Goal: Task Accomplishment & Management: Use online tool/utility

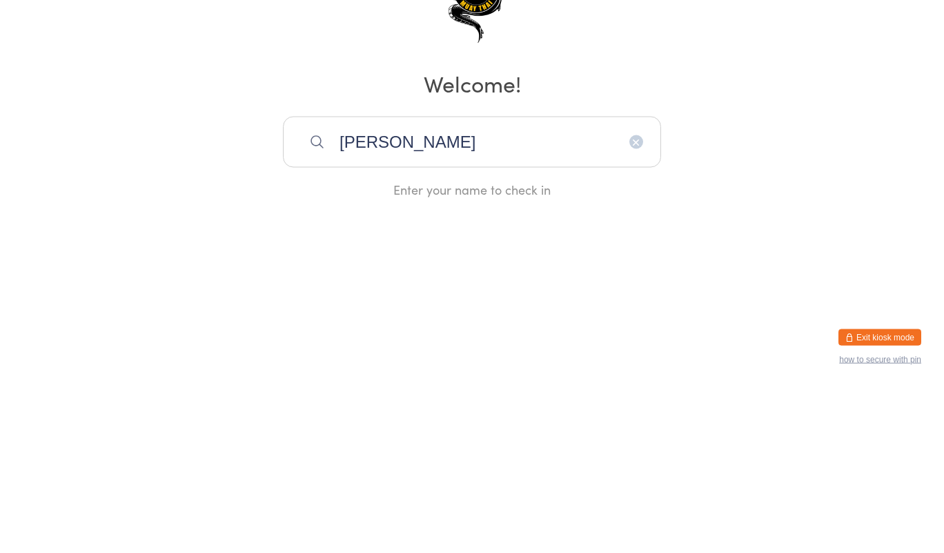
type input "[PERSON_NAME]"
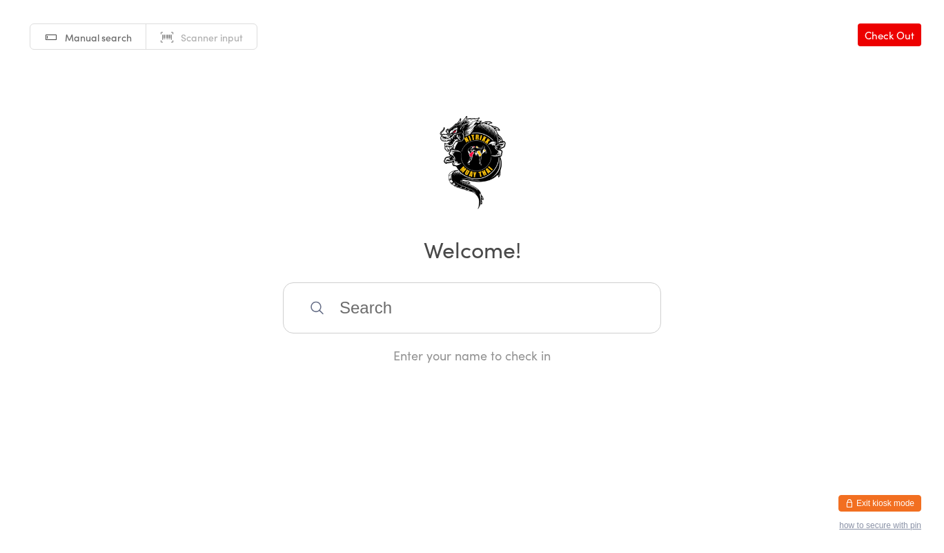
click at [536, 301] on input "search" at bounding box center [472, 307] width 378 height 51
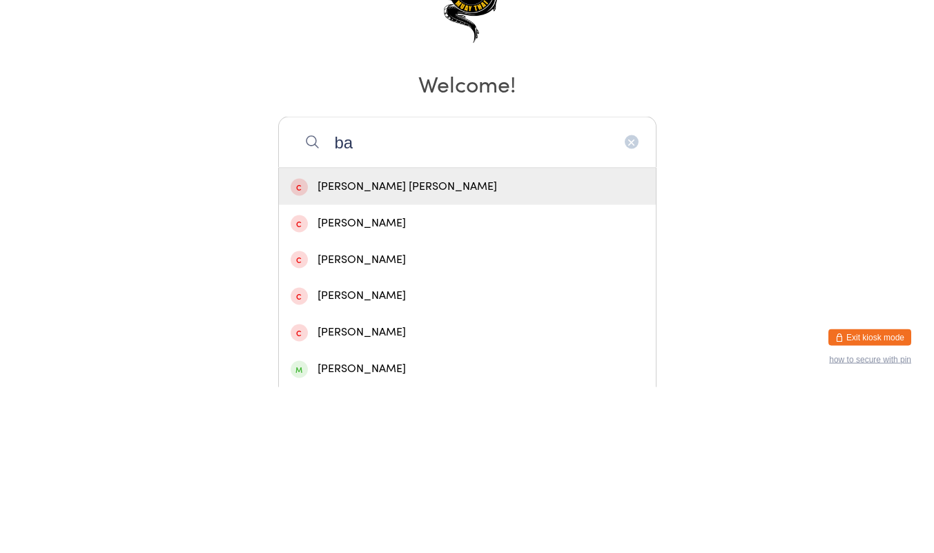
type input "bay"
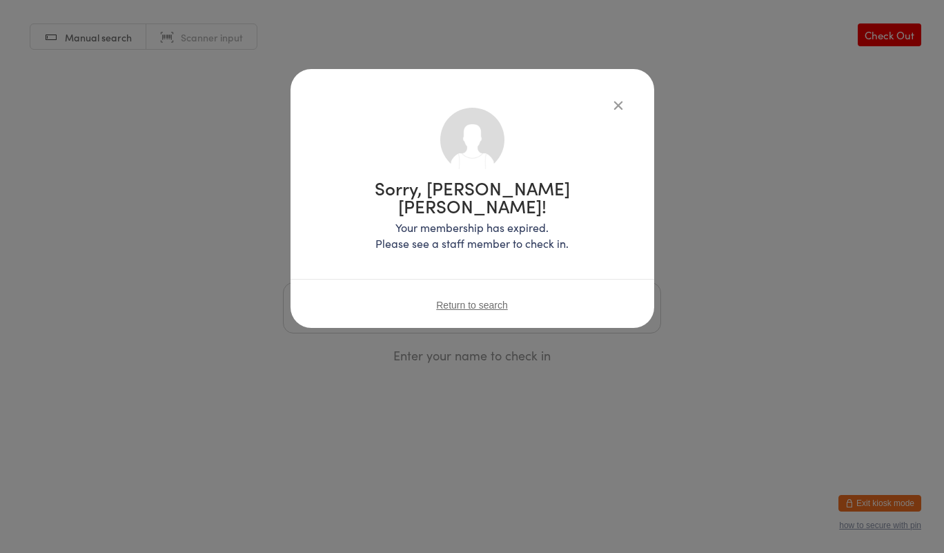
click at [621, 100] on icon "button" at bounding box center [618, 104] width 15 height 15
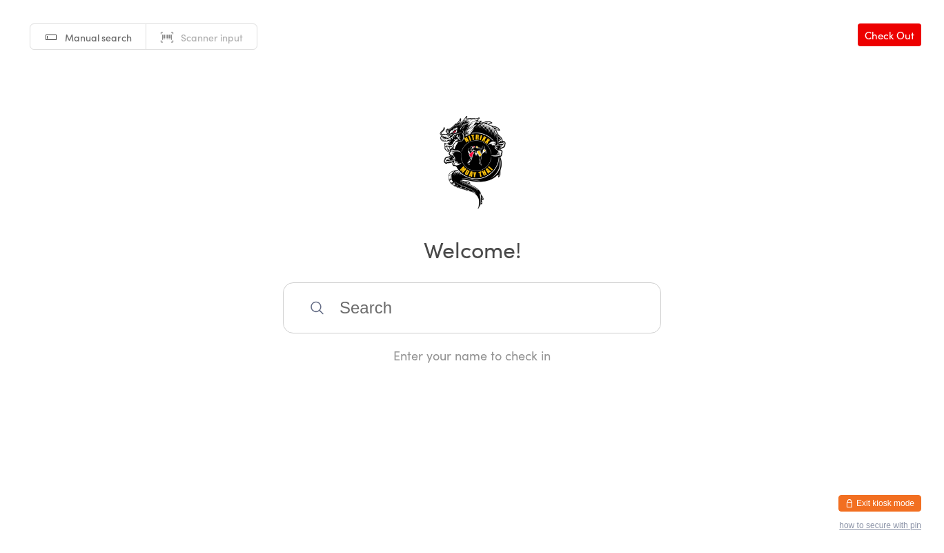
click at [491, 312] on input "search" at bounding box center [472, 307] width 378 height 51
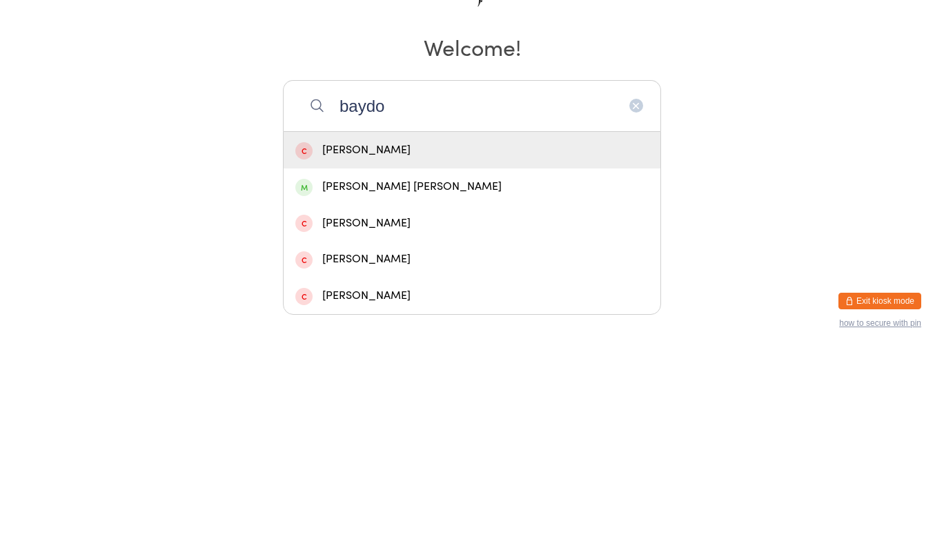
type input "baydo"
click at [447, 388] on div "[PERSON_NAME] [PERSON_NAME]" at bounding box center [471, 389] width 353 height 19
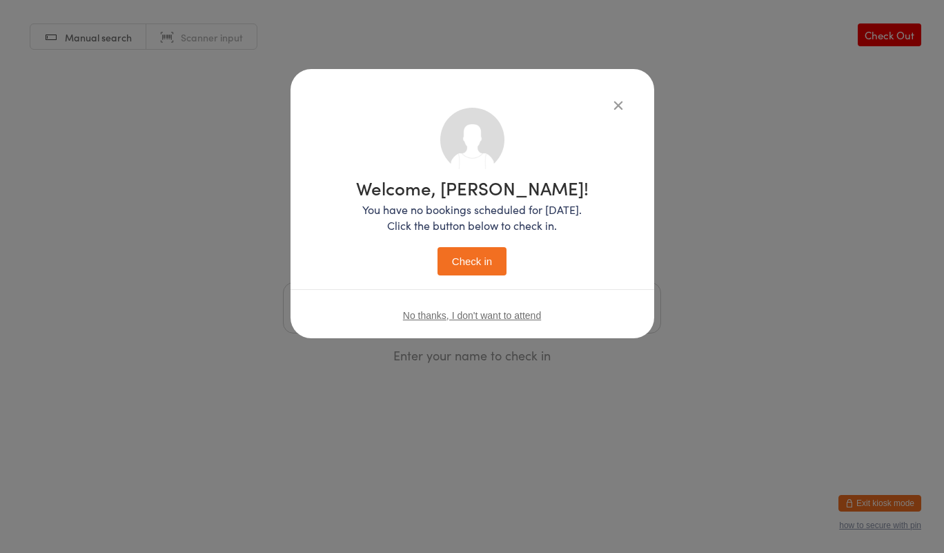
click at [480, 266] on button "Check in" at bounding box center [472, 261] width 69 height 28
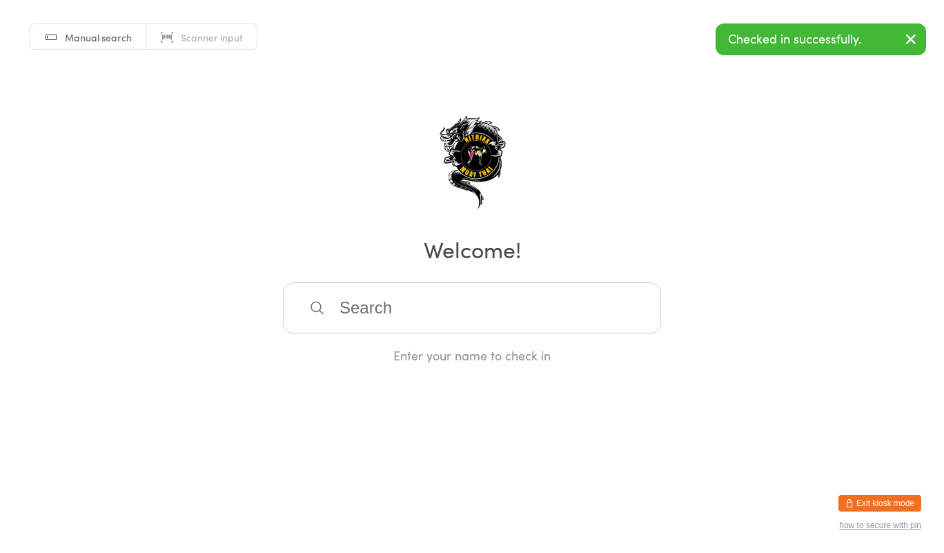
click at [554, 318] on input "search" at bounding box center [472, 307] width 378 height 51
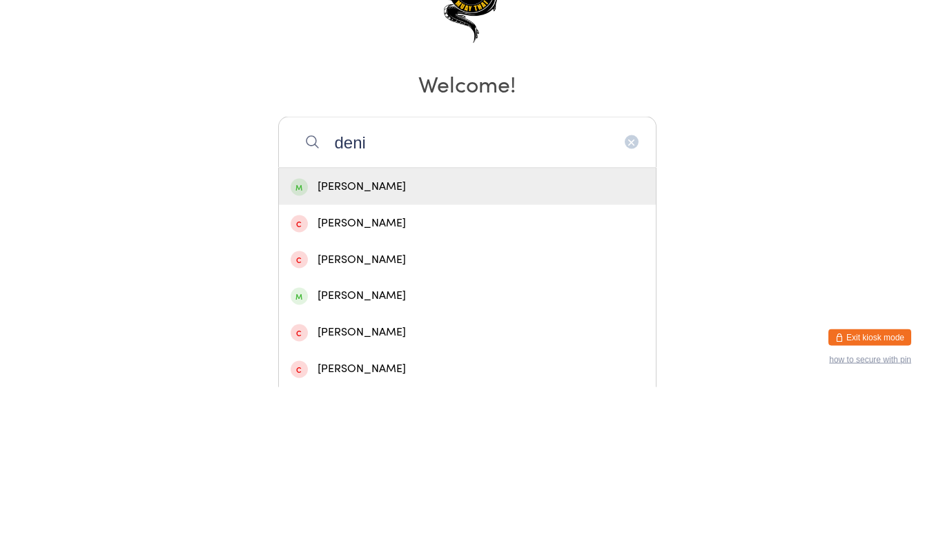
type input "deni"
click at [451, 355] on div "[PERSON_NAME]" at bounding box center [467, 352] width 353 height 19
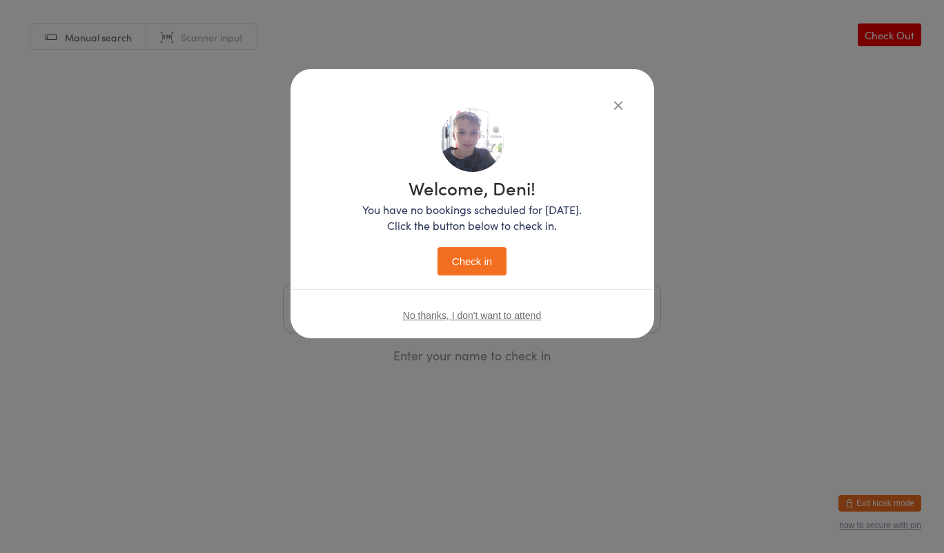
click at [483, 272] on button "Check in" at bounding box center [472, 261] width 69 height 28
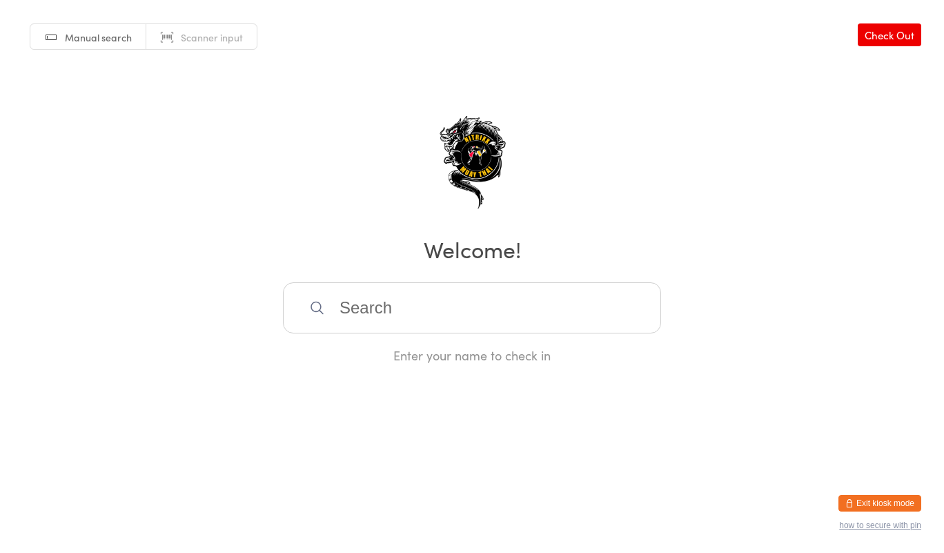
click at [396, 304] on input "search" at bounding box center [472, 307] width 378 height 51
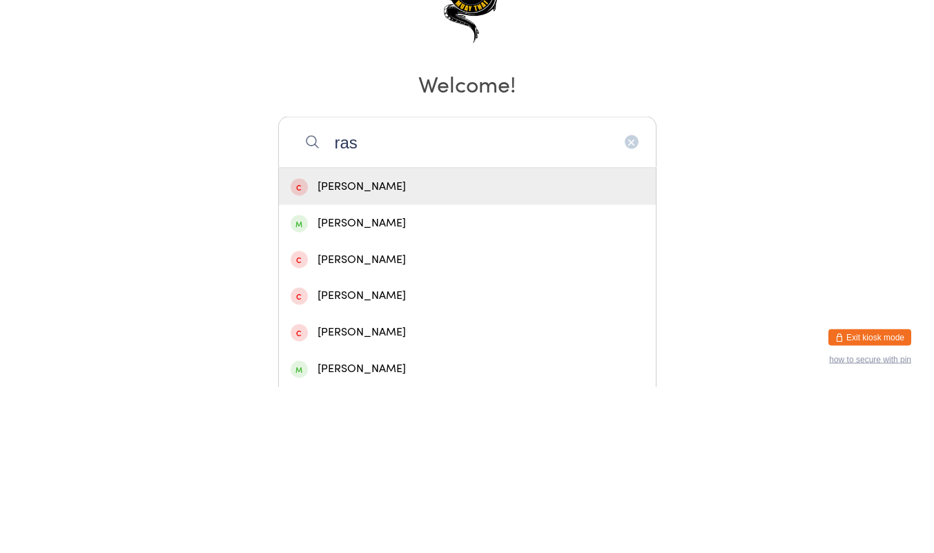
type input "ras"
click at [367, 390] on div "[PERSON_NAME]" at bounding box center [467, 389] width 353 height 19
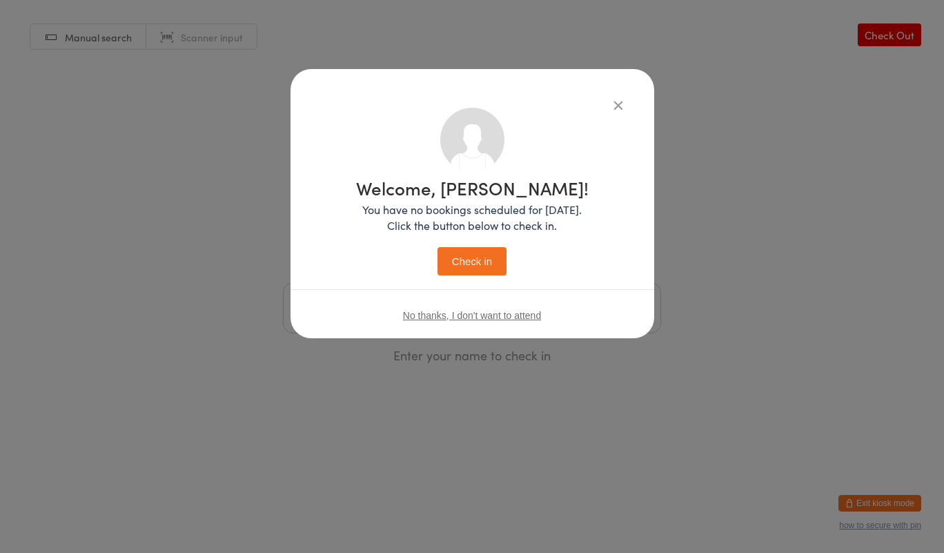
click at [480, 256] on button "Check in" at bounding box center [472, 261] width 69 height 28
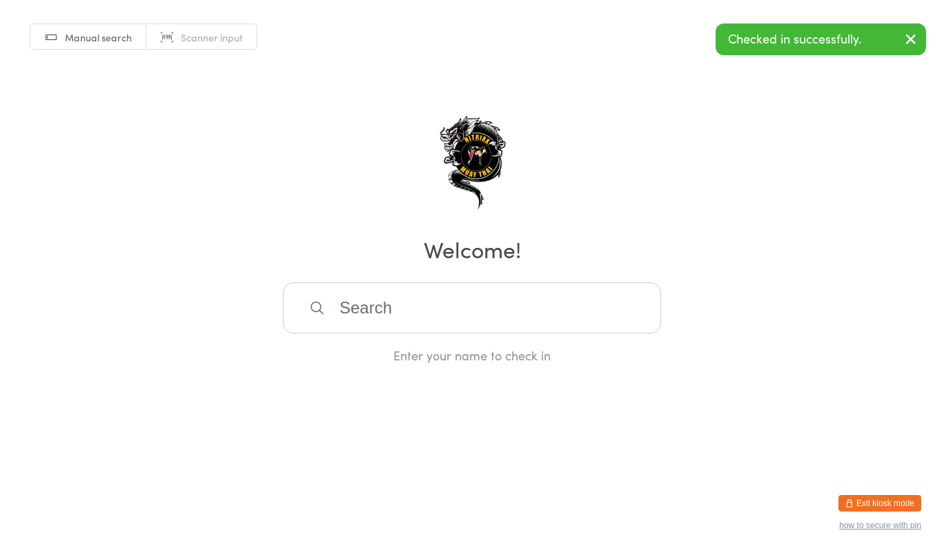
click at [473, 310] on input "search" at bounding box center [472, 307] width 378 height 51
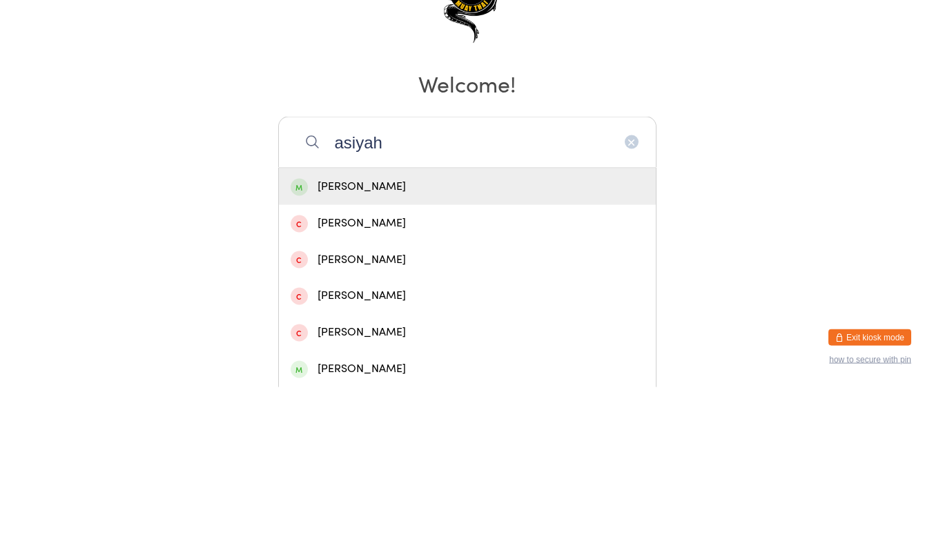
type input "asiyah"
click at [472, 351] on div "[PERSON_NAME]" at bounding box center [467, 352] width 353 height 19
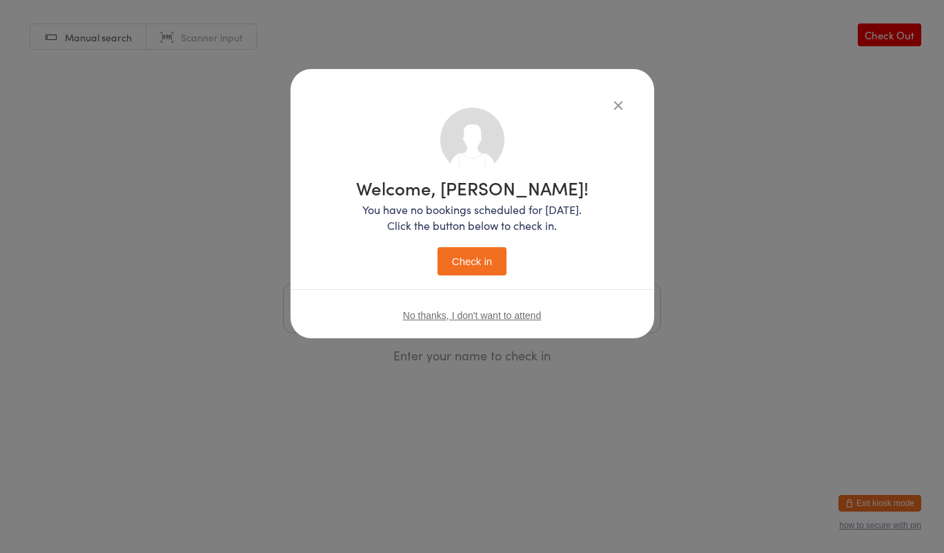
click at [475, 271] on button "Check in" at bounding box center [472, 261] width 69 height 28
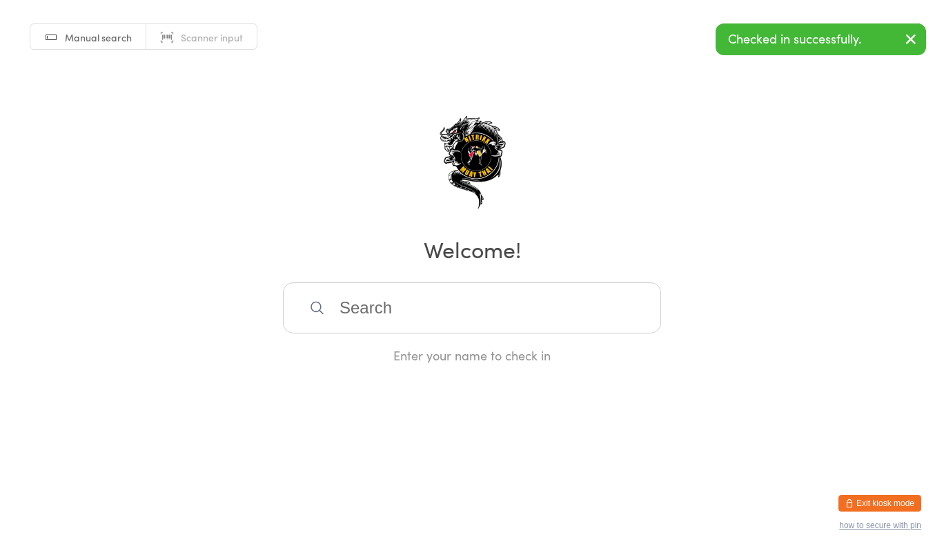
click at [480, 313] on input "search" at bounding box center [472, 307] width 378 height 51
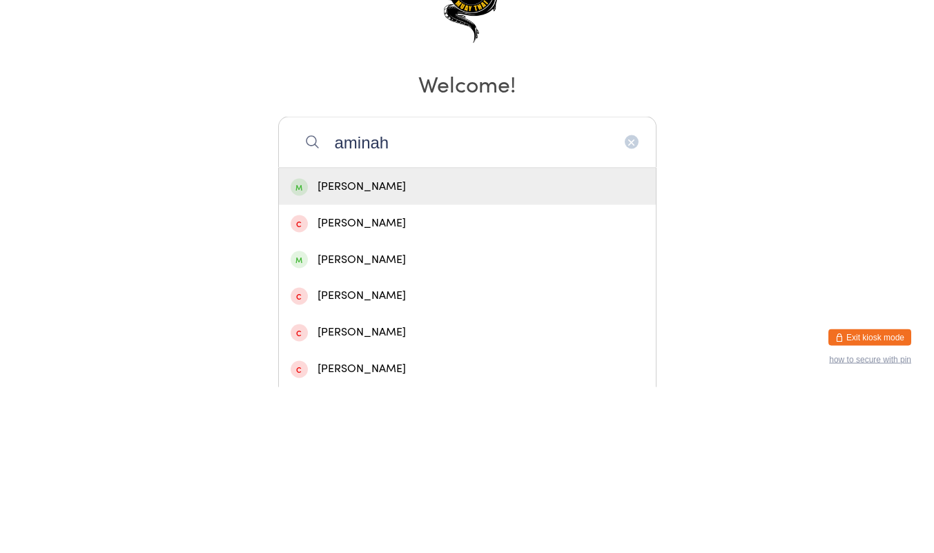
type input "aminah"
click at [454, 363] on div "[PERSON_NAME]" at bounding box center [467, 352] width 377 height 37
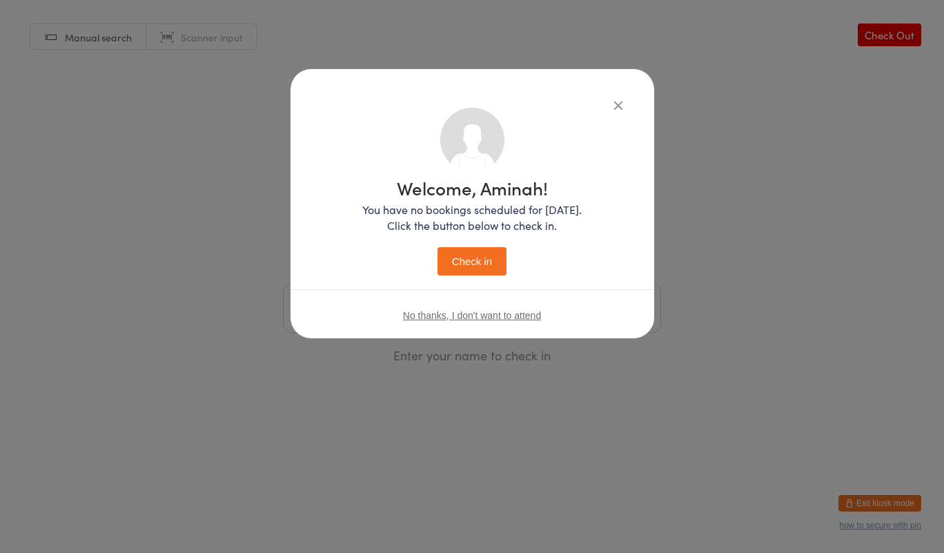
click at [473, 273] on button "Check in" at bounding box center [472, 261] width 69 height 28
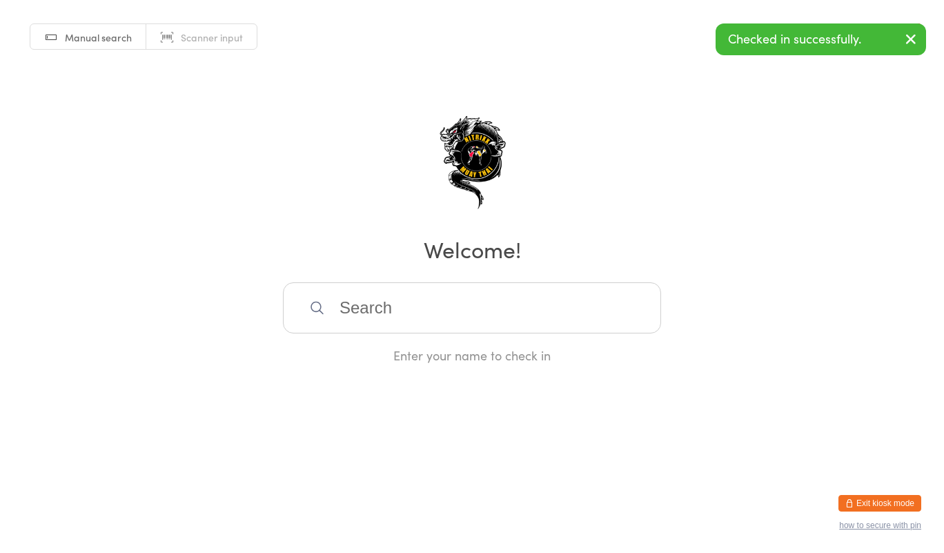
click at [480, 304] on input "search" at bounding box center [472, 307] width 378 height 51
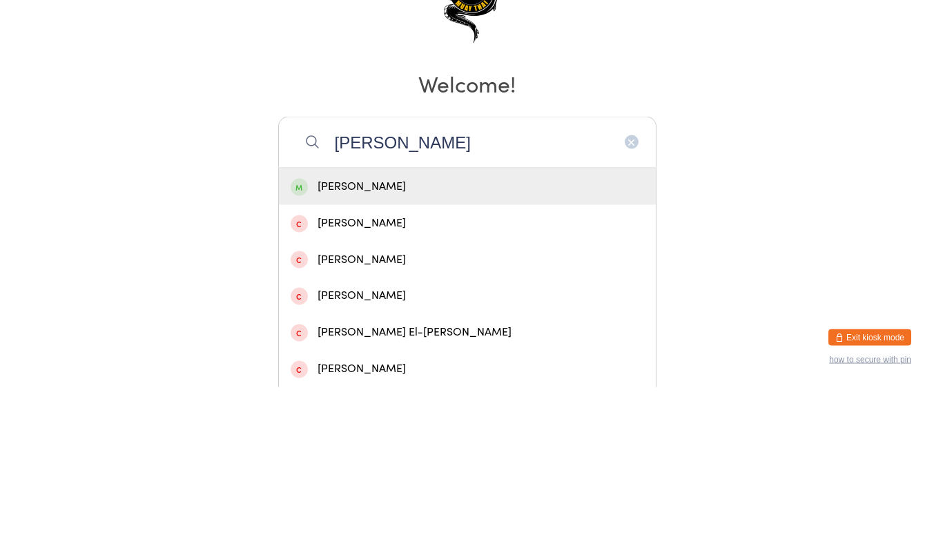
type input "[PERSON_NAME]"
click at [454, 359] on div "[PERSON_NAME]" at bounding box center [467, 352] width 353 height 19
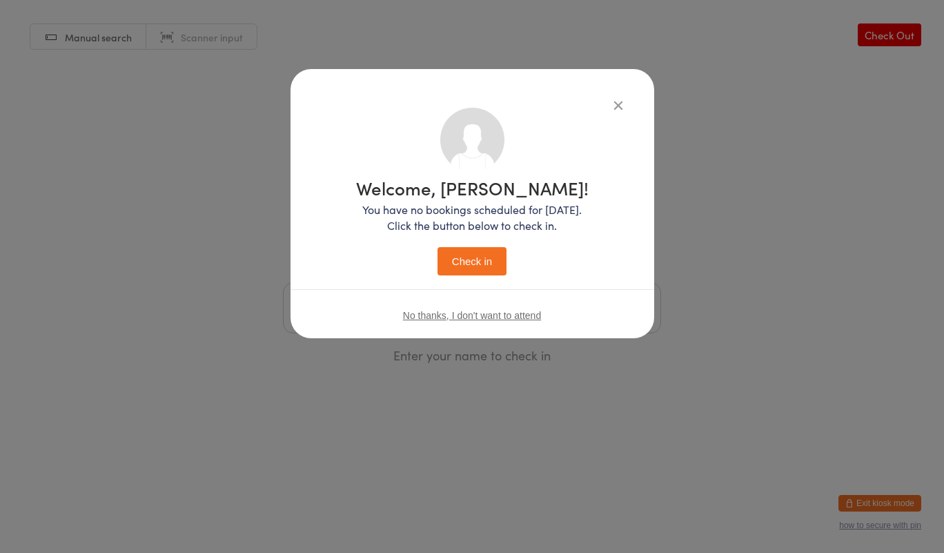
click at [480, 266] on button "Check in" at bounding box center [472, 261] width 69 height 28
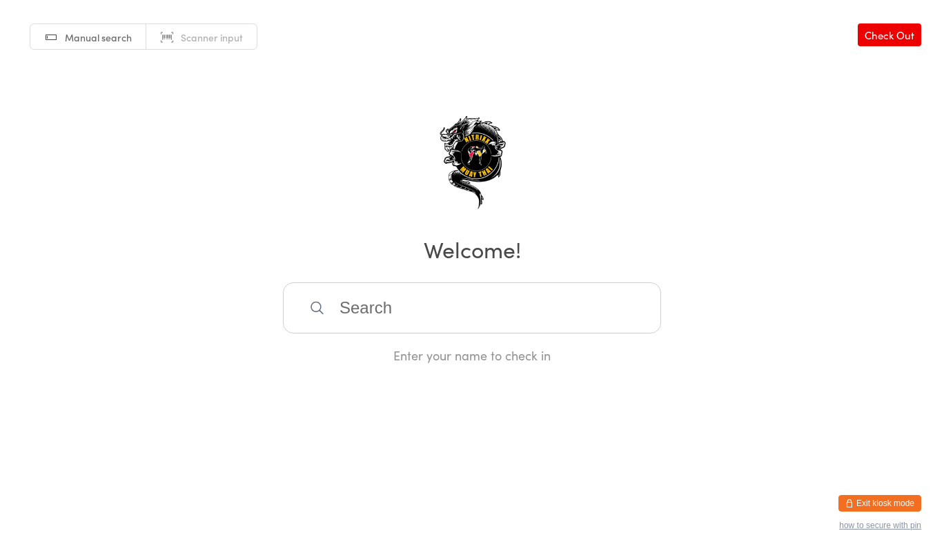
click at [431, 315] on input "search" at bounding box center [472, 307] width 378 height 51
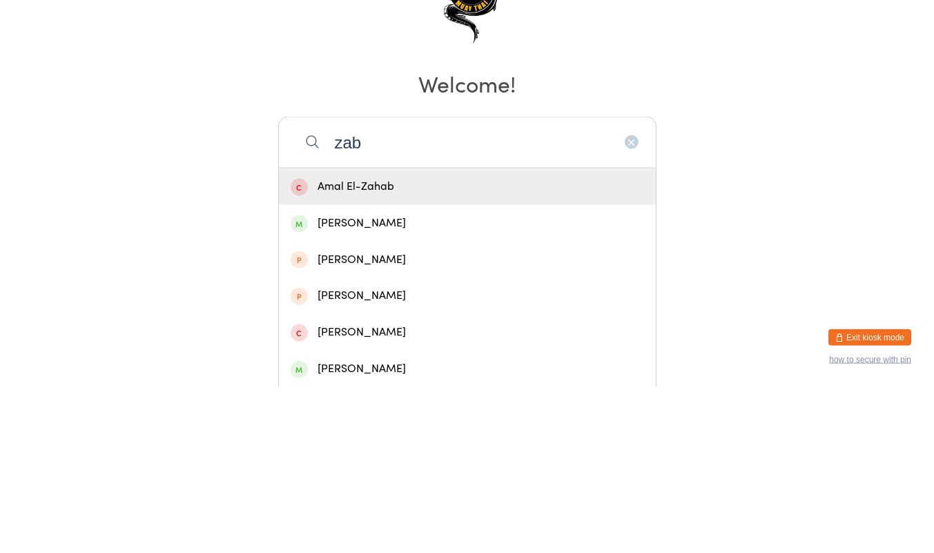
type input "zab"
click at [301, 398] on span at bounding box center [299, 389] width 17 height 17
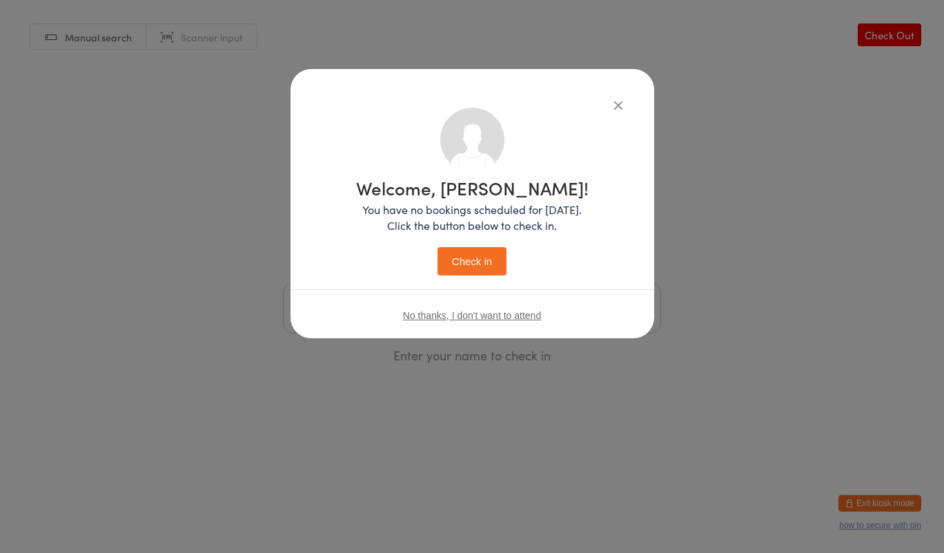
click at [464, 260] on button "Check in" at bounding box center [472, 261] width 69 height 28
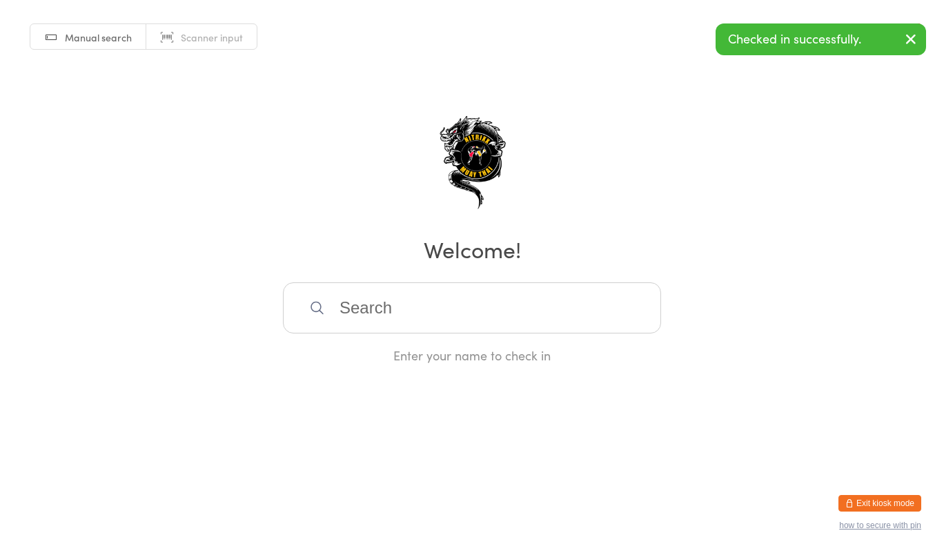
click at [507, 316] on input "search" at bounding box center [472, 307] width 378 height 51
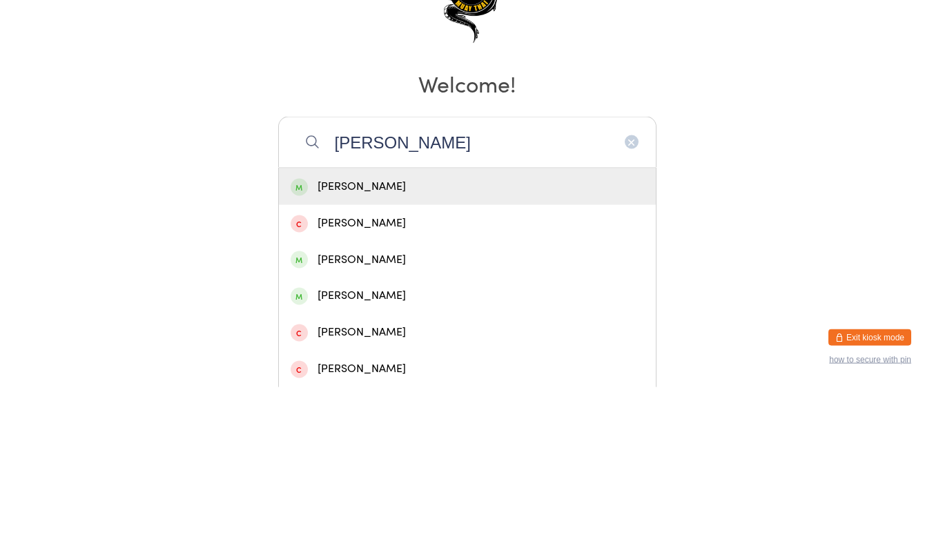
type input "[PERSON_NAME]"
click at [306, 353] on span at bounding box center [299, 352] width 17 height 17
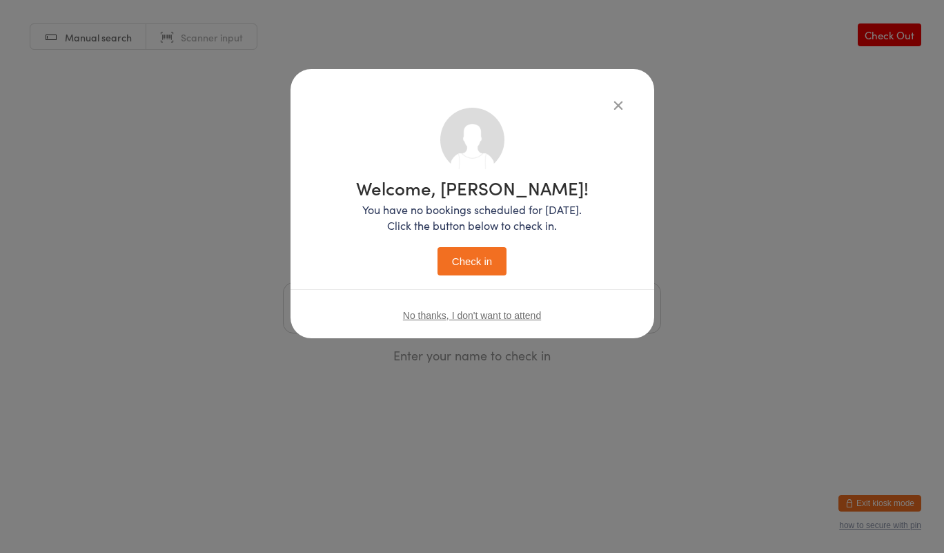
click at [461, 264] on button "Check in" at bounding box center [472, 261] width 69 height 28
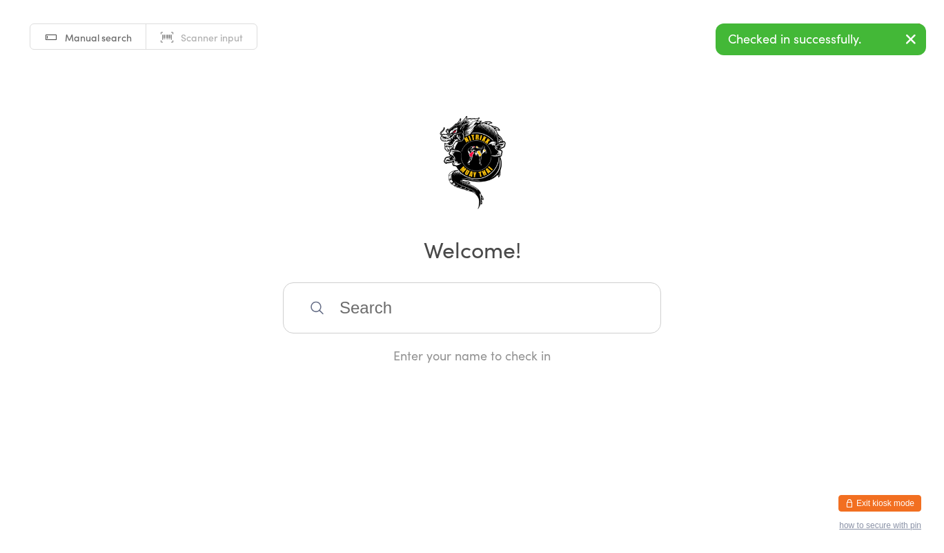
click at [526, 286] on input "search" at bounding box center [472, 307] width 378 height 51
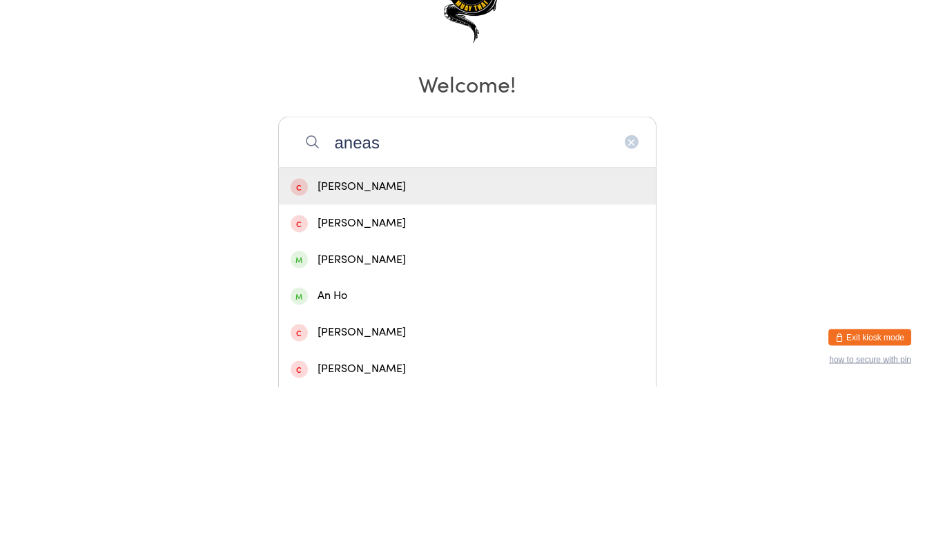
type input "aneas"
click at [329, 421] on div "[PERSON_NAME]" at bounding box center [467, 425] width 353 height 19
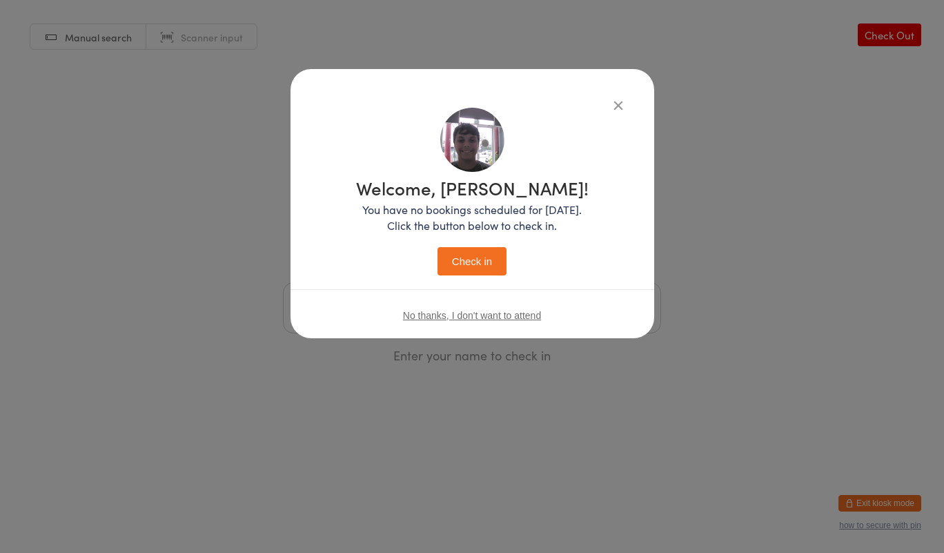
click at [470, 258] on button "Check in" at bounding box center [472, 261] width 69 height 28
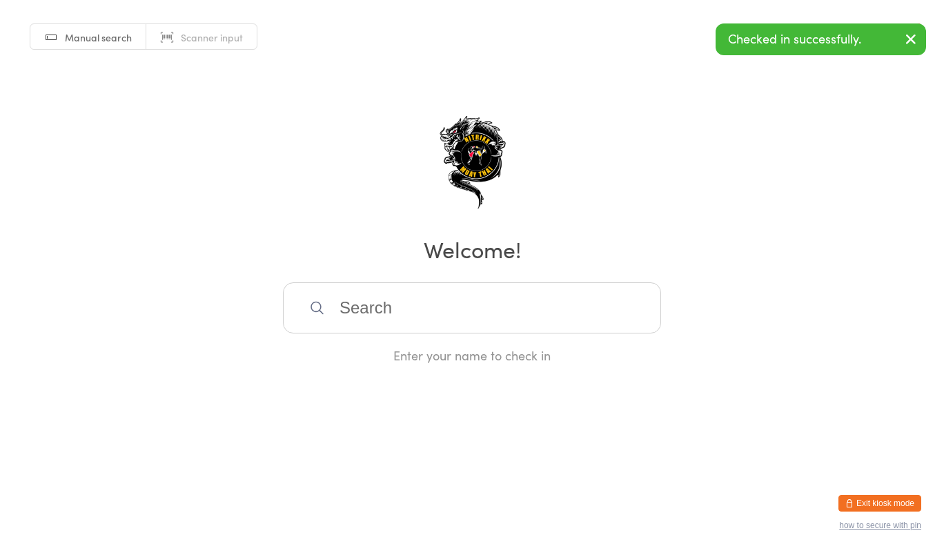
click at [562, 302] on input "search" at bounding box center [472, 307] width 378 height 51
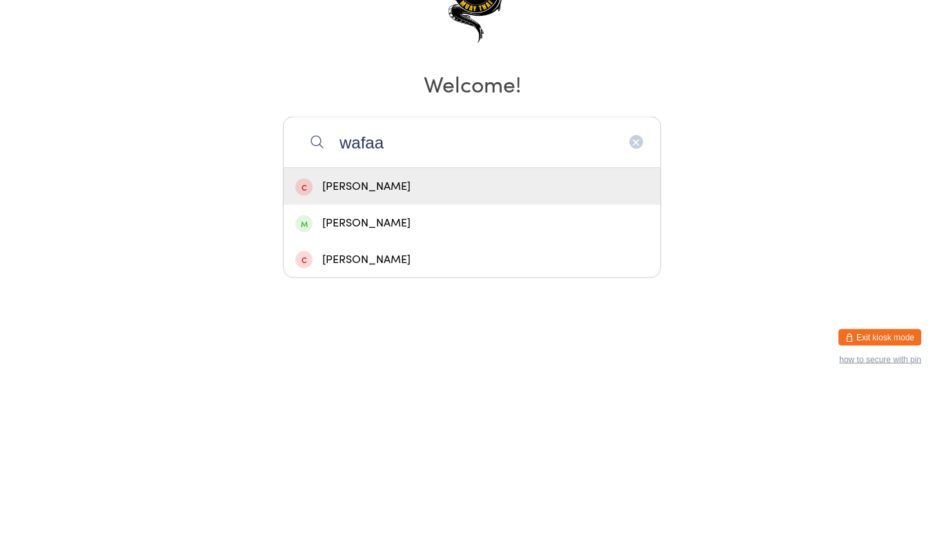
type input "wafaa"
click at [440, 398] on div "[PERSON_NAME]" at bounding box center [471, 389] width 353 height 19
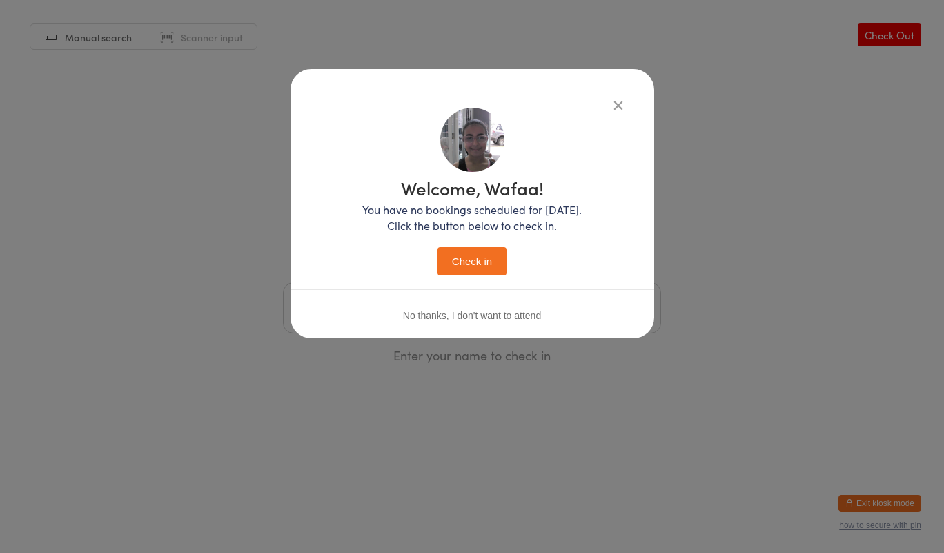
click at [487, 251] on button "Check in" at bounding box center [472, 261] width 69 height 28
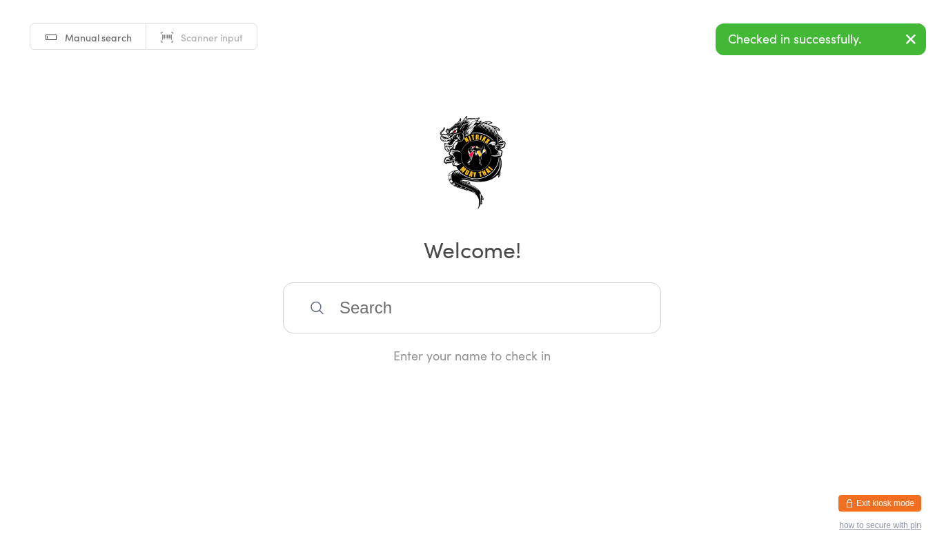
click at [449, 304] on input "search" at bounding box center [472, 307] width 378 height 51
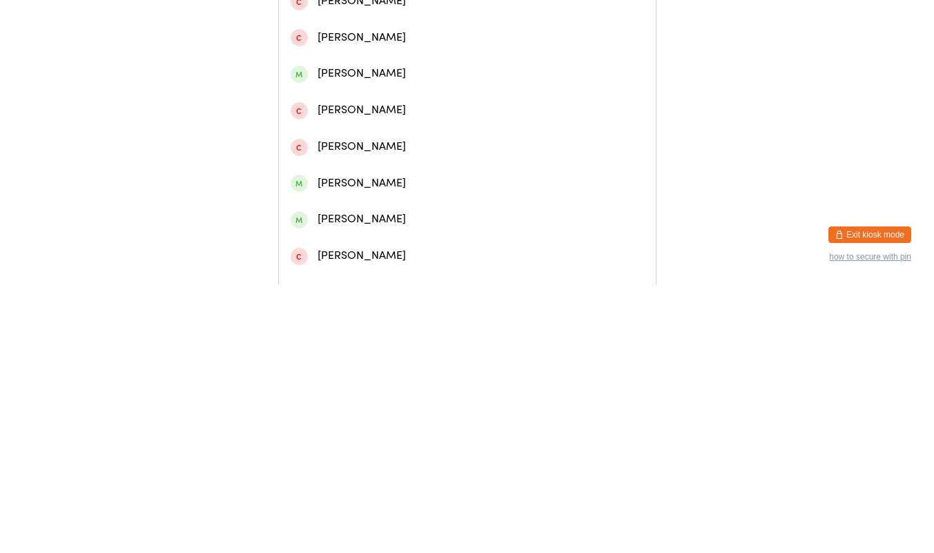
scroll to position [302, 0]
type input "[PERSON_NAME]"
click at [381, 456] on div "[PERSON_NAME]" at bounding box center [467, 451] width 353 height 19
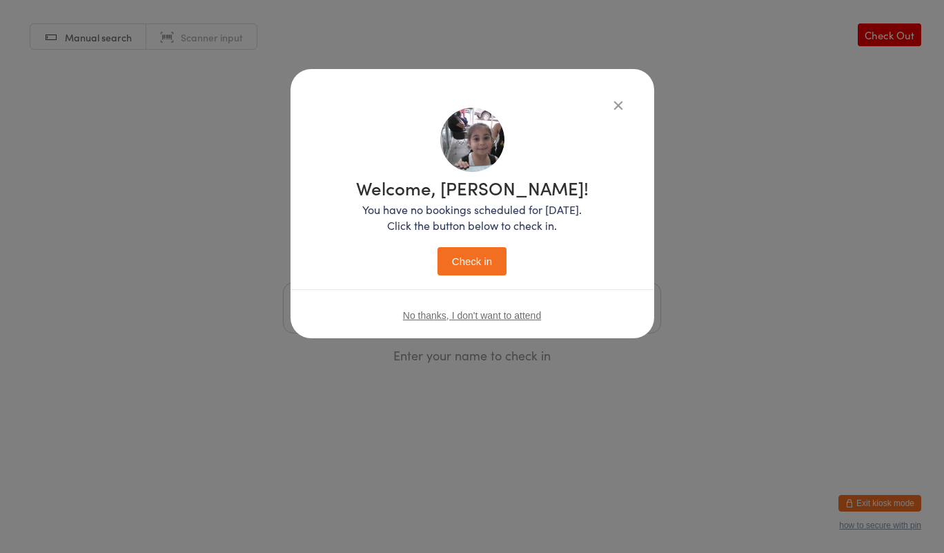
click at [478, 258] on button "Check in" at bounding box center [472, 261] width 69 height 28
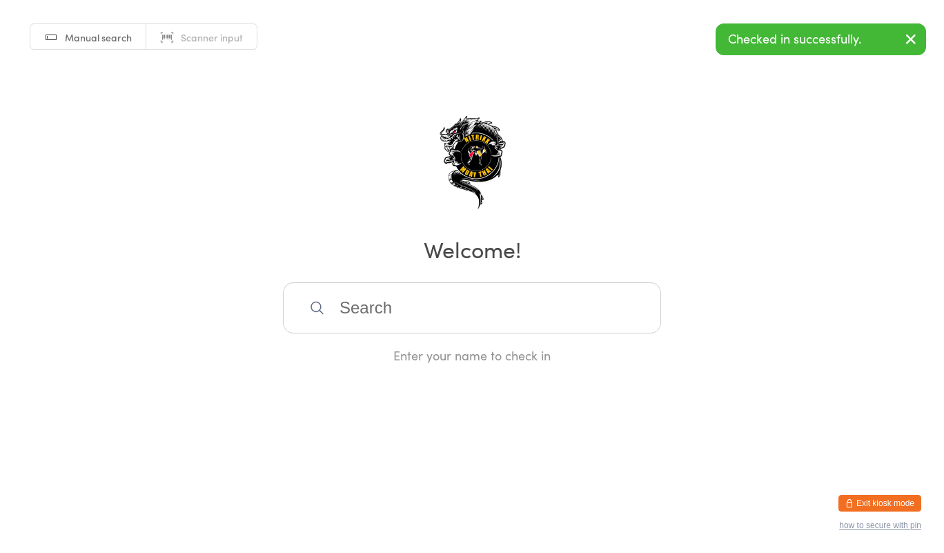
click at [618, 311] on input "search" at bounding box center [472, 307] width 378 height 51
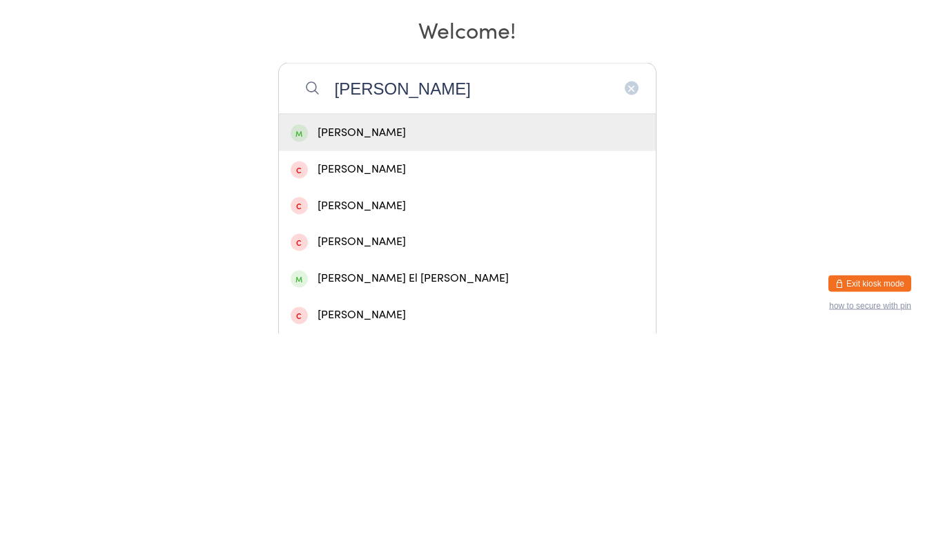
type input "[PERSON_NAME]"
click at [447, 356] on div "[PERSON_NAME]" at bounding box center [467, 352] width 353 height 19
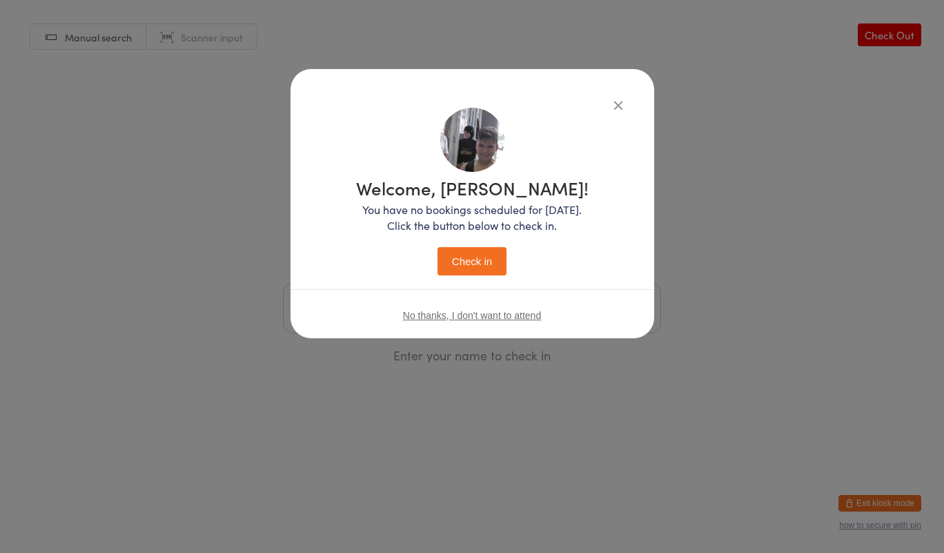
click at [488, 269] on button "Check in" at bounding box center [472, 261] width 69 height 28
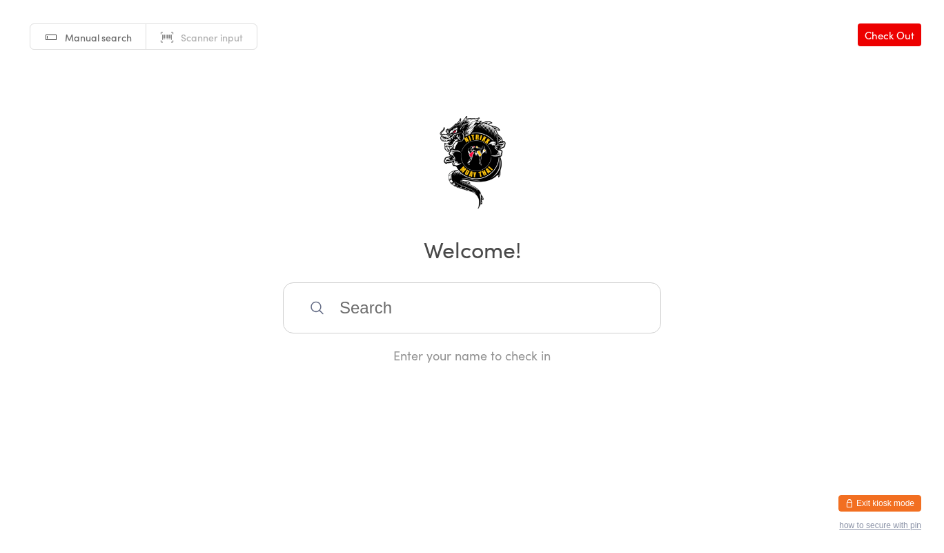
click at [440, 333] on input "search" at bounding box center [472, 307] width 378 height 51
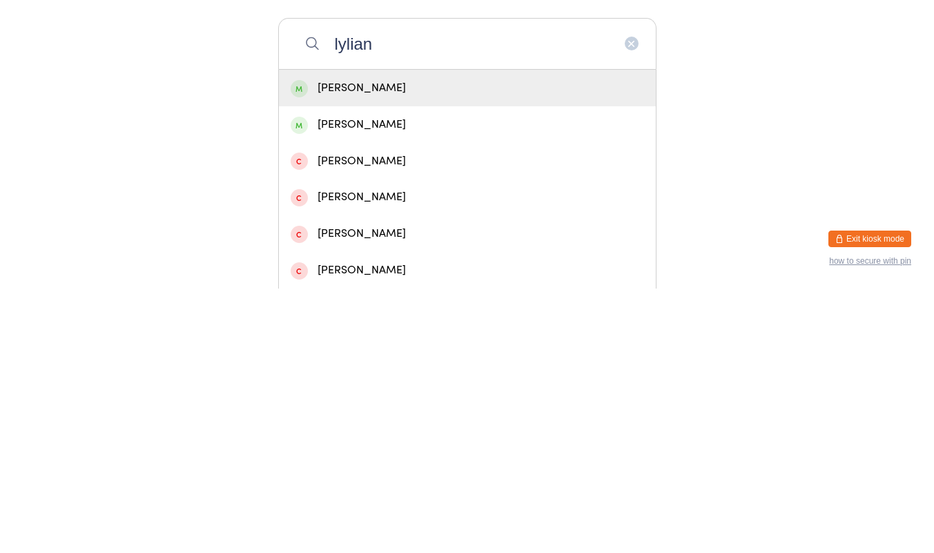
scroll to position [6, 0]
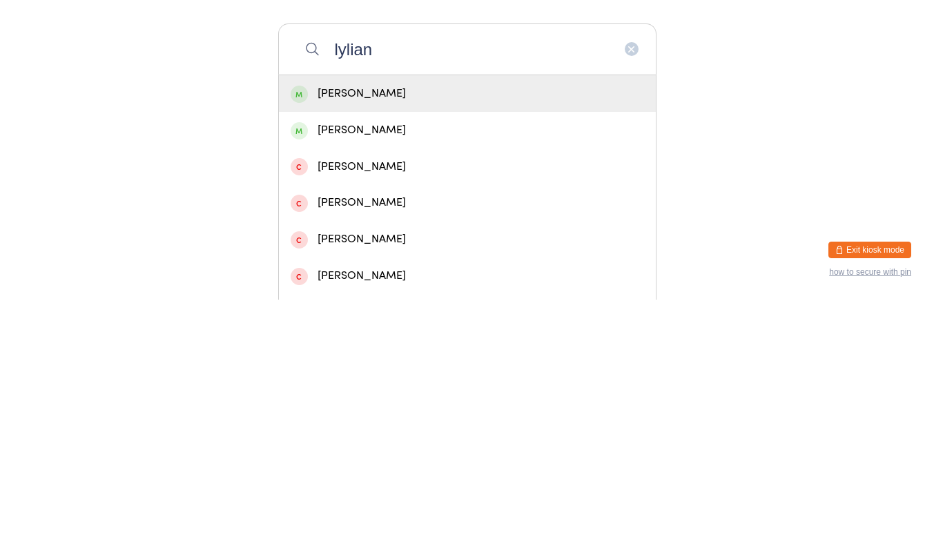
type input "lylian"
click at [373, 344] on div "[PERSON_NAME]" at bounding box center [467, 347] width 353 height 19
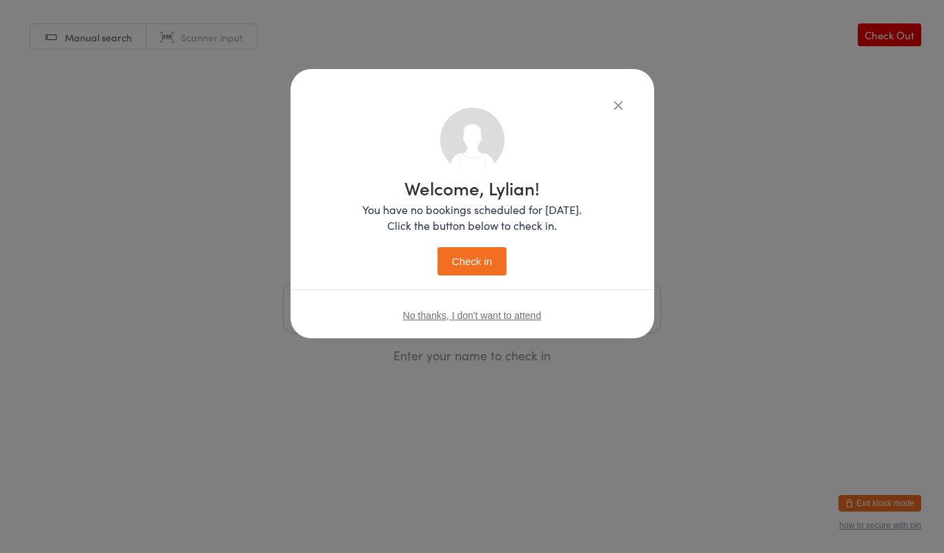
click at [486, 273] on button "Check in" at bounding box center [472, 261] width 69 height 28
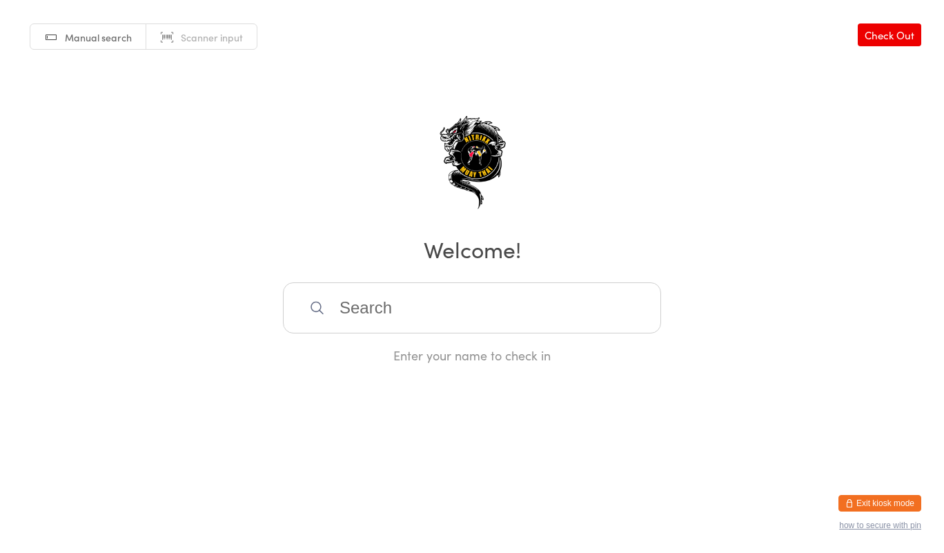
click at [422, 302] on input "search" at bounding box center [472, 307] width 378 height 51
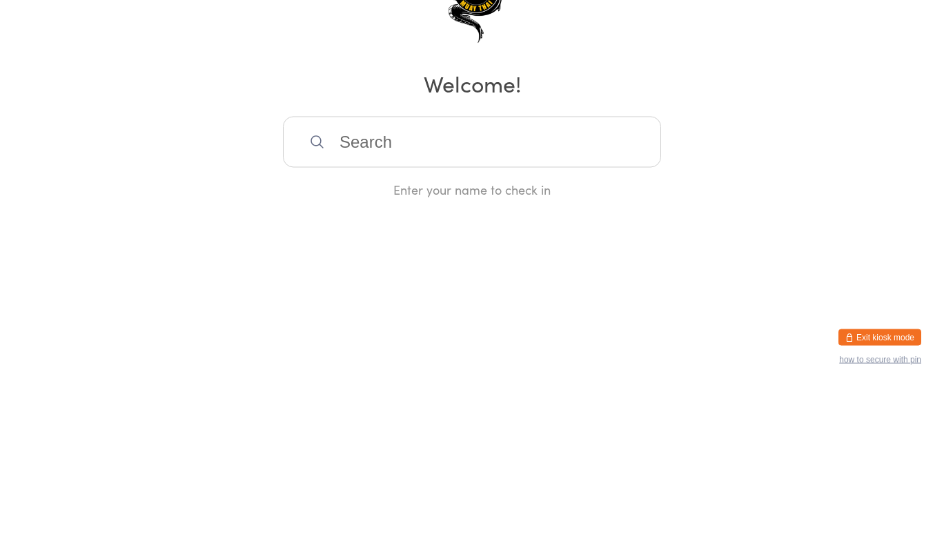
type input "a"
type input "m"
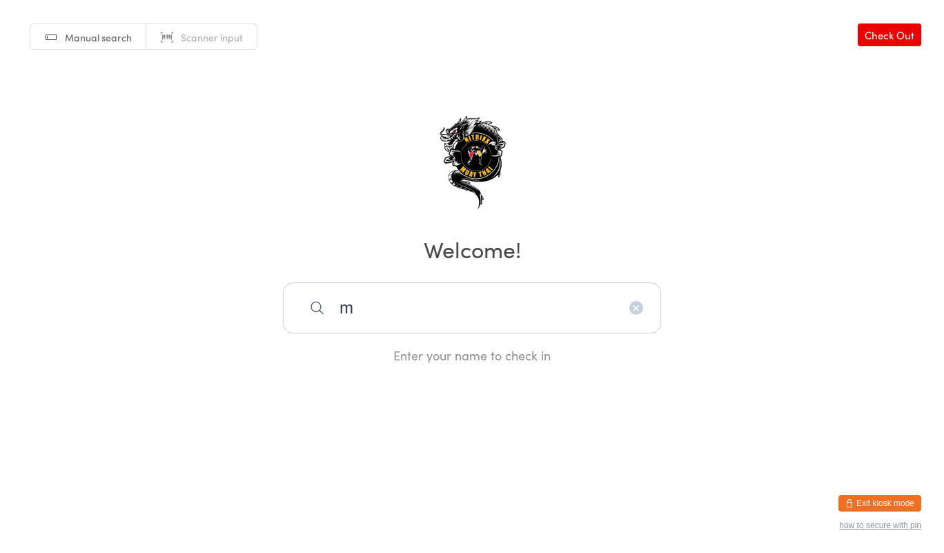
click at [413, 317] on input "m" at bounding box center [472, 307] width 378 height 51
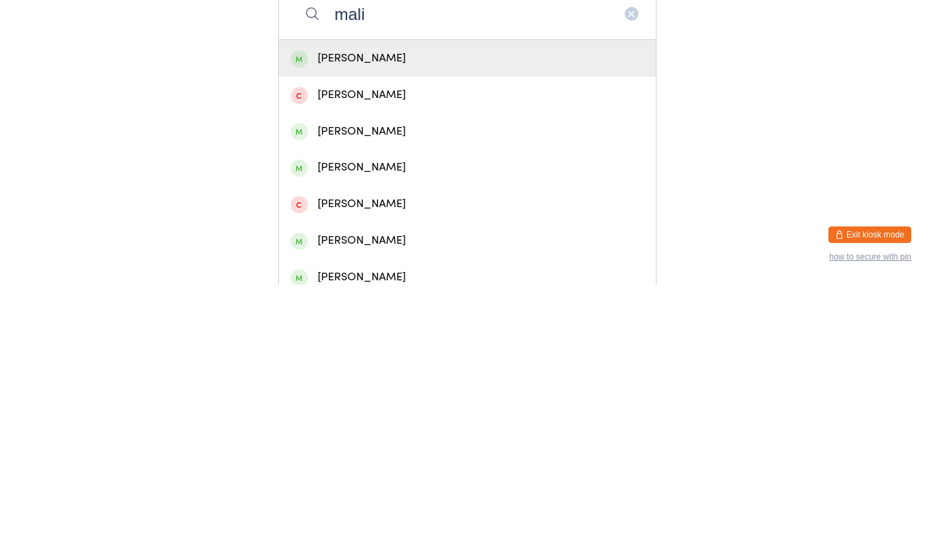
scroll to position [38, 0]
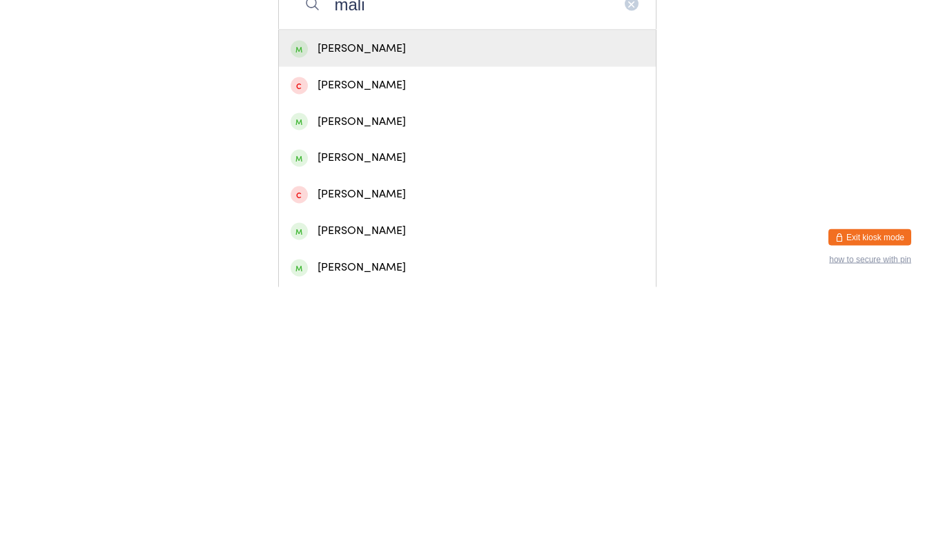
type input "mali"
click at [400, 492] on div "[PERSON_NAME]" at bounding box center [467, 496] width 353 height 19
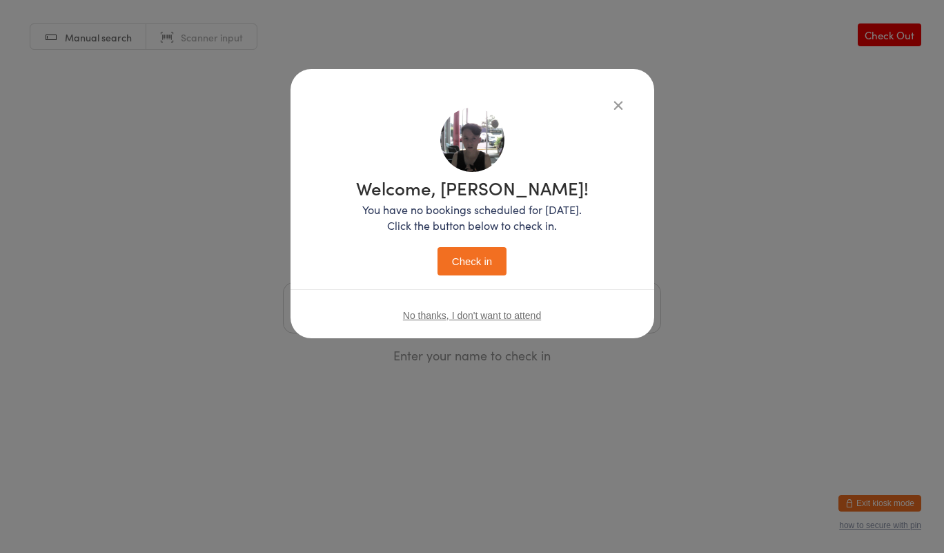
click at [471, 273] on button "Check in" at bounding box center [472, 261] width 69 height 28
click at [4, 367] on div "Welcome, [PERSON_NAME]! You have no bookings scheduled for [DATE]. Click the bu…" at bounding box center [472, 276] width 944 height 553
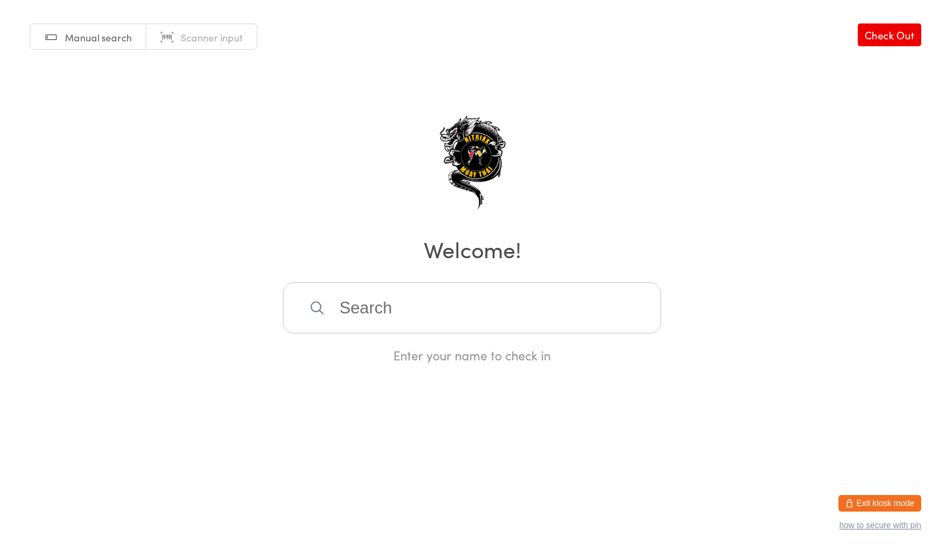
click at [605, 315] on input "search" at bounding box center [472, 307] width 378 height 51
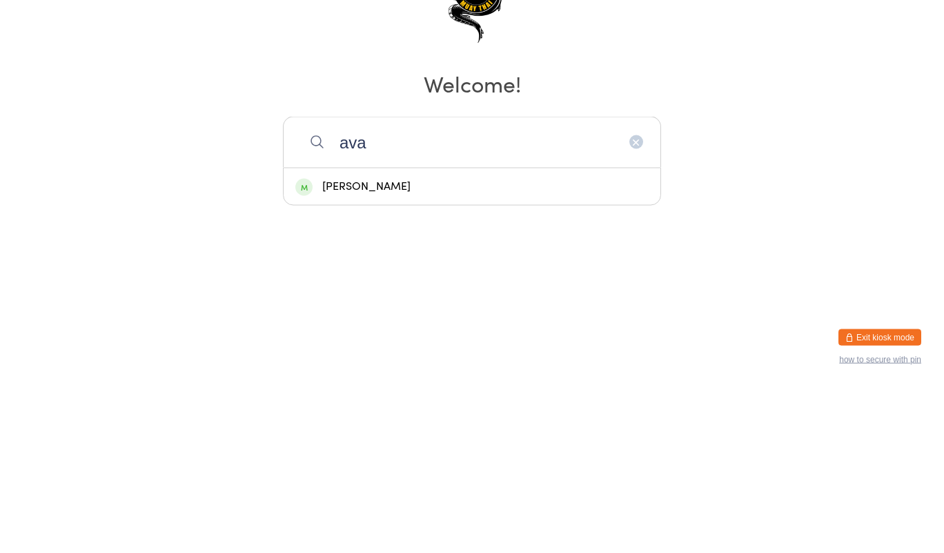
type input "ava"
click at [420, 361] on div "[PERSON_NAME]" at bounding box center [471, 352] width 353 height 19
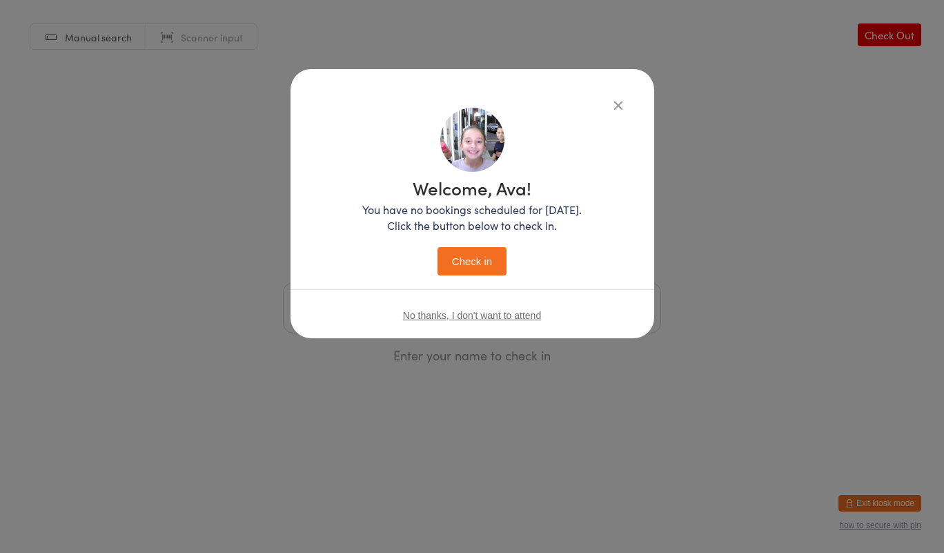
click at [474, 262] on button "Check in" at bounding box center [472, 261] width 69 height 28
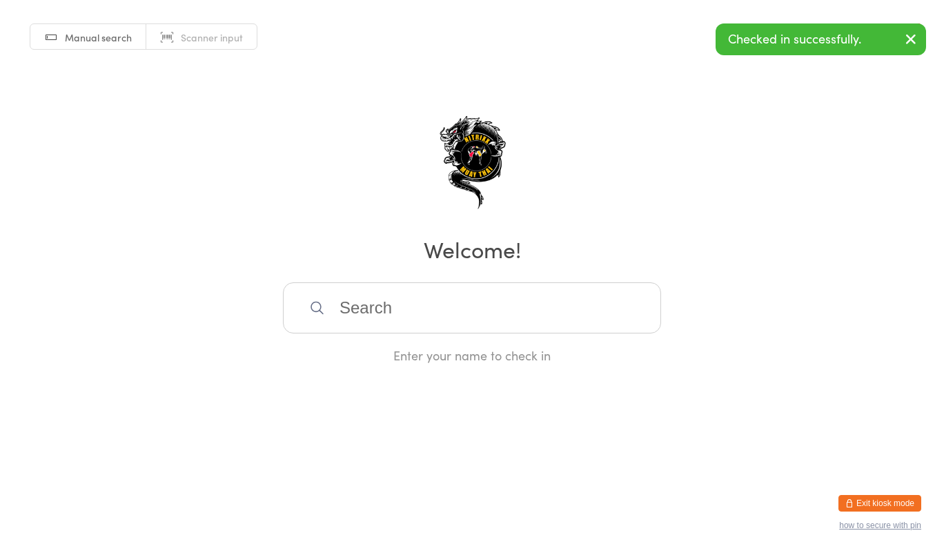
click at [506, 303] on input "search" at bounding box center [472, 307] width 378 height 51
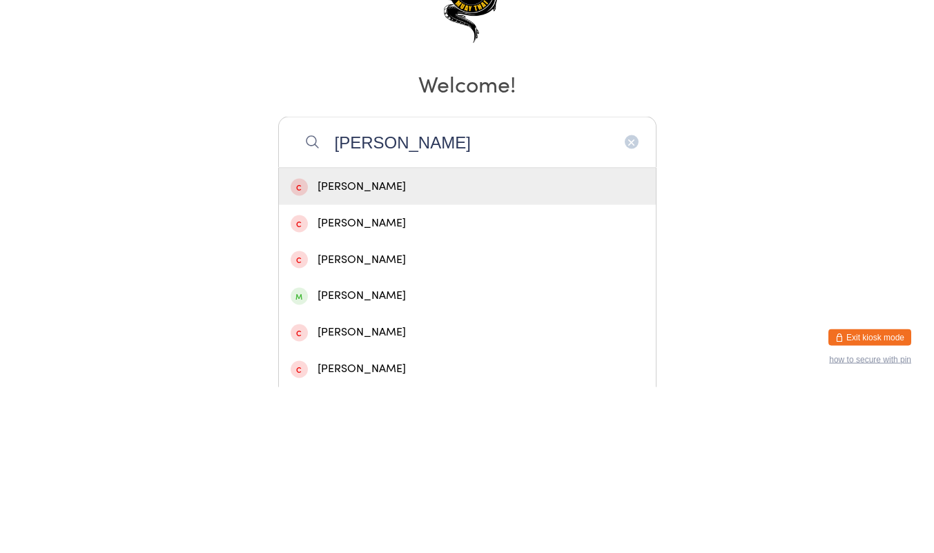
type input "[PERSON_NAME]"
click at [447, 376] on div "[PERSON_NAME]" at bounding box center [467, 389] width 377 height 37
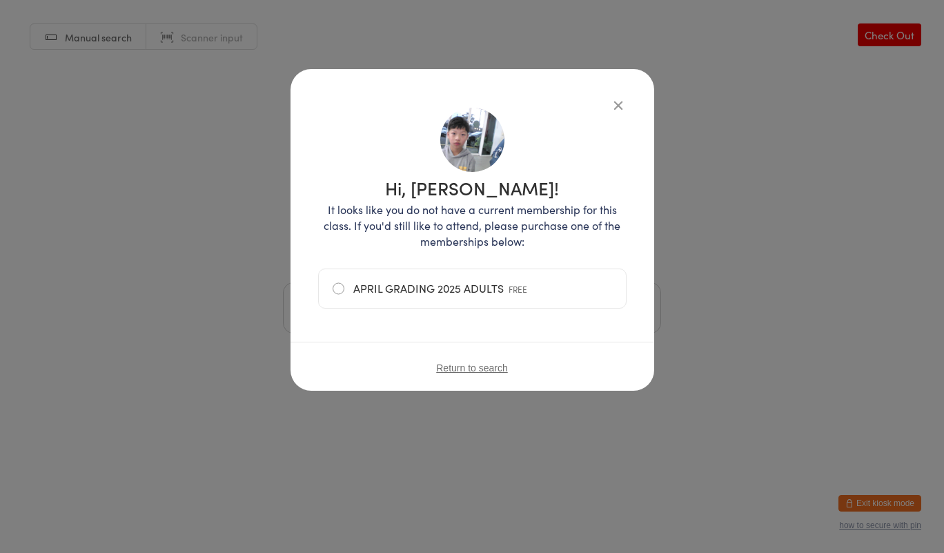
click at [625, 107] on icon "button" at bounding box center [618, 104] width 15 height 15
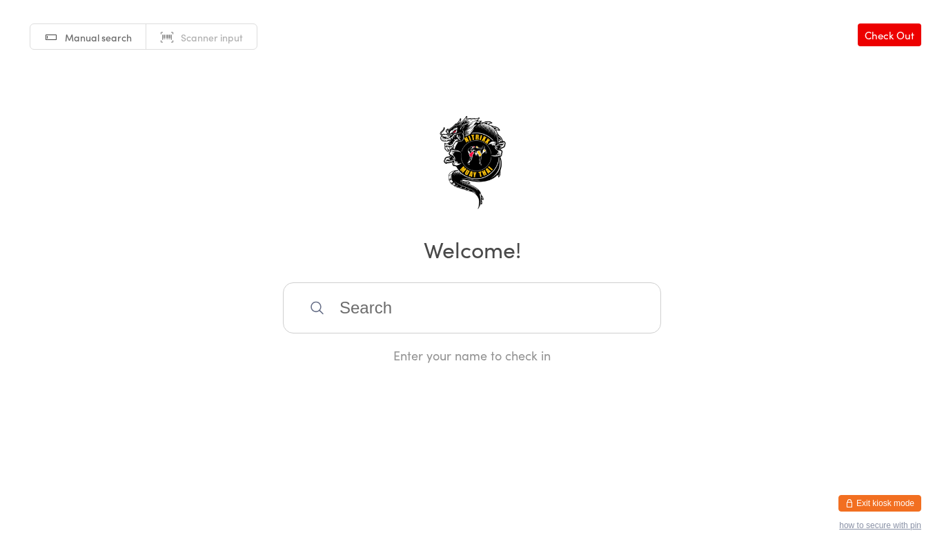
click at [489, 309] on input "search" at bounding box center [472, 307] width 378 height 51
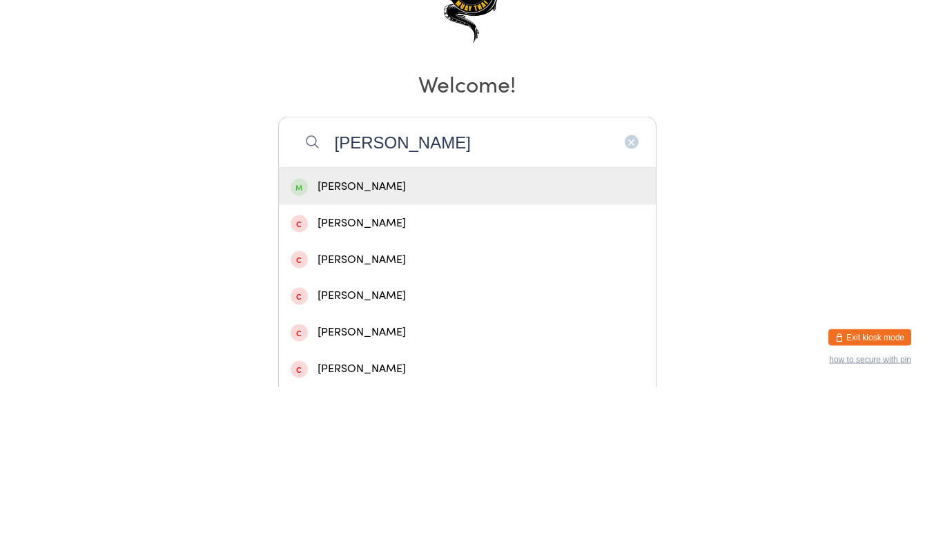
click at [370, 304] on input "[PERSON_NAME]" at bounding box center [467, 307] width 378 height 51
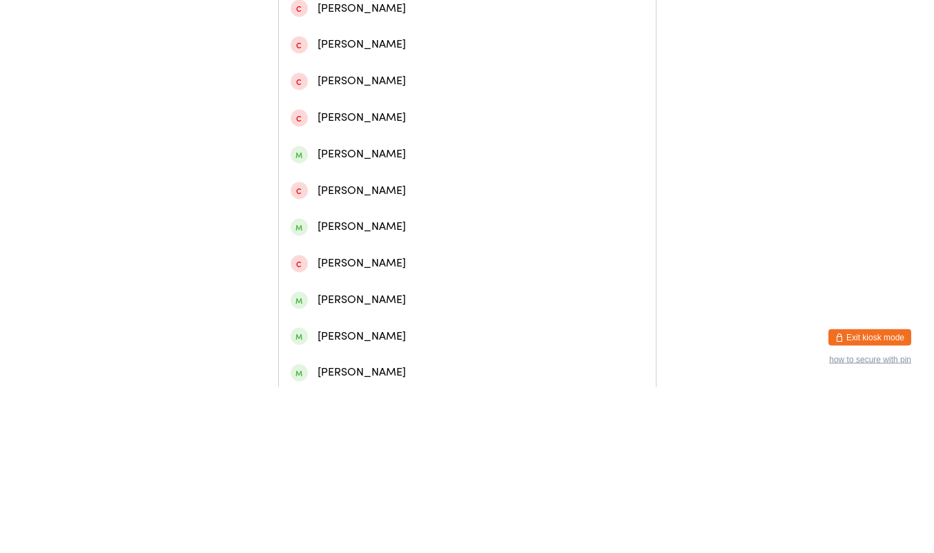
scroll to position [283, 0]
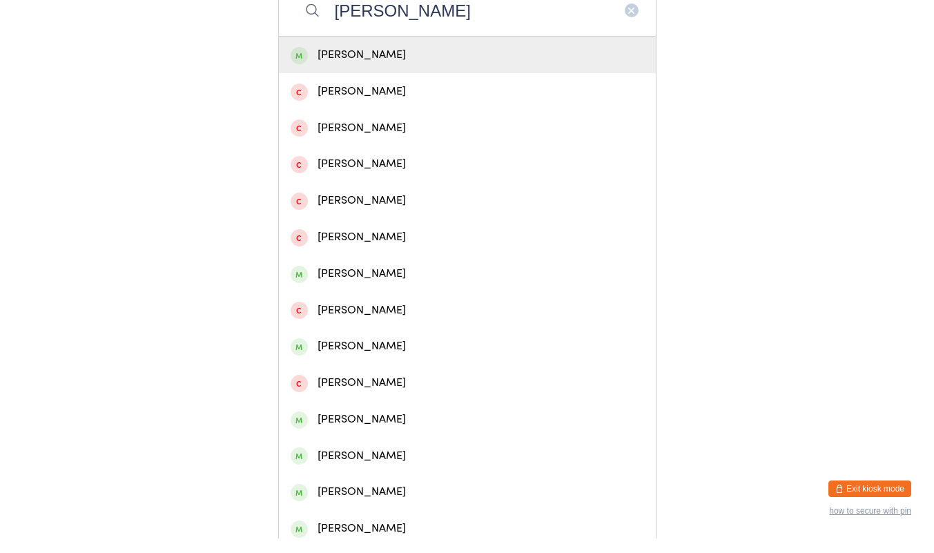
type input "[PERSON_NAME]"
click at [440, 92] on div "[PERSON_NAME]" at bounding box center [467, 106] width 377 height 37
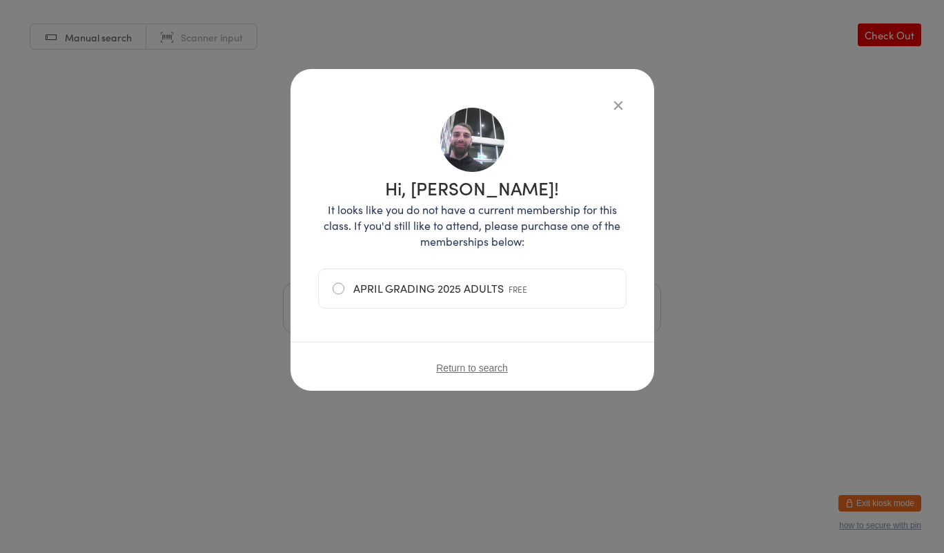
click at [613, 110] on icon "button" at bounding box center [618, 104] width 15 height 15
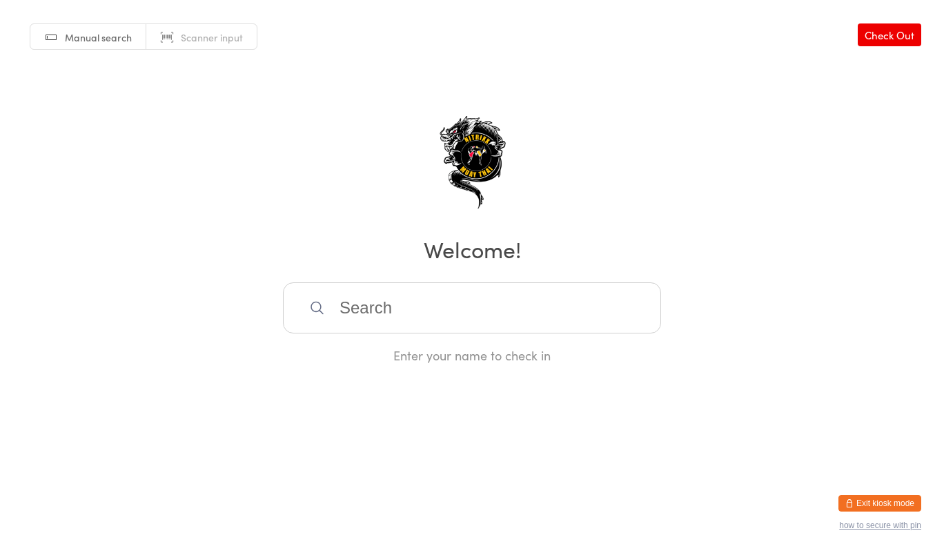
click at [491, 306] on input "search" at bounding box center [472, 307] width 378 height 51
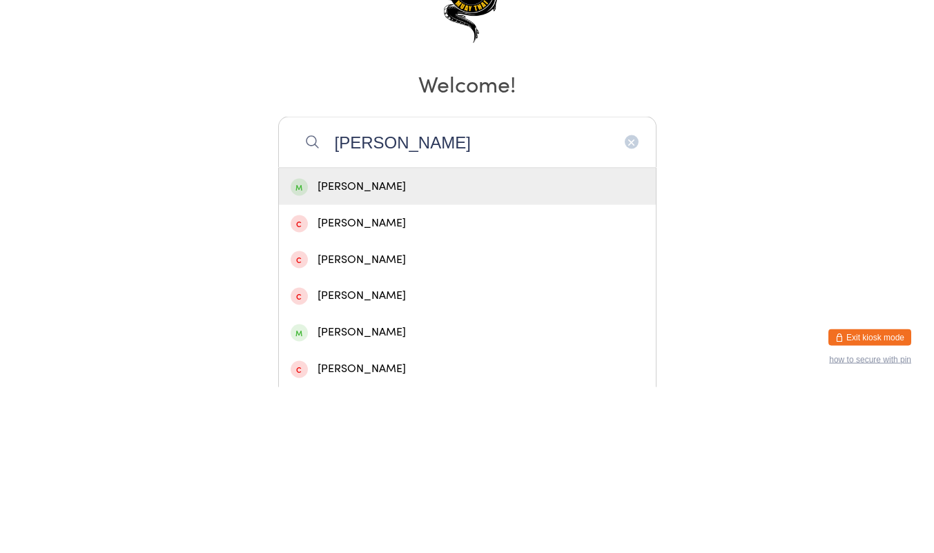
type input "[PERSON_NAME]"
click at [476, 348] on div "[PERSON_NAME]" at bounding box center [467, 352] width 353 height 19
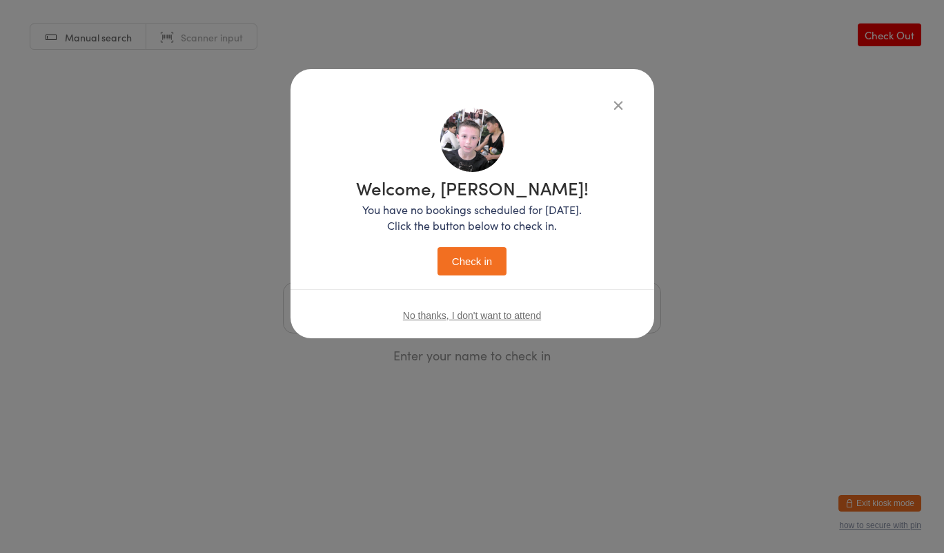
click at [481, 251] on button "Check in" at bounding box center [472, 261] width 69 height 28
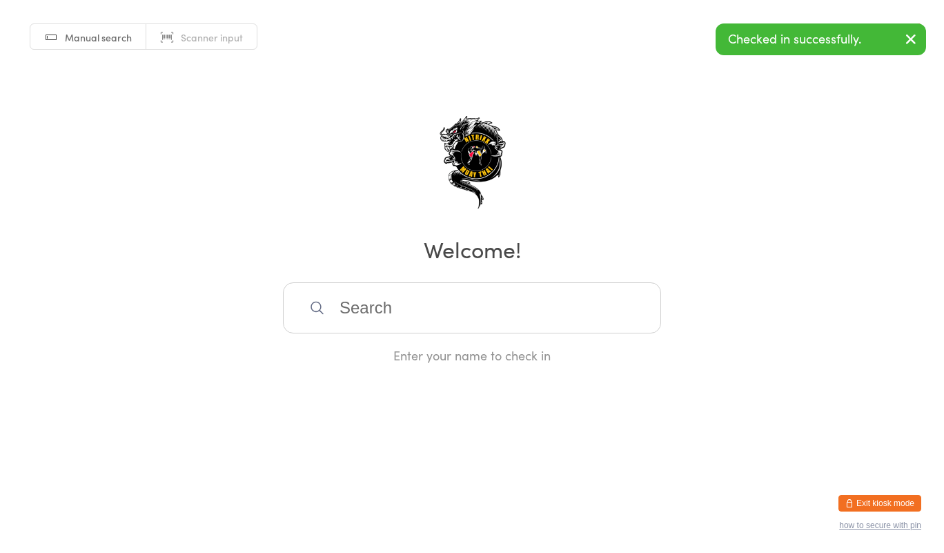
click at [560, 315] on input "search" at bounding box center [472, 307] width 378 height 51
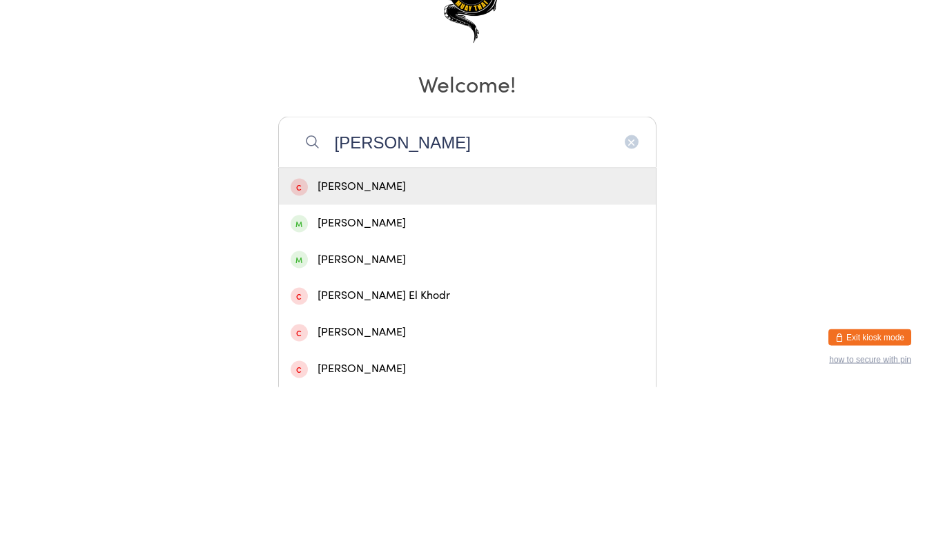
type input "[PERSON_NAME]"
click at [405, 391] on div "[PERSON_NAME]" at bounding box center [467, 389] width 353 height 19
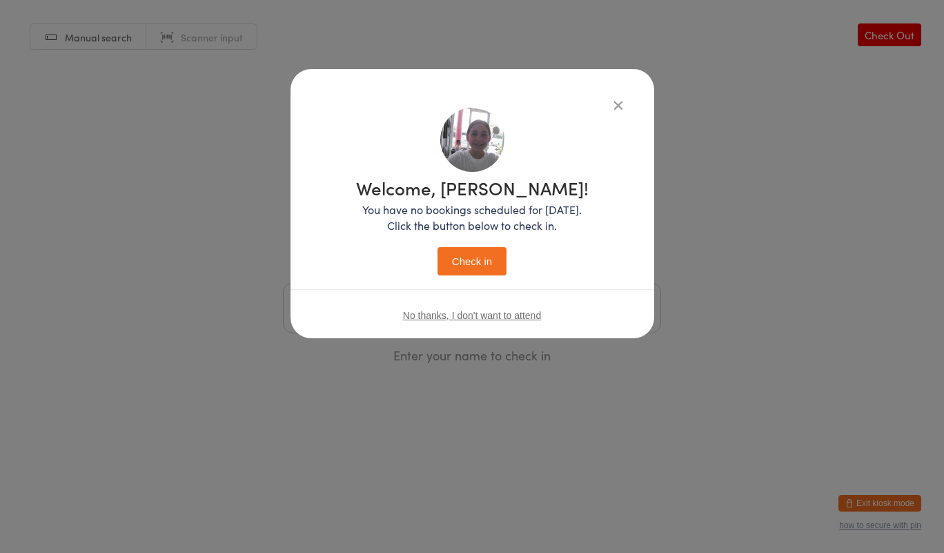
click at [467, 265] on button "Check in" at bounding box center [472, 261] width 69 height 28
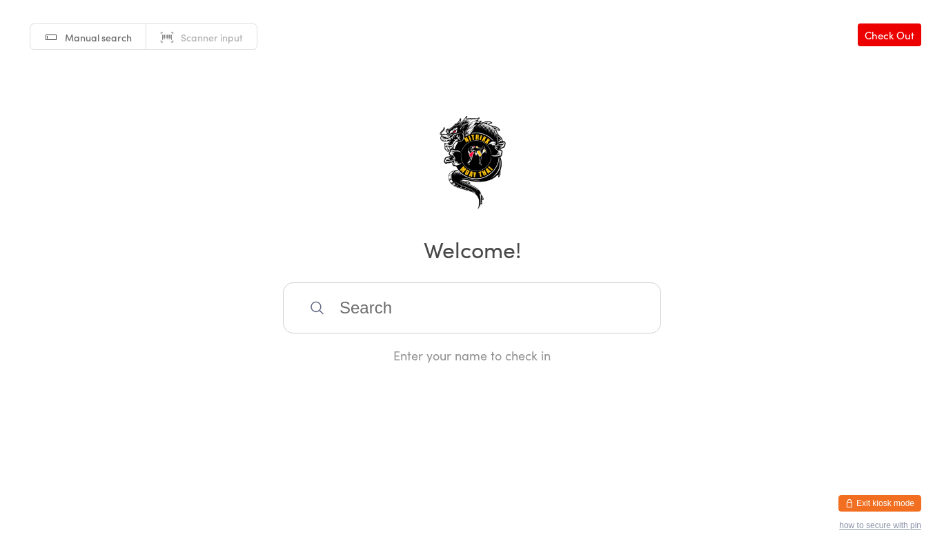
click at [344, 311] on input "search" at bounding box center [472, 307] width 378 height 51
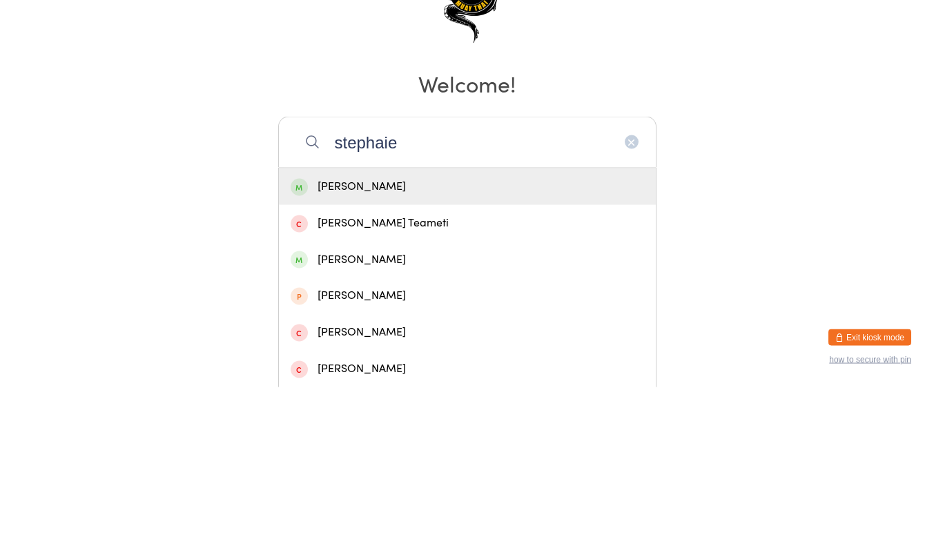
type input "stephaie"
click at [457, 351] on div "[PERSON_NAME]" at bounding box center [467, 352] width 353 height 19
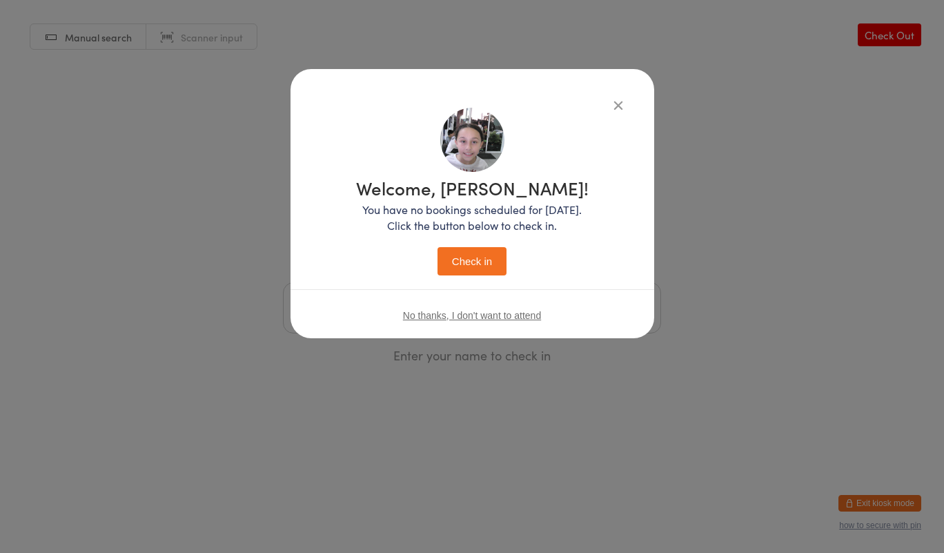
click at [475, 260] on button "Check in" at bounding box center [472, 261] width 69 height 28
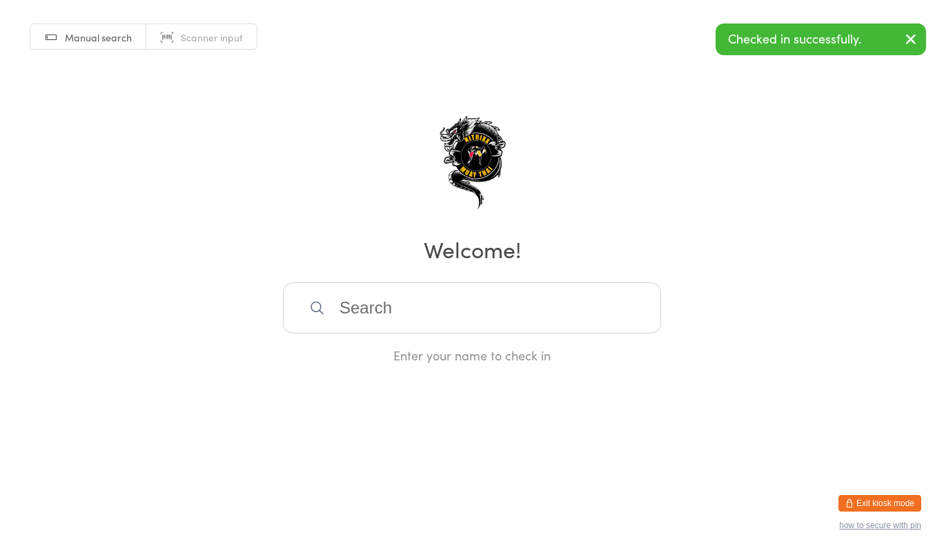
click at [451, 301] on input "search" at bounding box center [472, 307] width 378 height 51
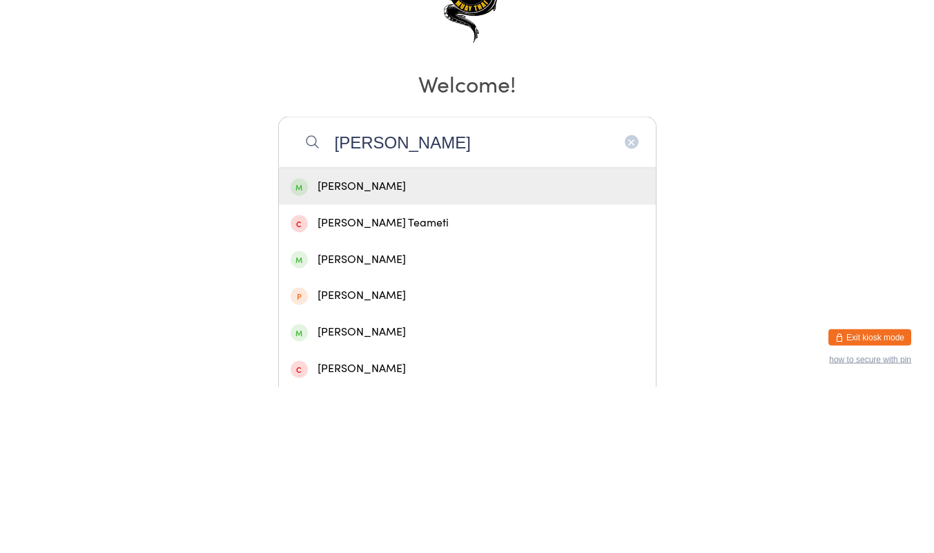
type input "[PERSON_NAME]"
click at [396, 351] on div "[PERSON_NAME]" at bounding box center [467, 352] width 353 height 19
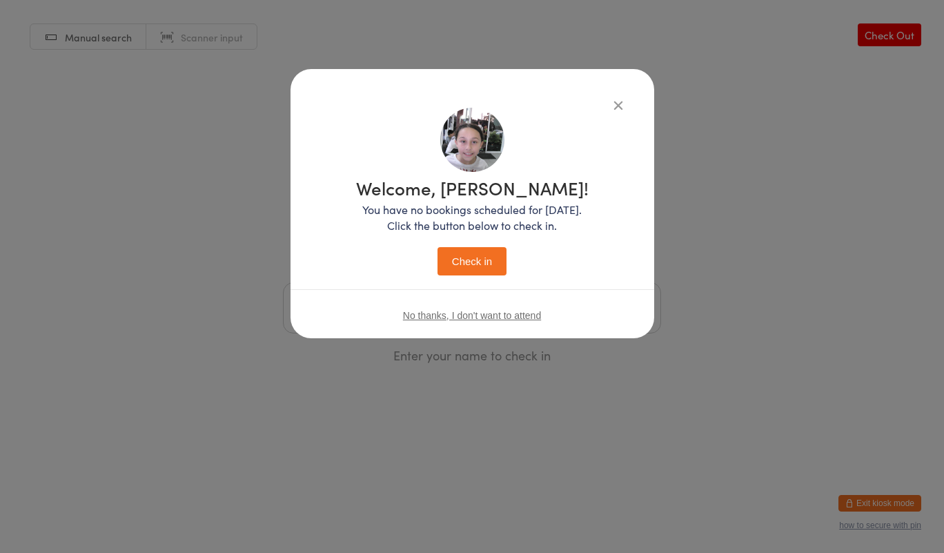
click at [471, 261] on button "Check in" at bounding box center [472, 261] width 69 height 28
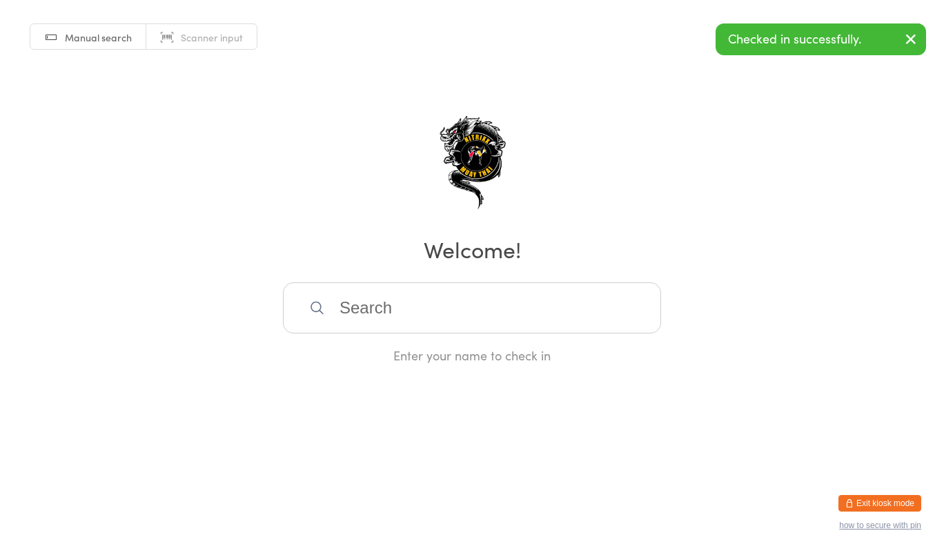
click at [409, 304] on input "search" at bounding box center [472, 307] width 378 height 51
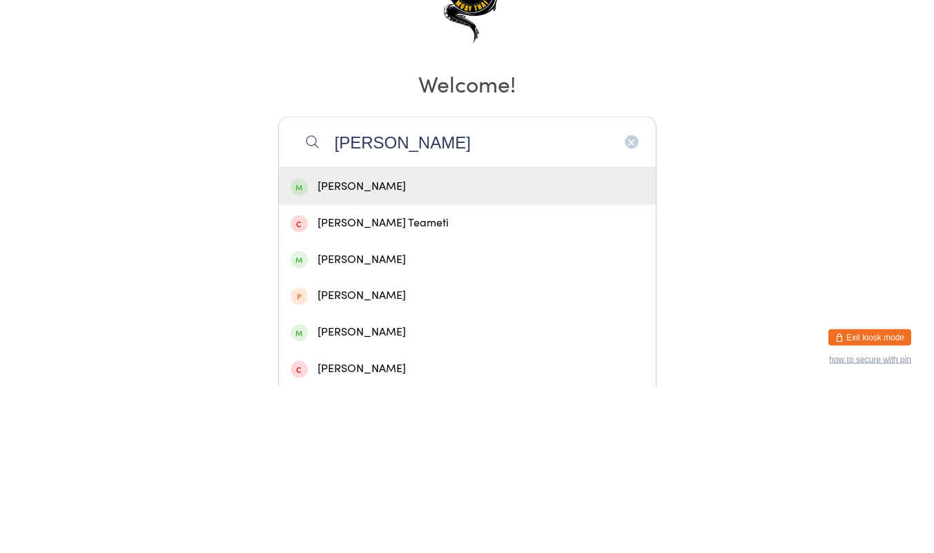
type input "[PERSON_NAME]"
click at [380, 349] on div "[PERSON_NAME]" at bounding box center [467, 352] width 353 height 19
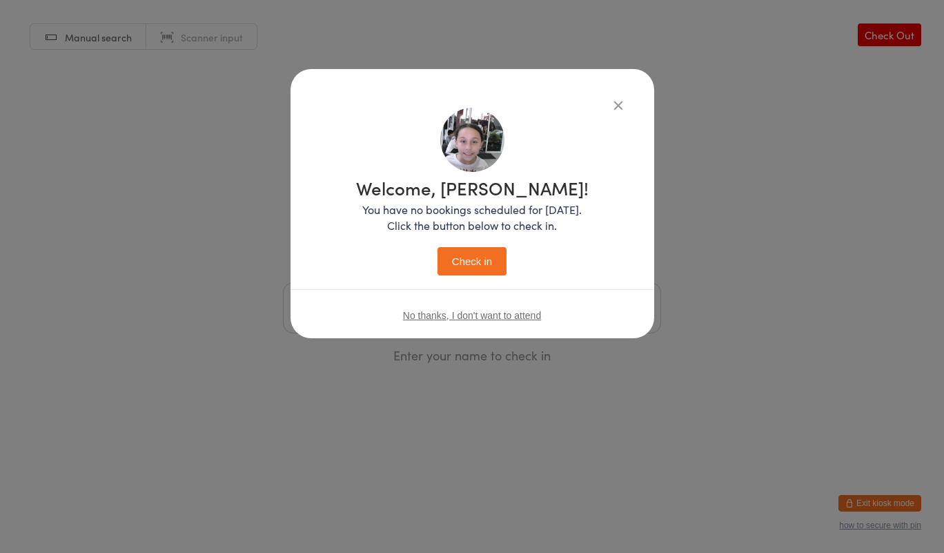
click at [483, 264] on button "Check in" at bounding box center [472, 261] width 69 height 28
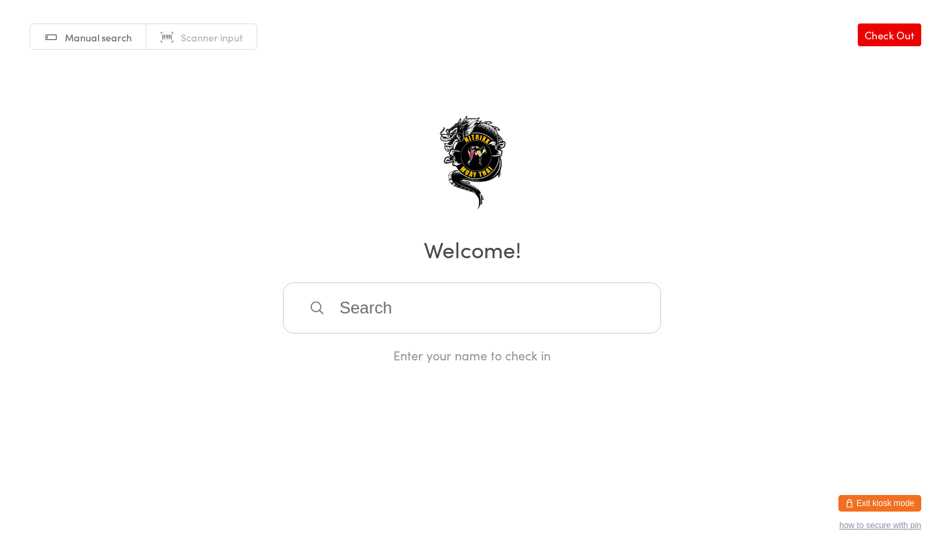
click at [386, 309] on input "search" at bounding box center [472, 307] width 378 height 51
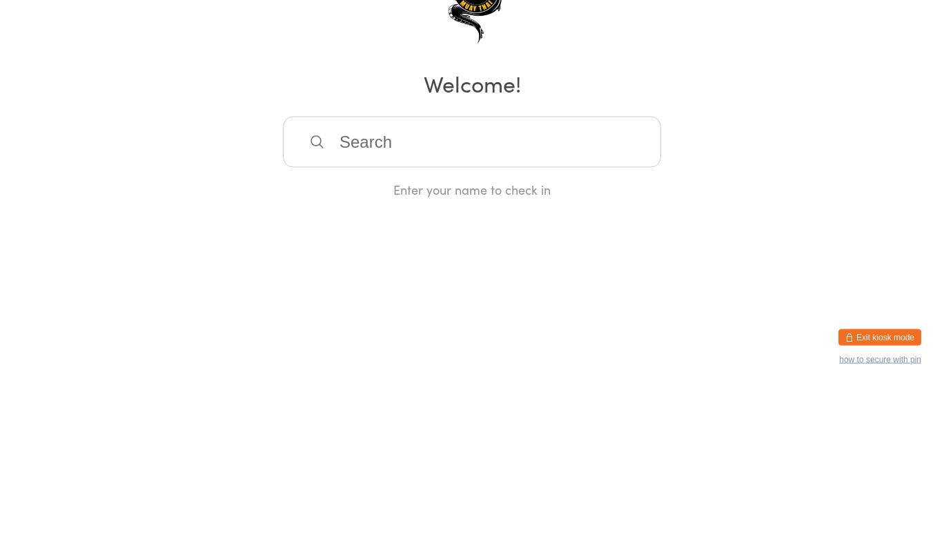
click at [503, 313] on input "search" at bounding box center [472, 307] width 378 height 51
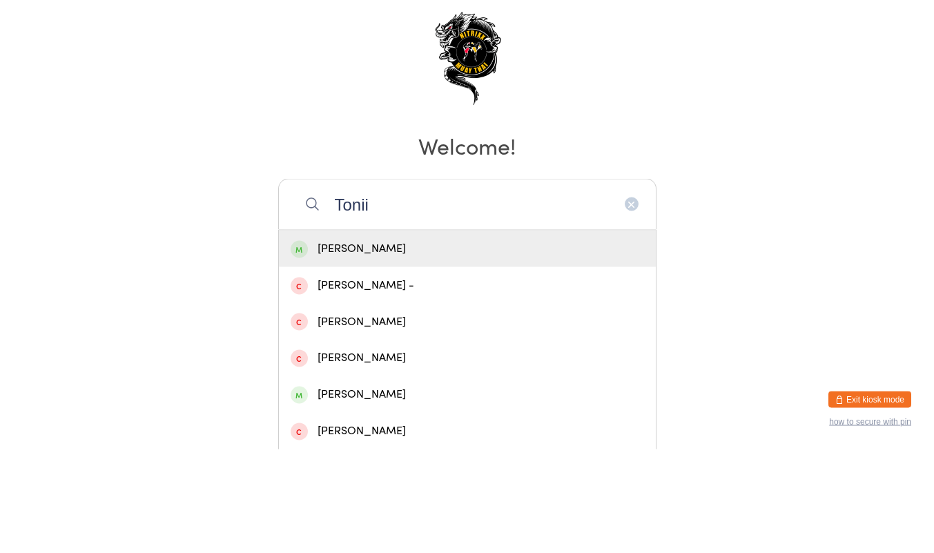
type input "Tonii"
click at [425, 351] on div "[PERSON_NAME]" at bounding box center [467, 352] width 353 height 19
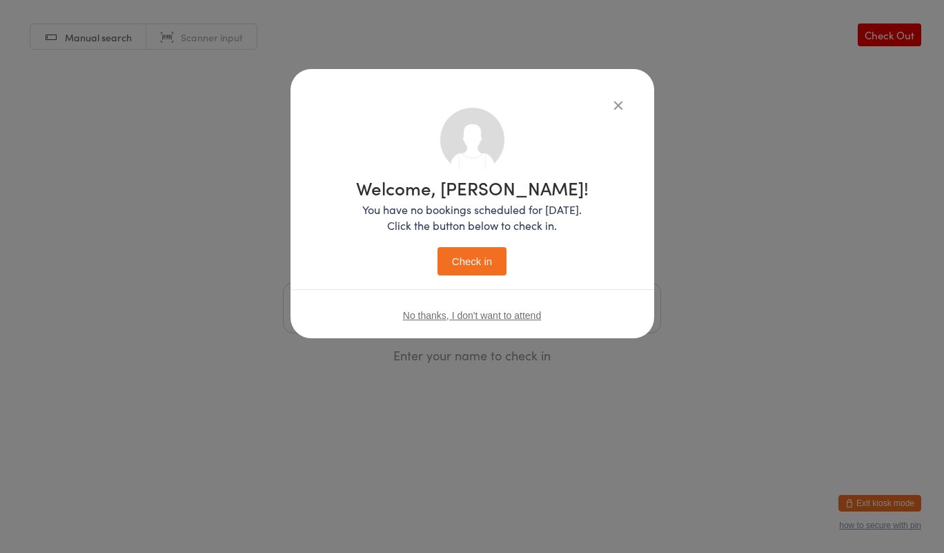
click at [497, 267] on button "Check in" at bounding box center [472, 261] width 69 height 28
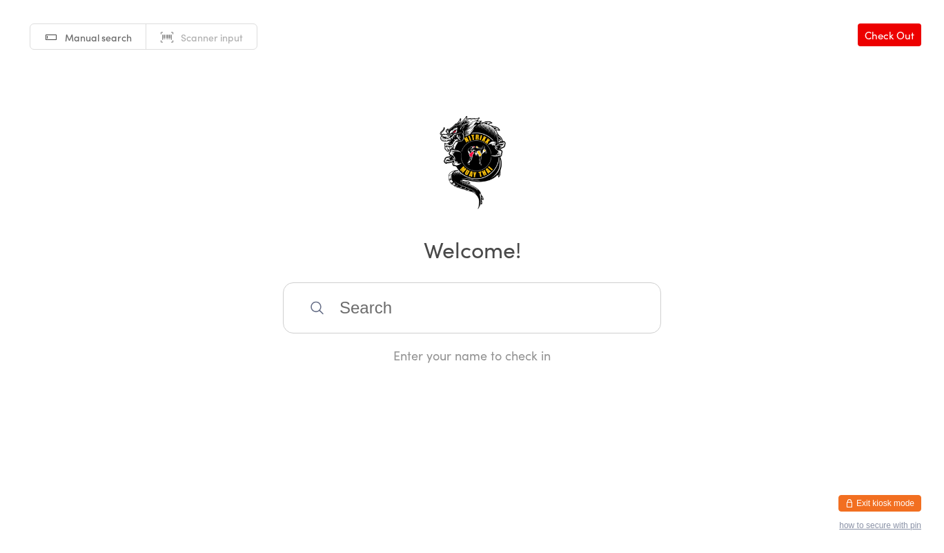
click at [632, 300] on input "search" at bounding box center [472, 307] width 378 height 51
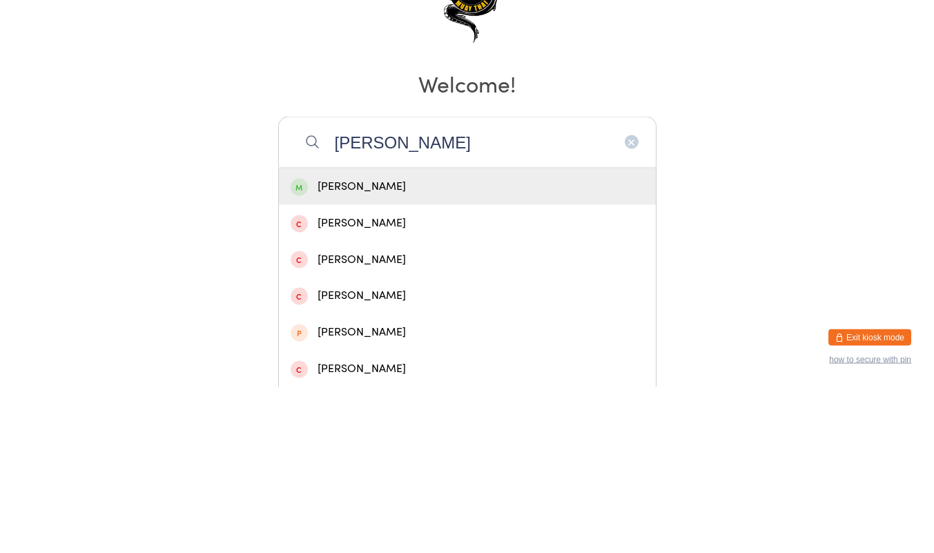
type input "[PERSON_NAME]"
click at [545, 354] on div "[PERSON_NAME]" at bounding box center [467, 352] width 353 height 19
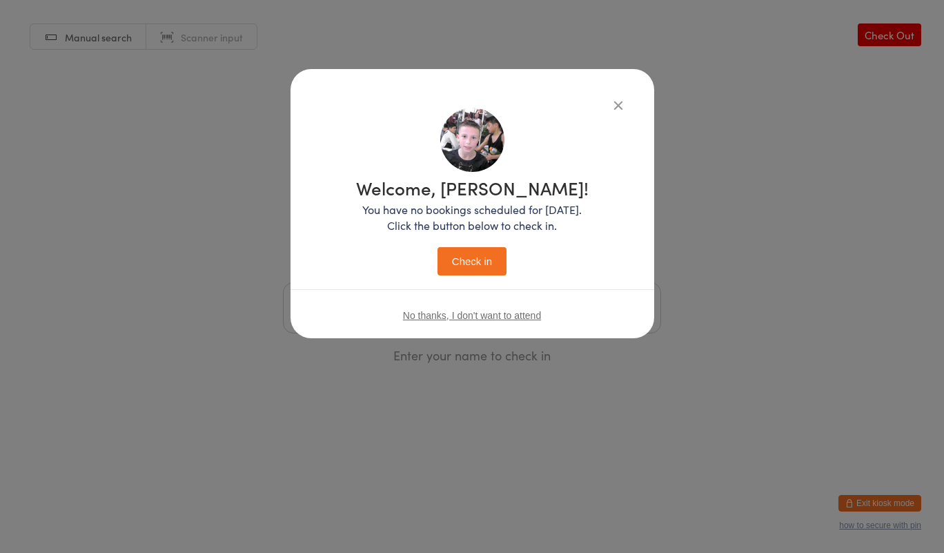
click at [469, 274] on button "Check in" at bounding box center [472, 261] width 69 height 28
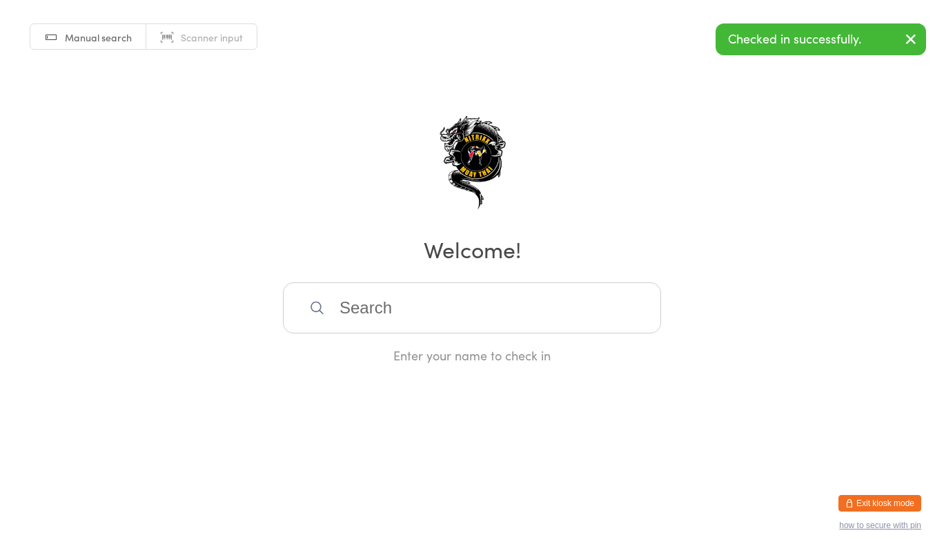
click at [494, 305] on input "search" at bounding box center [472, 307] width 378 height 51
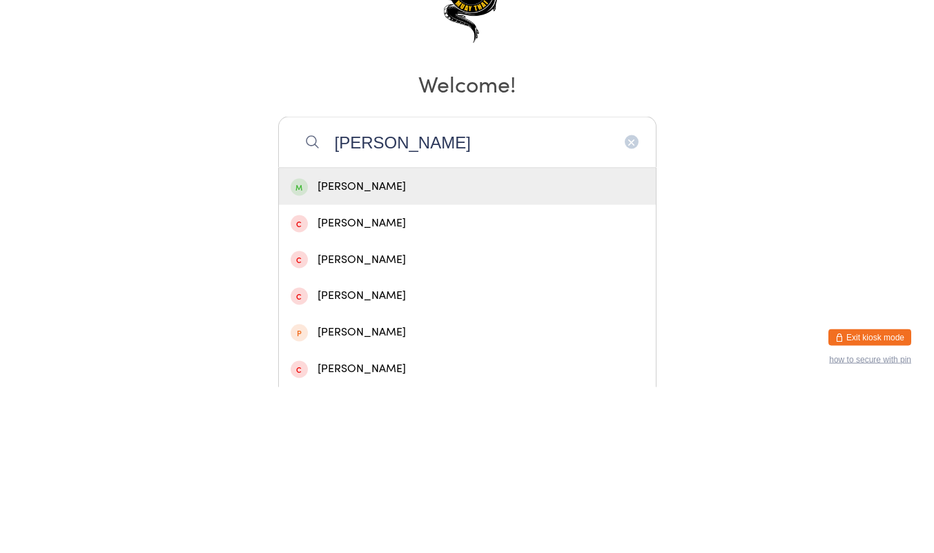
type input "[PERSON_NAME]"
click at [507, 362] on div "[PERSON_NAME]" at bounding box center [467, 352] width 377 height 37
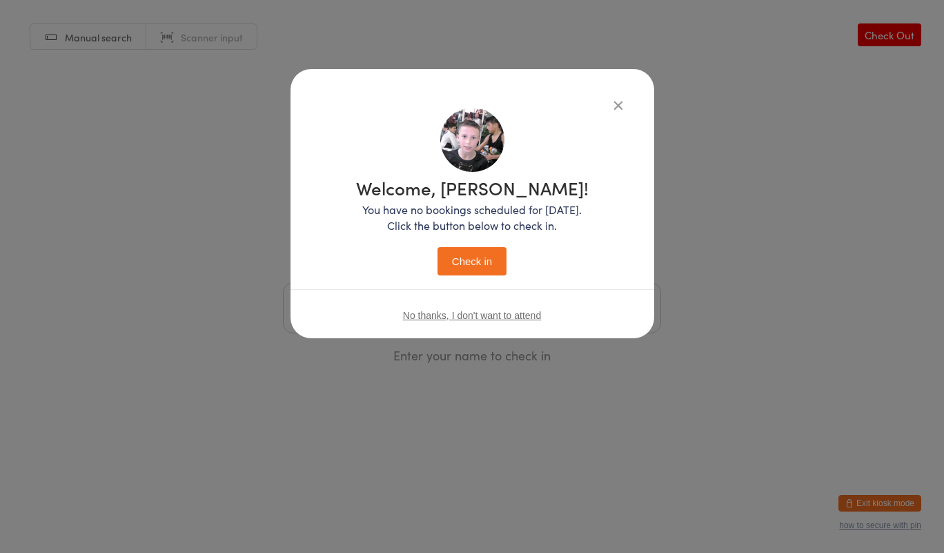
click at [487, 261] on button "Check in" at bounding box center [472, 261] width 69 height 28
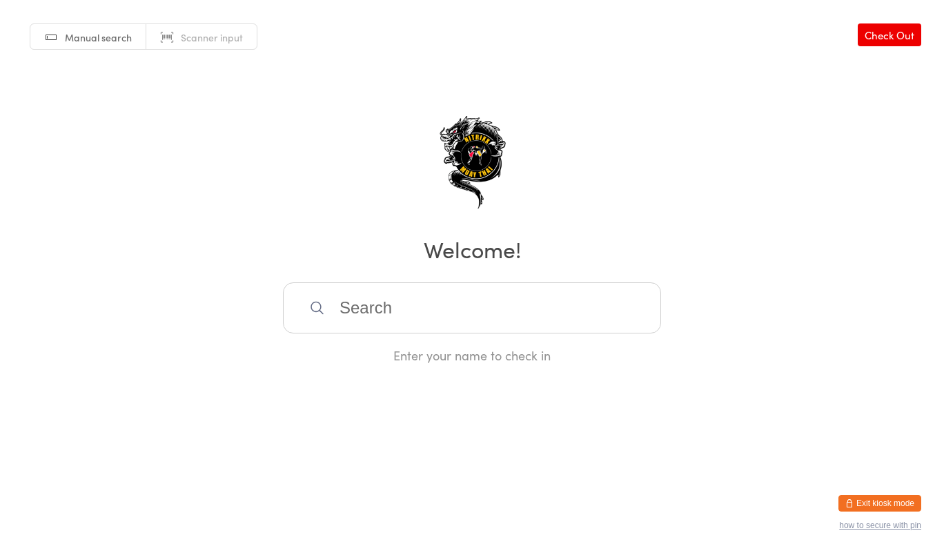
click at [582, 363] on div "Enter your name to check in" at bounding box center [472, 355] width 378 height 17
click at [582, 330] on input "search" at bounding box center [472, 307] width 378 height 51
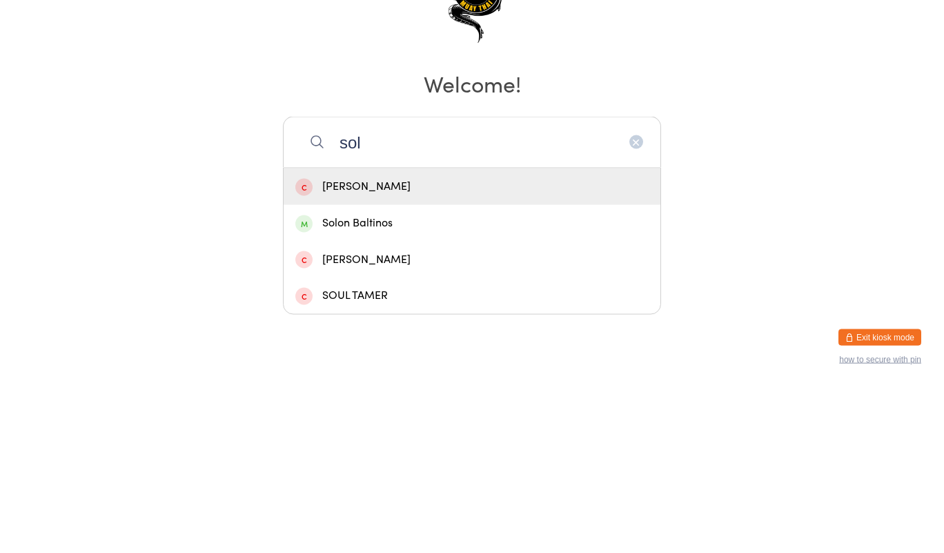
type input "sol"
click at [369, 405] on div "Solon Baltinos" at bounding box center [472, 389] width 377 height 37
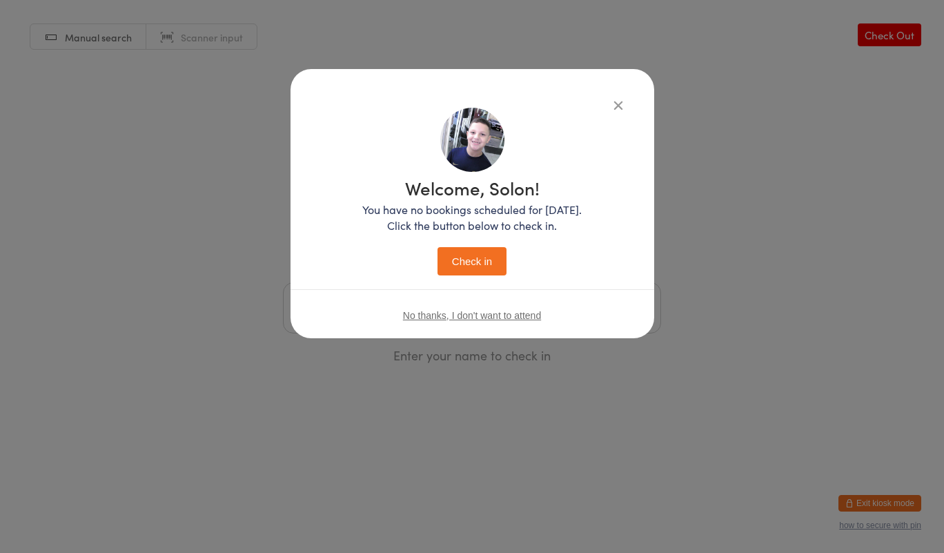
click at [467, 227] on p "You have no bookings scheduled for [DATE]. Click the button below to check in." at bounding box center [472, 218] width 220 height 32
click at [491, 254] on button "Check in" at bounding box center [472, 261] width 69 height 28
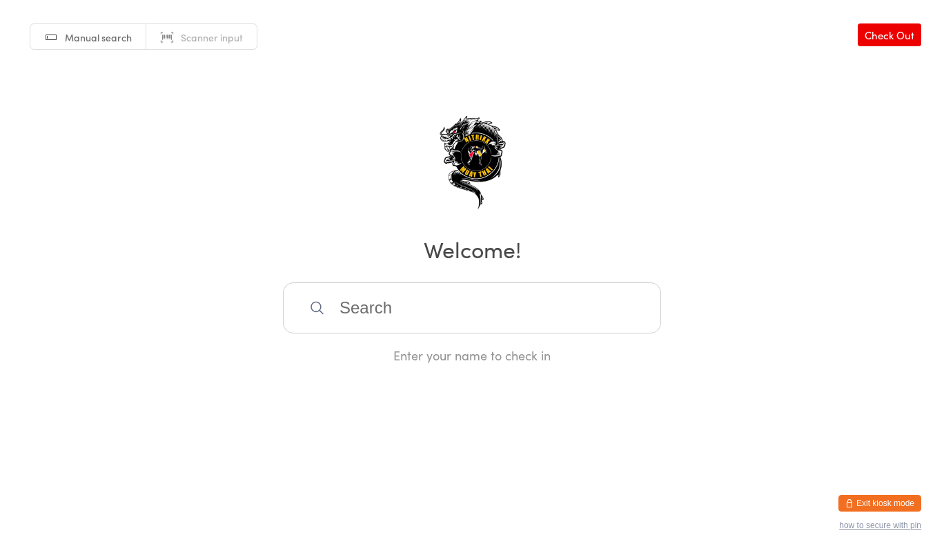
click at [344, 318] on input "search" at bounding box center [472, 307] width 378 height 51
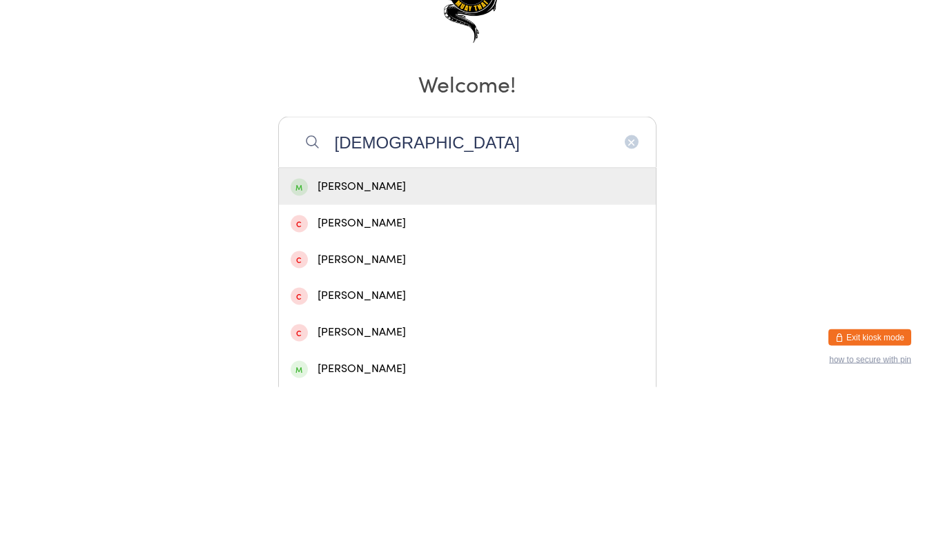
type input "[DEMOGRAPHIC_DATA]"
click at [302, 346] on span at bounding box center [299, 352] width 17 height 17
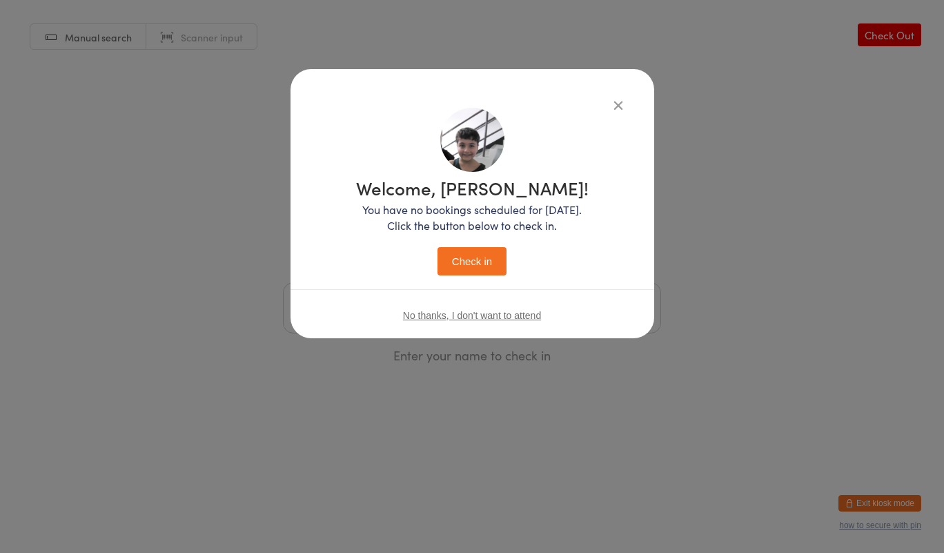
click at [473, 271] on button "Check in" at bounding box center [472, 261] width 69 height 28
click at [461, 265] on button "Check in" at bounding box center [472, 261] width 69 height 28
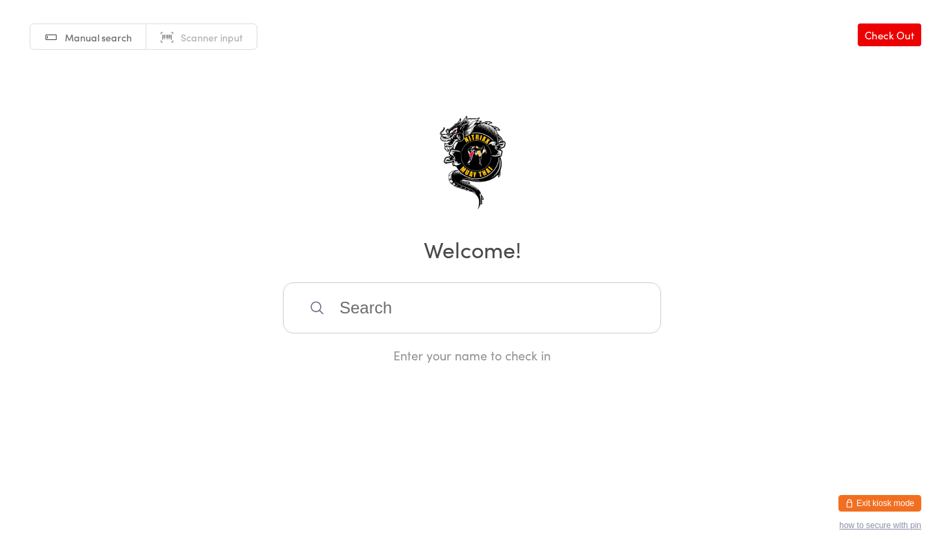
click at [413, 304] on input "search" at bounding box center [472, 307] width 378 height 51
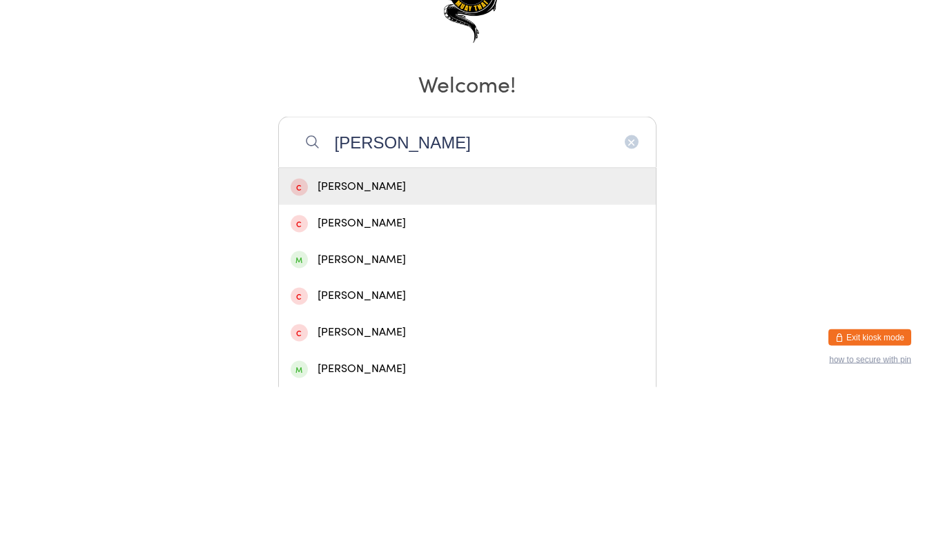
type input "[PERSON_NAME]"
click at [394, 434] on div "[PERSON_NAME]" at bounding box center [467, 425] width 353 height 19
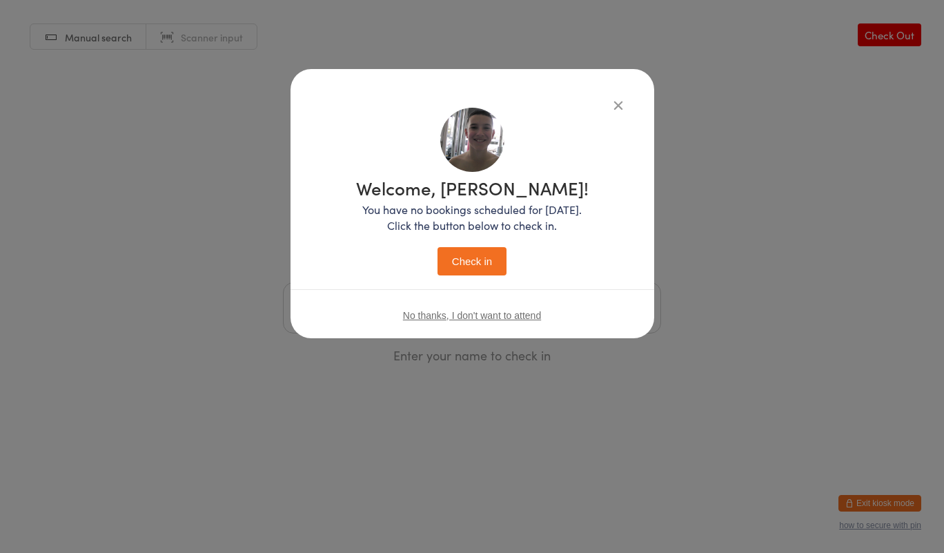
click at [485, 271] on button "Check in" at bounding box center [472, 261] width 69 height 28
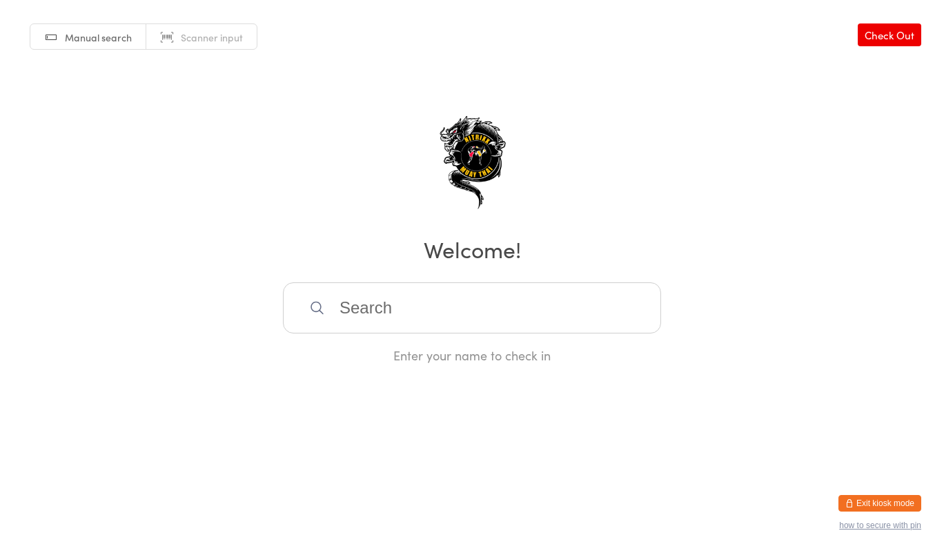
click at [487, 310] on input "search" at bounding box center [472, 307] width 378 height 51
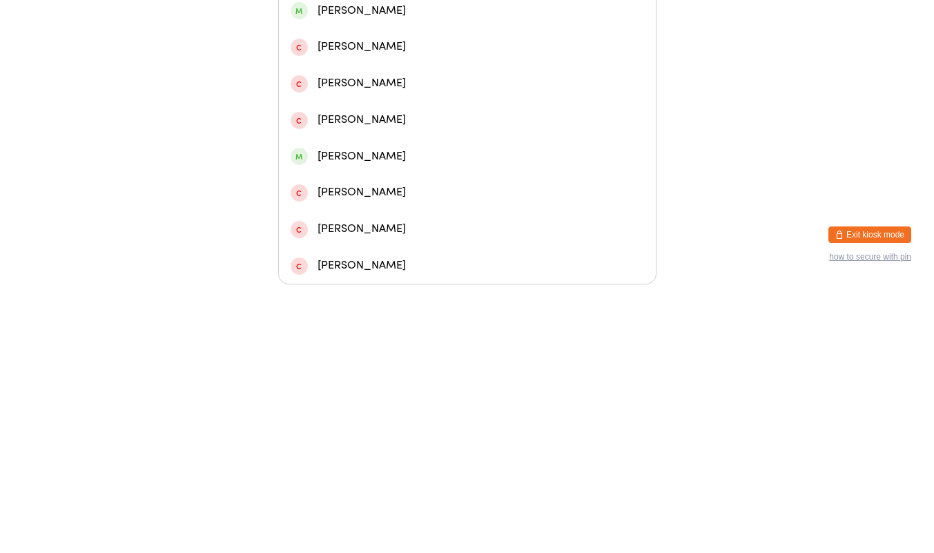
scroll to position [299, 0]
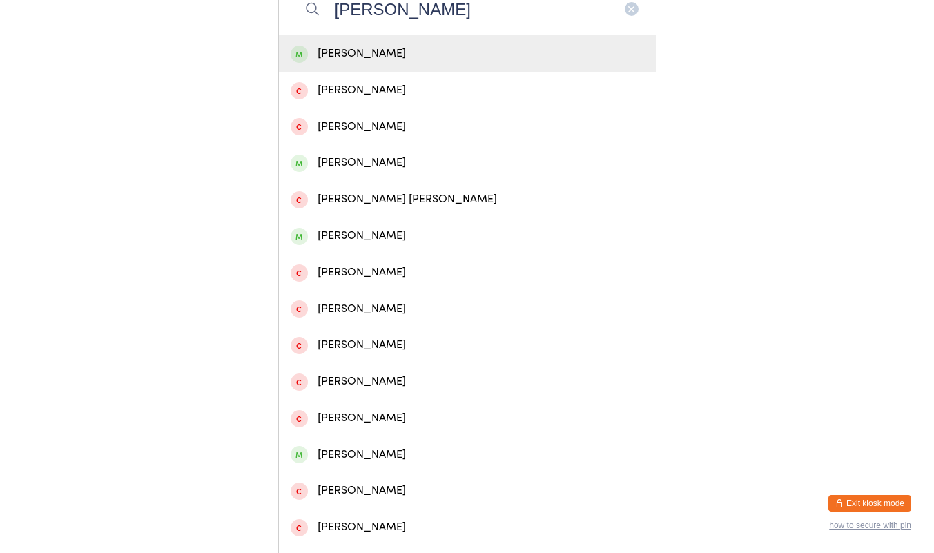
type input "[PERSON_NAME]"
click at [389, 173] on div "[PERSON_NAME]" at bounding box center [467, 162] width 377 height 37
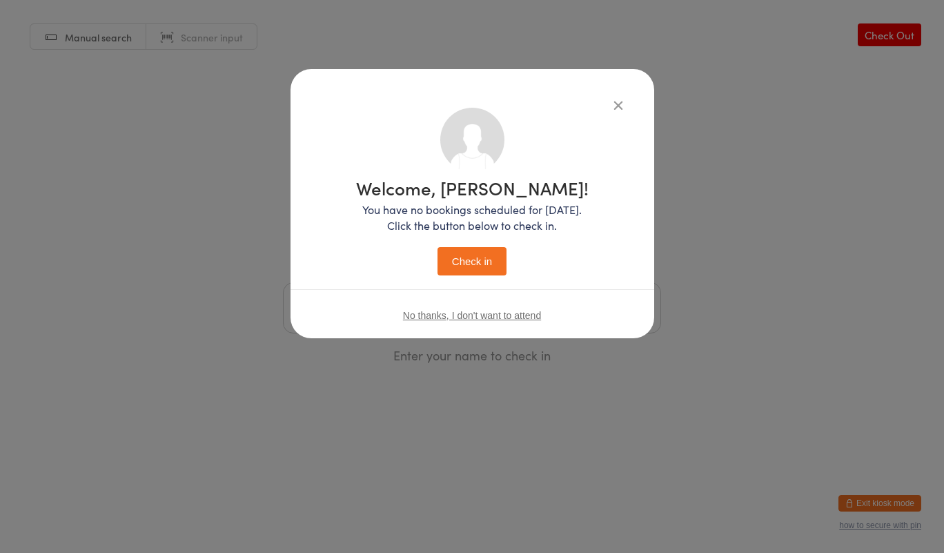
click at [471, 251] on button "Check in" at bounding box center [472, 261] width 69 height 28
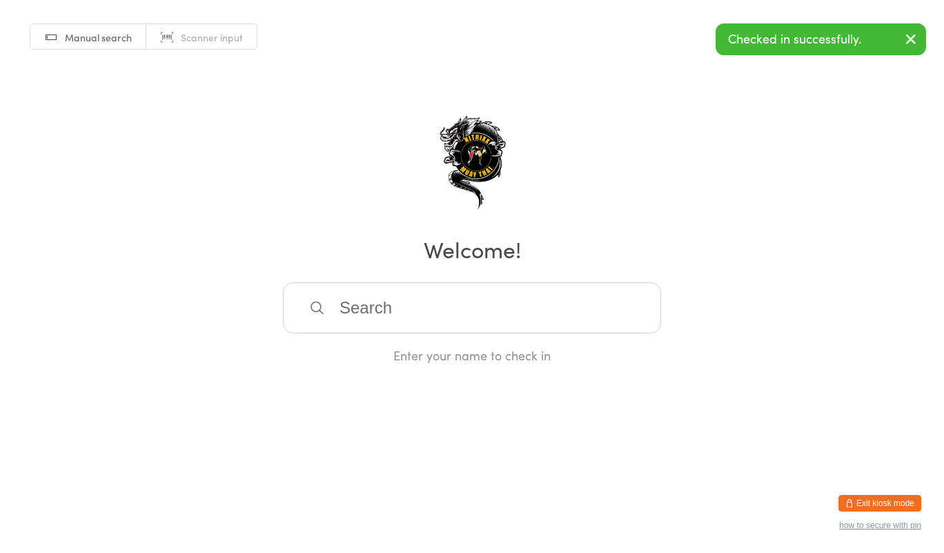
click at [529, 309] on input "search" at bounding box center [472, 307] width 378 height 51
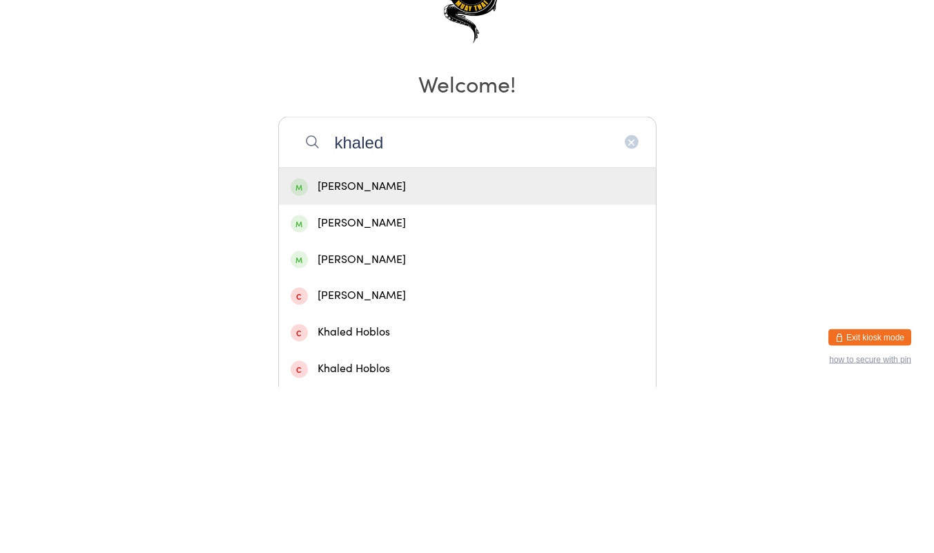
type input "khaled"
click at [343, 427] on div "[PERSON_NAME]" at bounding box center [467, 425] width 353 height 19
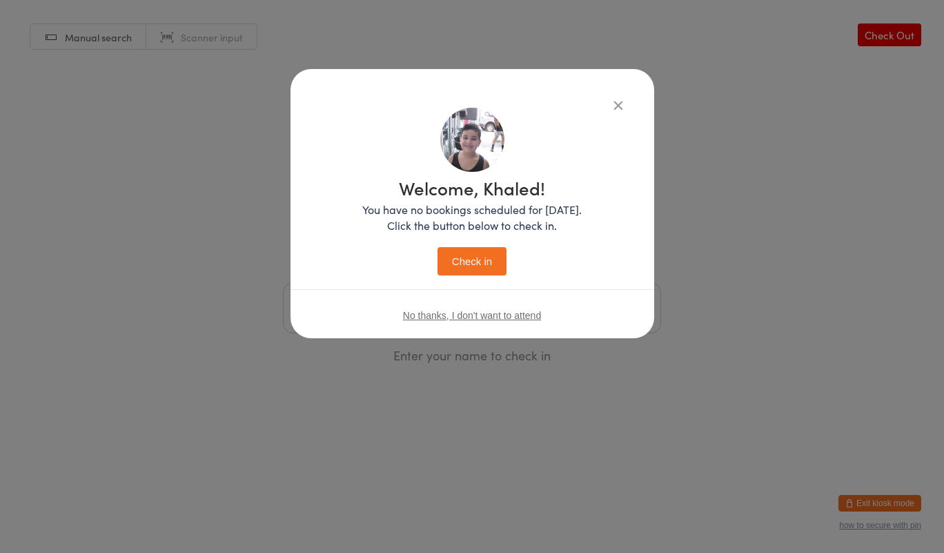
click at [467, 266] on button "Check in" at bounding box center [472, 261] width 69 height 28
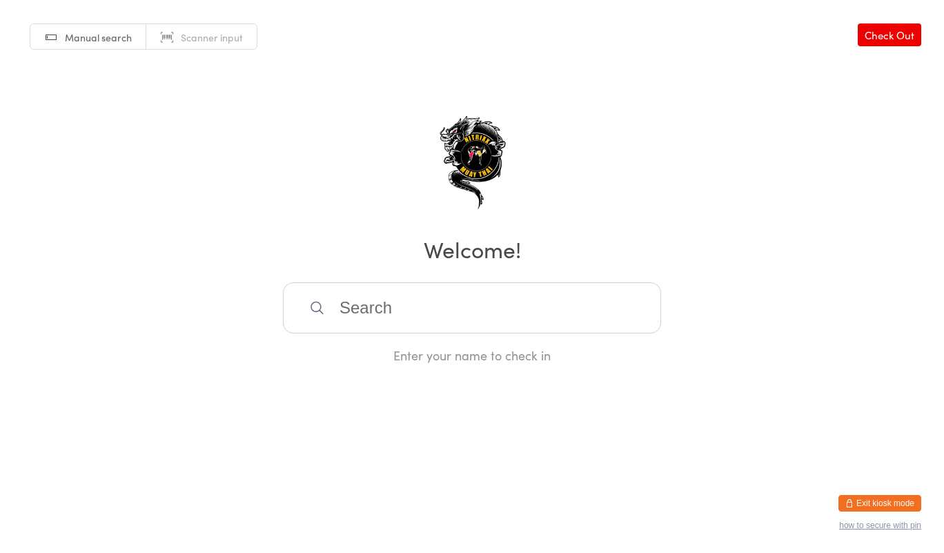
click at [399, 311] on input "search" at bounding box center [472, 307] width 378 height 51
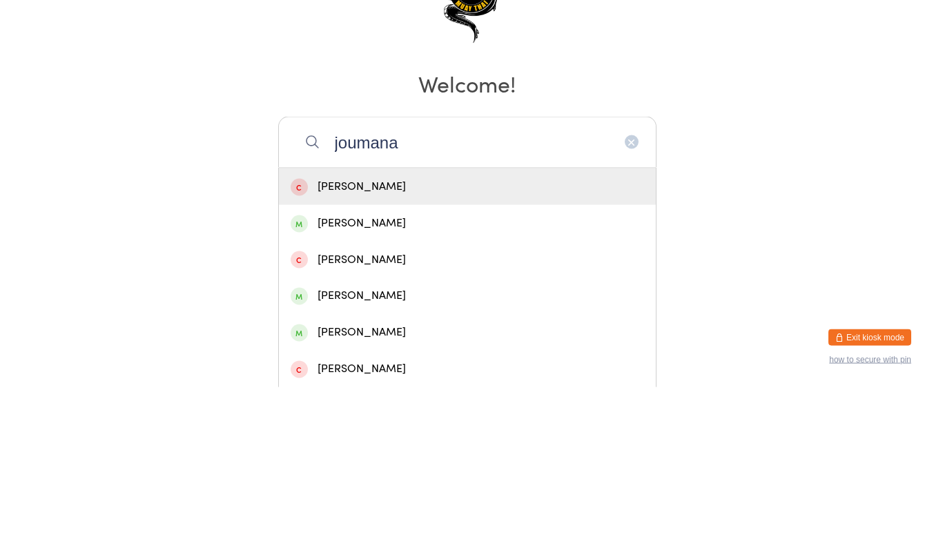
type input "joumana"
click at [400, 392] on div "[PERSON_NAME]" at bounding box center [467, 389] width 353 height 19
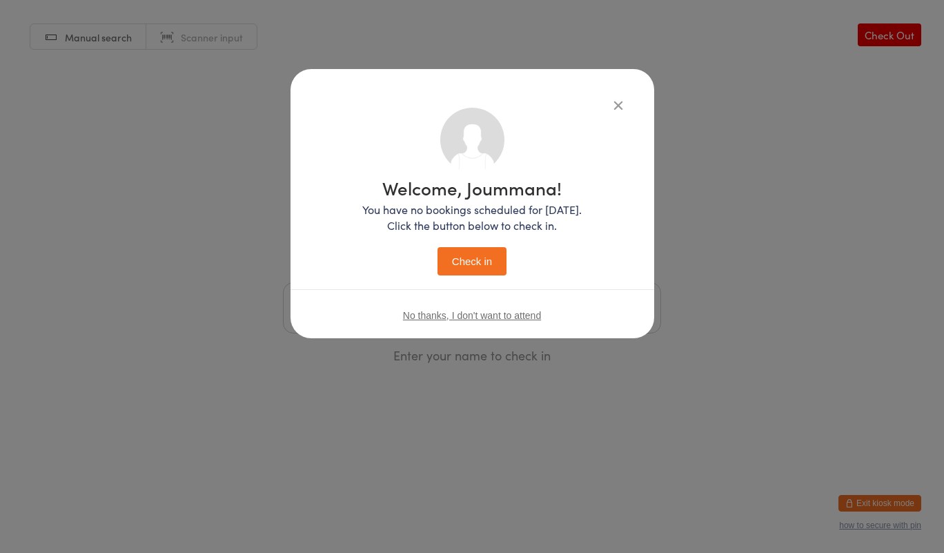
click at [488, 270] on button "Check in" at bounding box center [472, 261] width 69 height 28
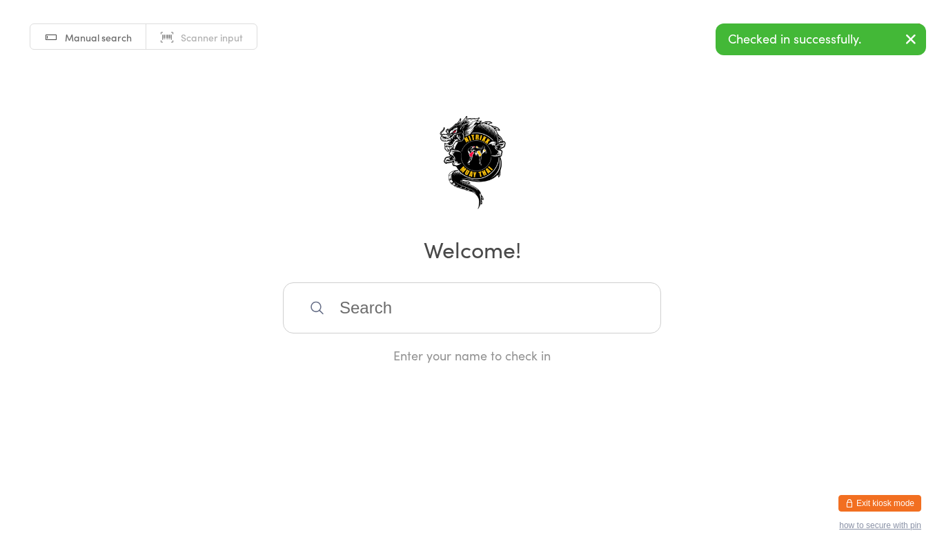
click at [476, 283] on input "search" at bounding box center [472, 307] width 378 height 51
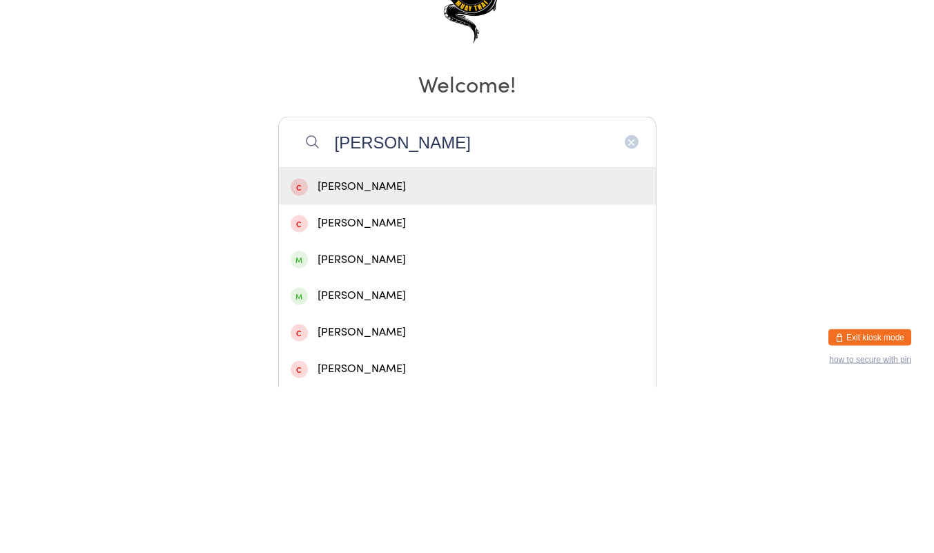
type input "[PERSON_NAME]"
click at [357, 424] on div "[PERSON_NAME]" at bounding box center [467, 425] width 353 height 19
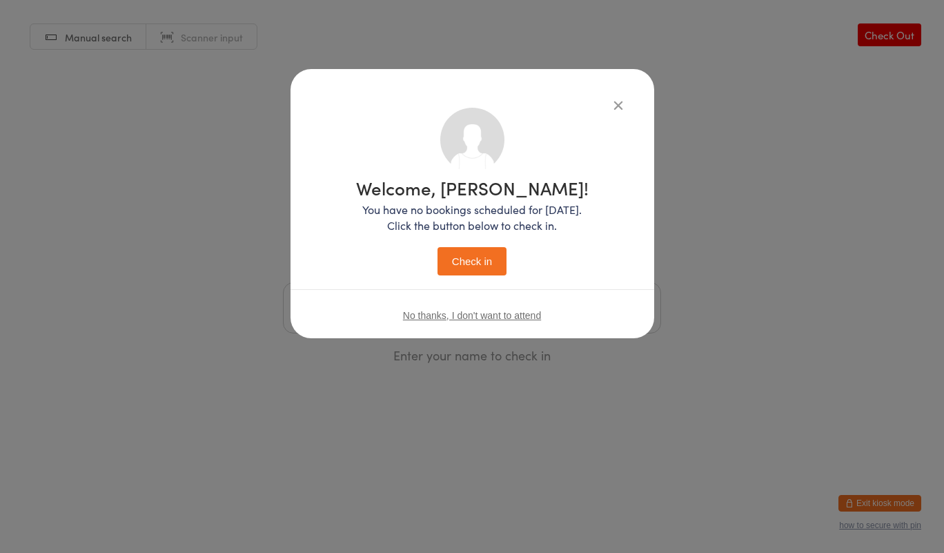
click at [469, 262] on button "Check in" at bounding box center [472, 261] width 69 height 28
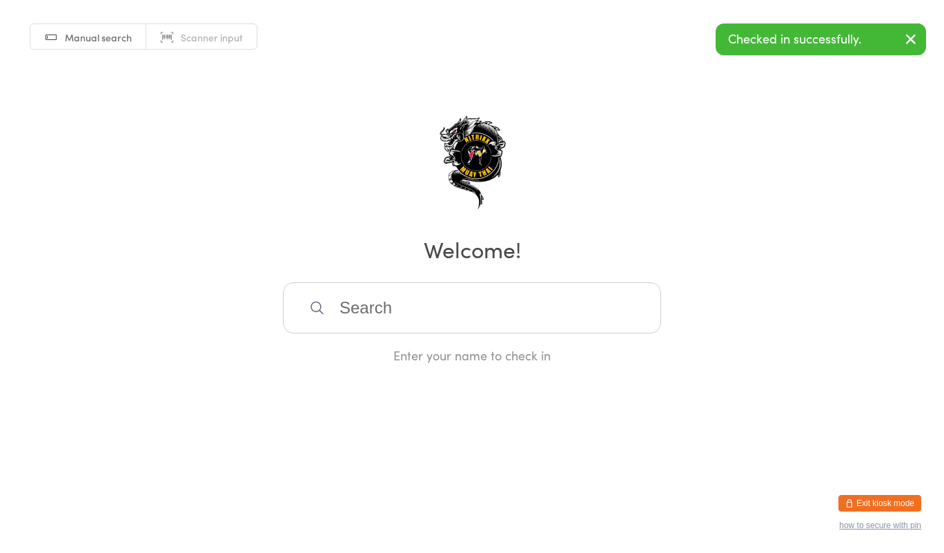
click at [429, 287] on input "search" at bounding box center [472, 307] width 378 height 51
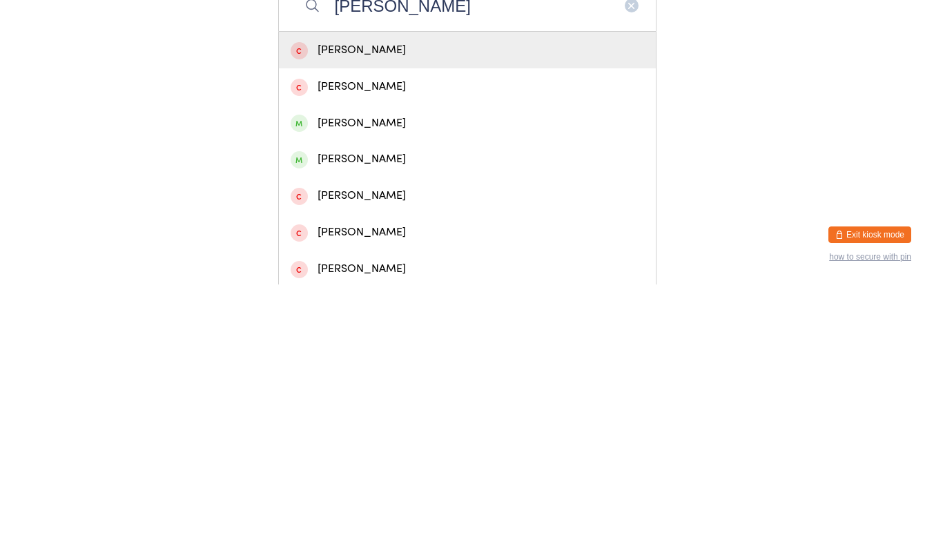
scroll to position [36, 0]
type input "[PERSON_NAME]"
click at [368, 429] on div "[PERSON_NAME]" at bounding box center [467, 425] width 353 height 19
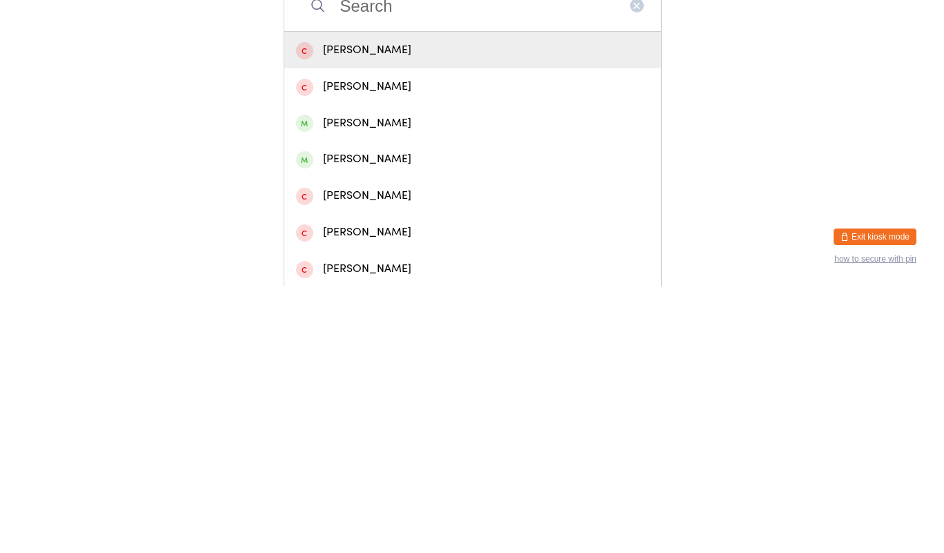
scroll to position [0, 0]
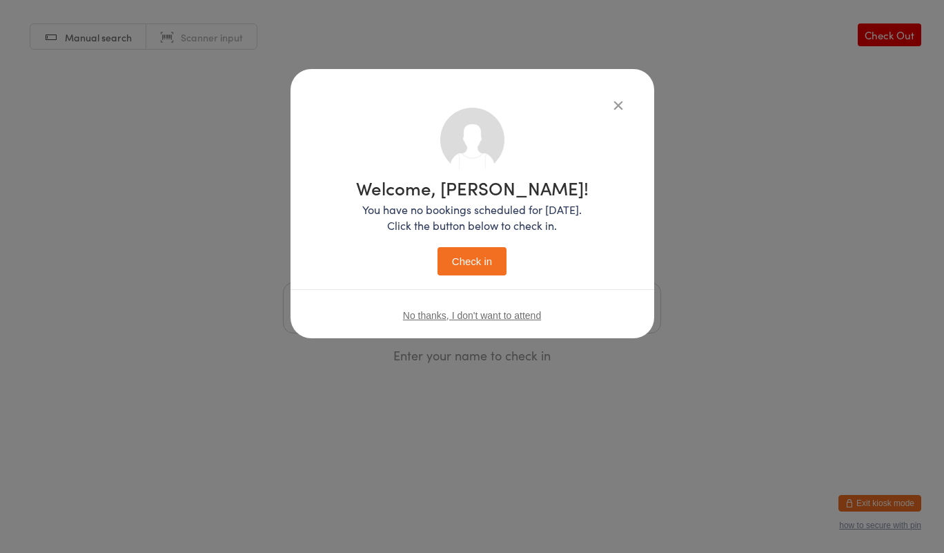
click at [628, 80] on div "Welcome, [PERSON_NAME]! You have no bookings scheduled for [DATE]. Click the bu…" at bounding box center [473, 203] width 364 height 269
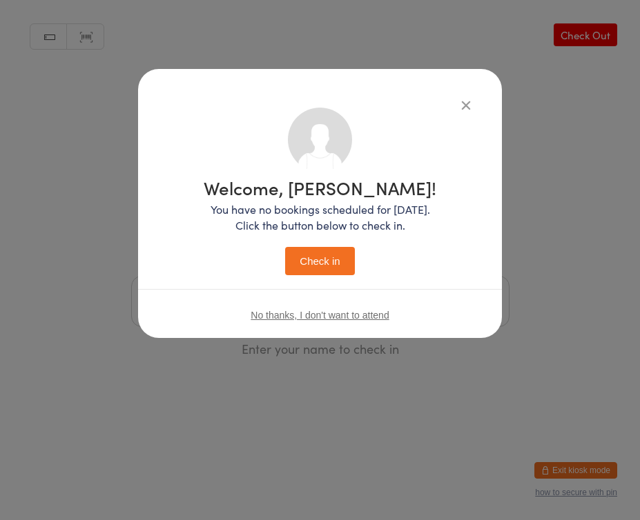
click at [440, 173] on div "Welcome, [PERSON_NAME]! You have no bookings scheduled for [DATE]. Click the bu…" at bounding box center [320, 192] width 309 height 168
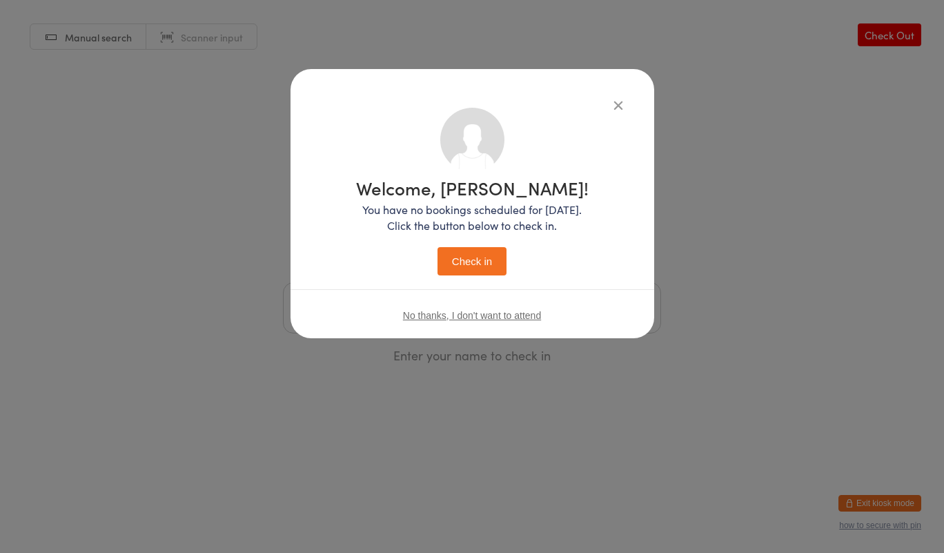
click at [473, 260] on button "Check in" at bounding box center [472, 261] width 69 height 28
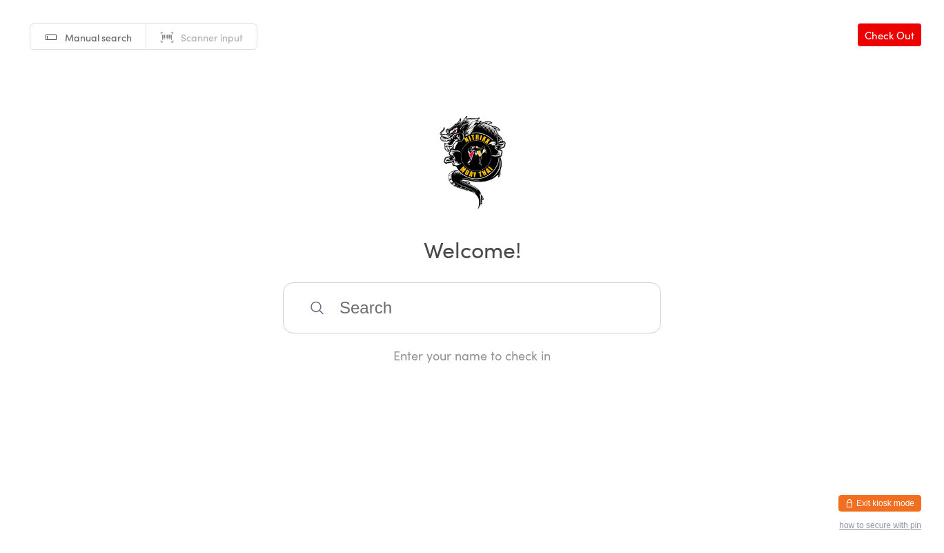
click at [412, 300] on input "search" at bounding box center [472, 307] width 378 height 51
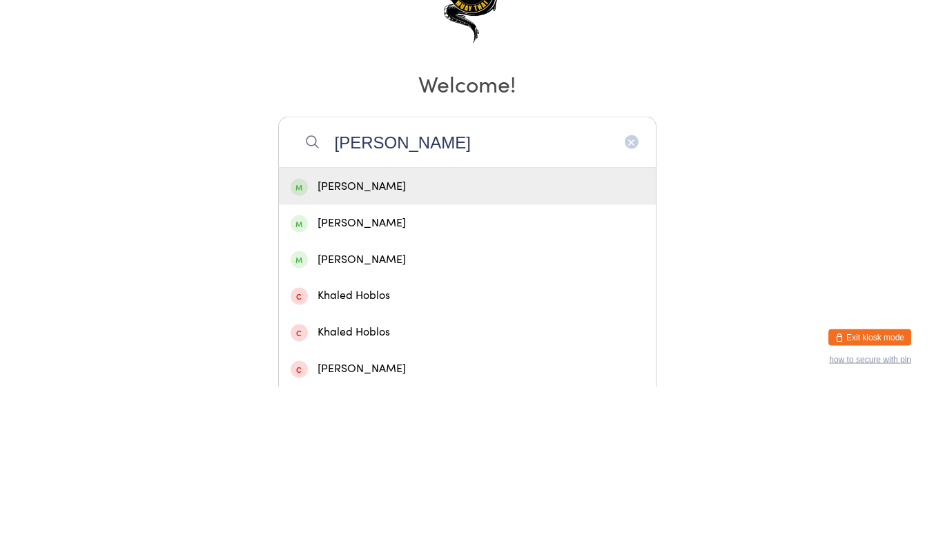
type input "[PERSON_NAME]"
click at [460, 354] on div "[PERSON_NAME]" at bounding box center [467, 352] width 353 height 19
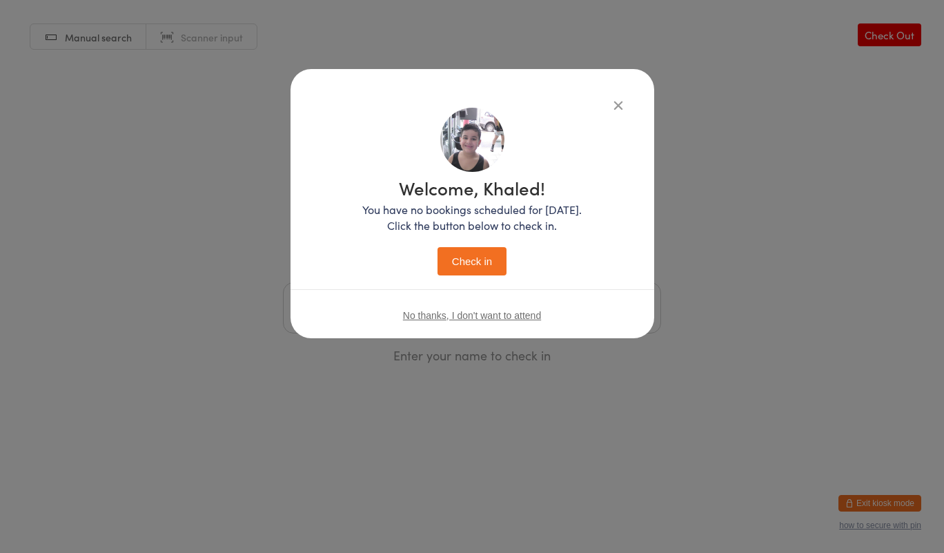
click at [464, 270] on button "Check in" at bounding box center [472, 261] width 69 height 28
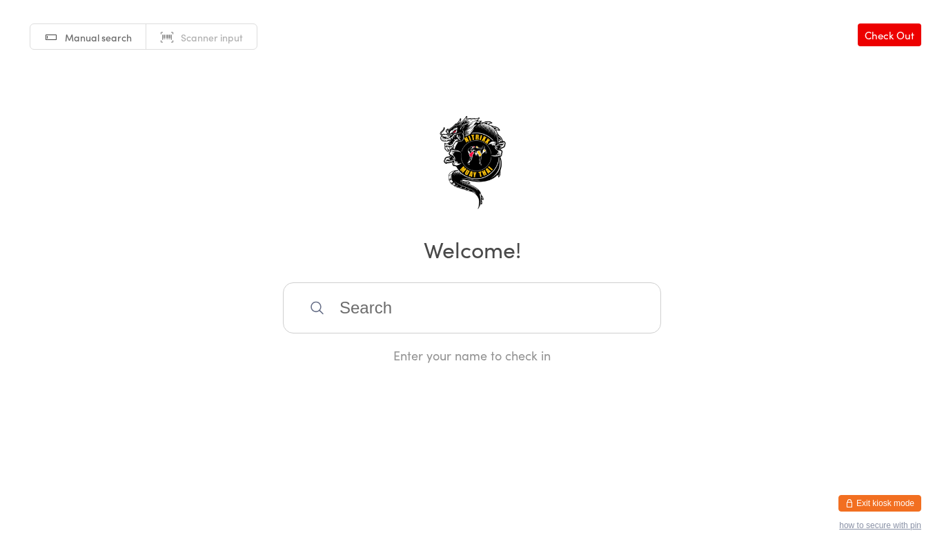
click at [499, 311] on input "search" at bounding box center [472, 307] width 378 height 51
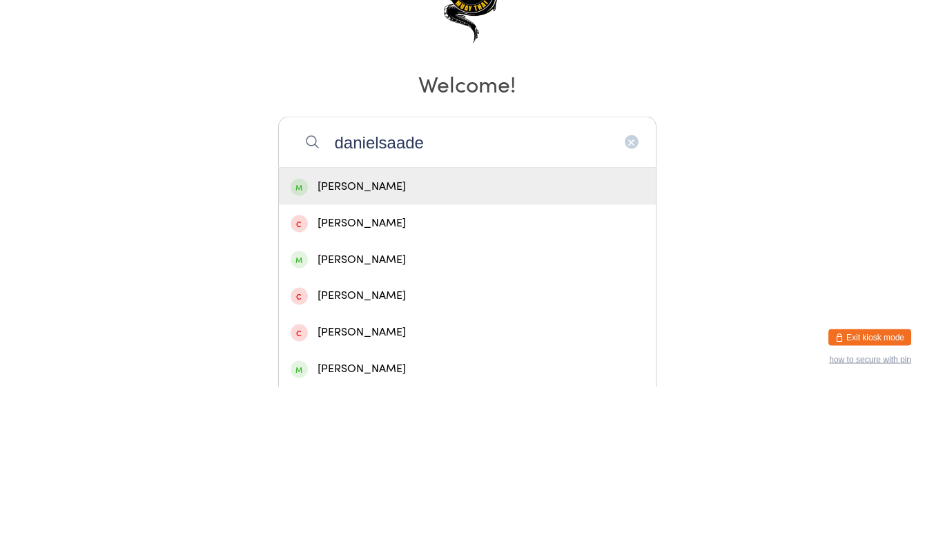
type input "danielsaade"
click at [500, 360] on div "[PERSON_NAME]" at bounding box center [467, 352] width 353 height 19
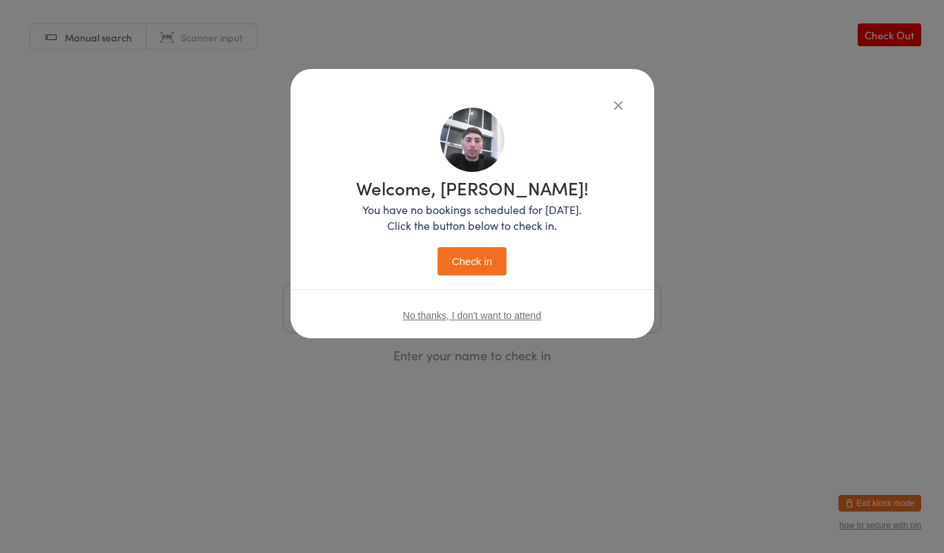
click at [489, 266] on button "Check in" at bounding box center [472, 261] width 69 height 28
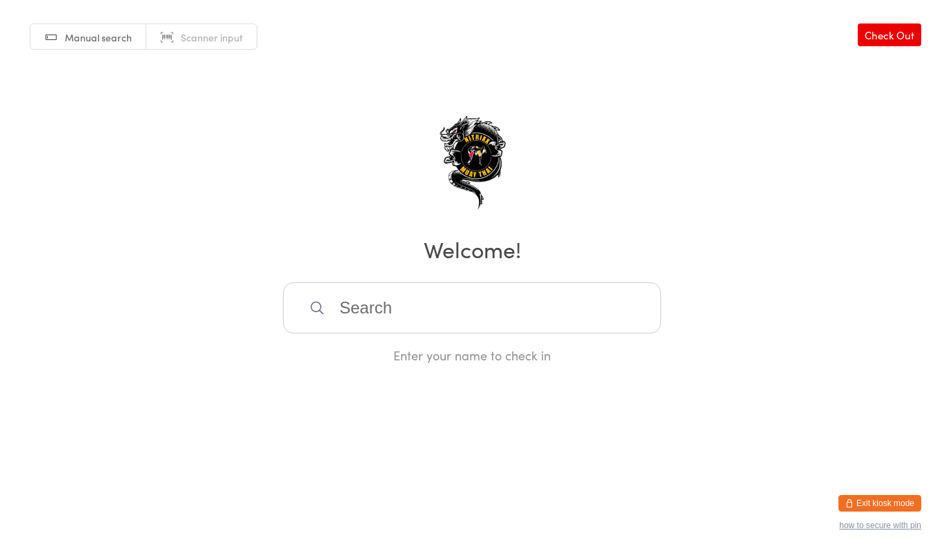
click at [365, 315] on input "search" at bounding box center [472, 307] width 378 height 51
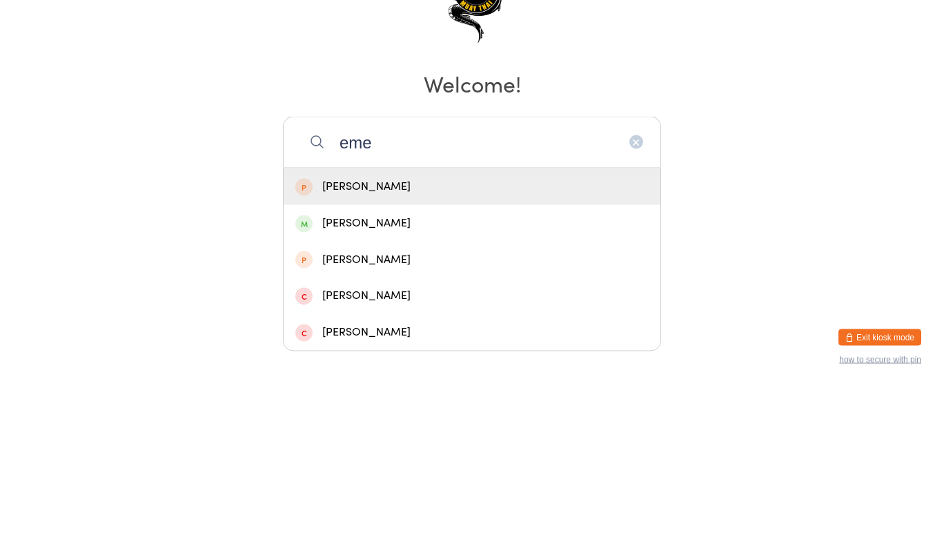
type input "eme"
click at [448, 391] on div "[PERSON_NAME]" at bounding box center [471, 389] width 353 height 19
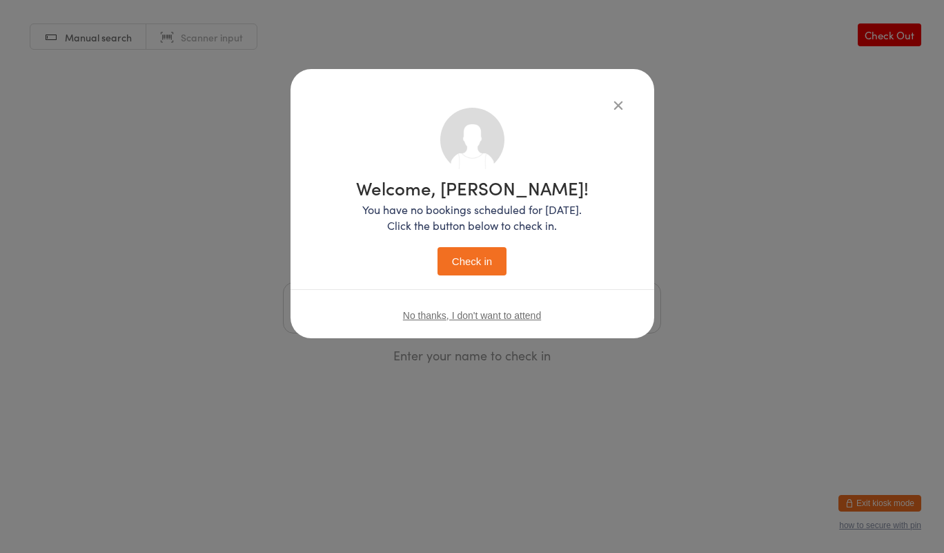
click at [503, 255] on button "Check in" at bounding box center [472, 261] width 69 height 28
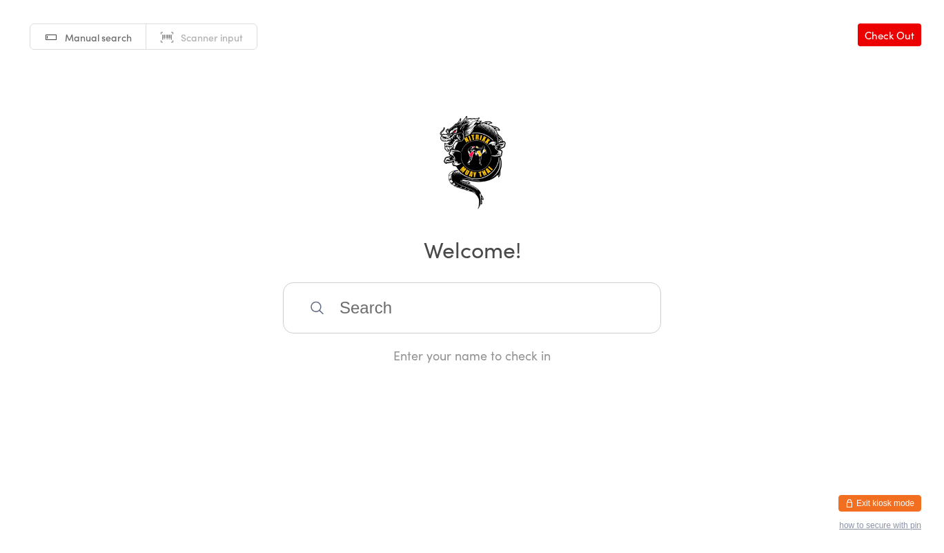
click at [513, 314] on input "search" at bounding box center [472, 307] width 378 height 51
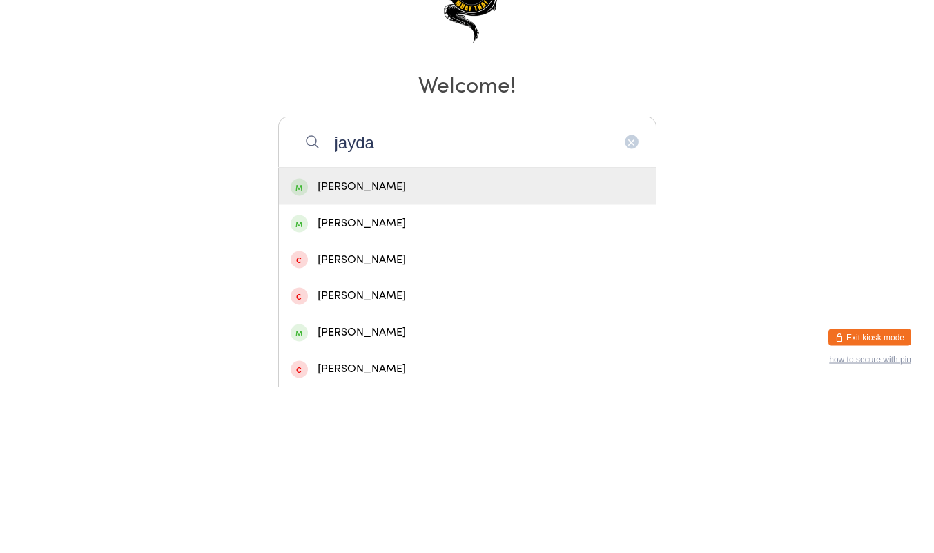
type input "jayda"
click at [380, 402] on div "[PERSON_NAME]" at bounding box center [467, 389] width 377 height 37
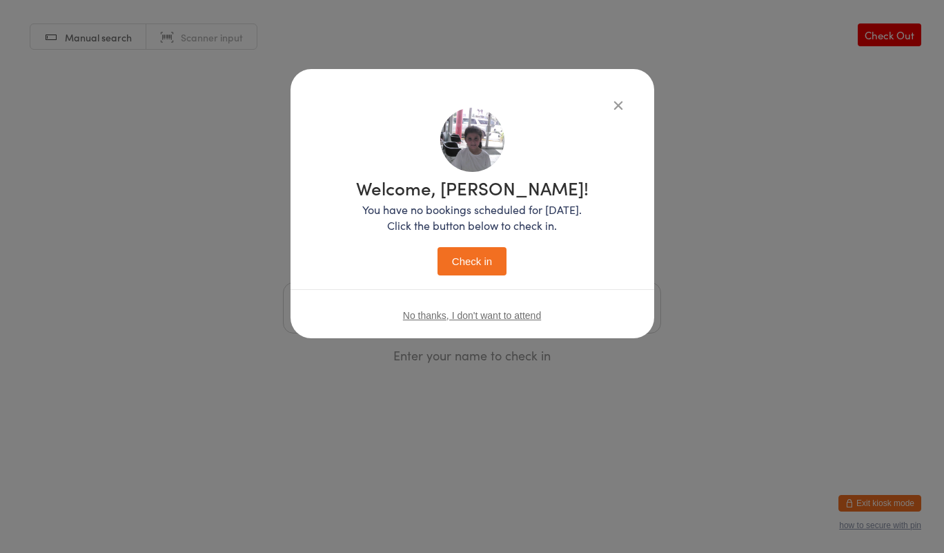
click at [474, 269] on button "Check in" at bounding box center [472, 261] width 69 height 28
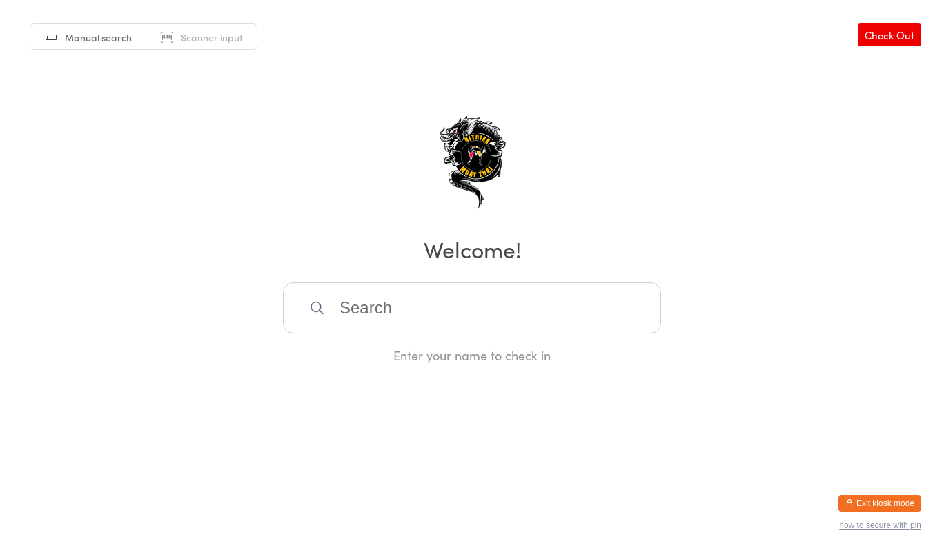
click at [465, 303] on input "search" at bounding box center [472, 307] width 378 height 51
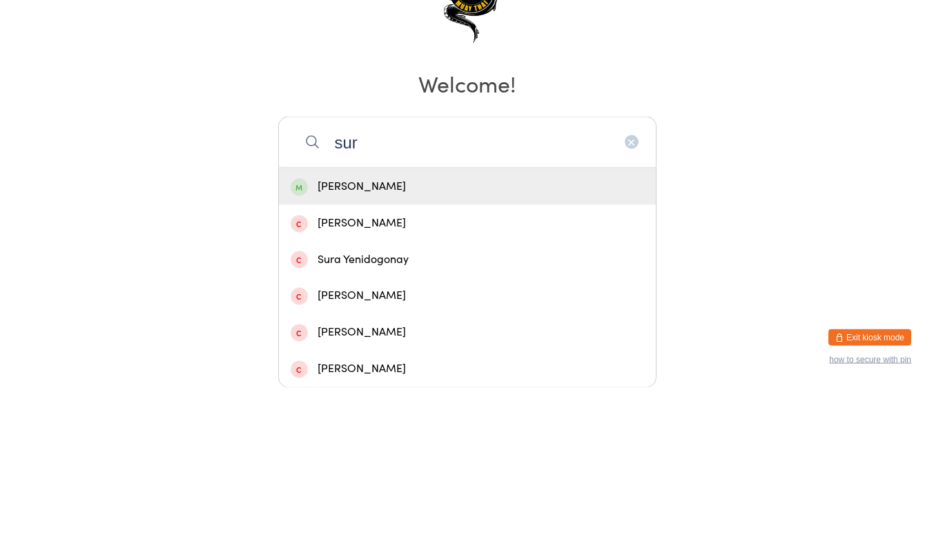
type input "sur"
click at [356, 350] on div "[PERSON_NAME]" at bounding box center [467, 352] width 353 height 19
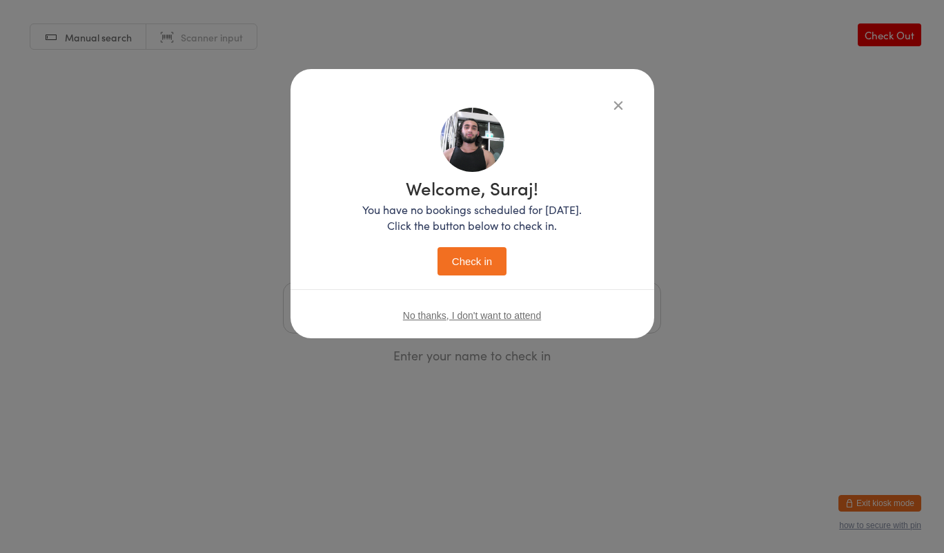
click at [479, 272] on button "Check in" at bounding box center [472, 261] width 69 height 28
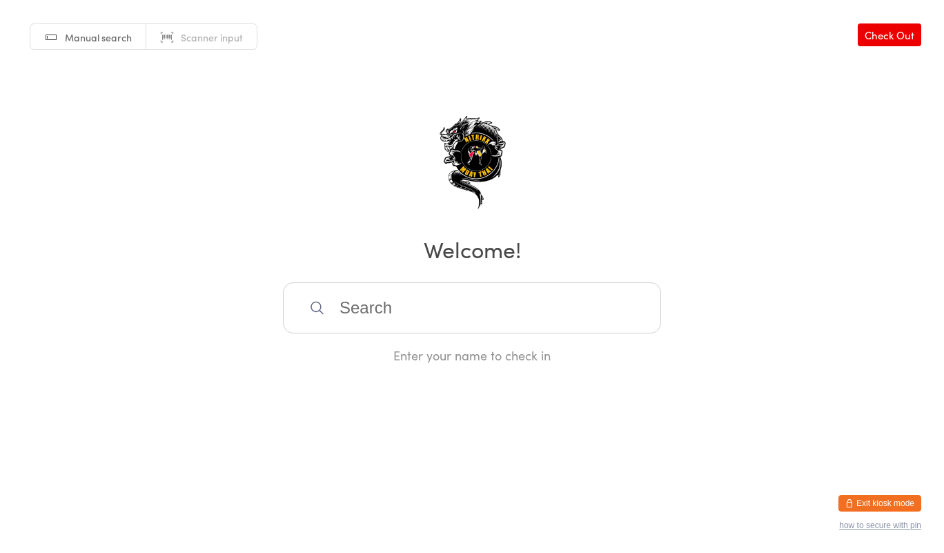
click at [396, 284] on input "search" at bounding box center [472, 307] width 378 height 51
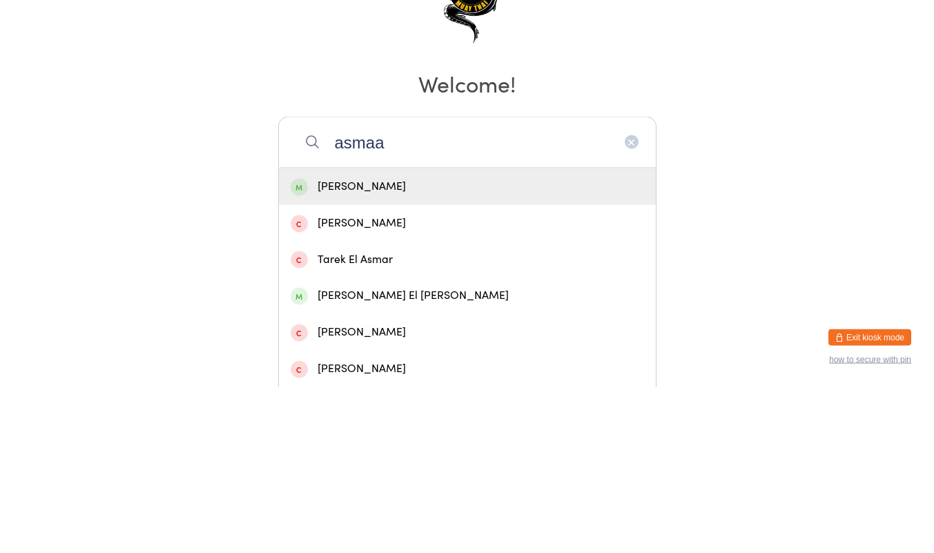
type input "asmaa"
click at [473, 353] on div "[PERSON_NAME]" at bounding box center [467, 352] width 353 height 19
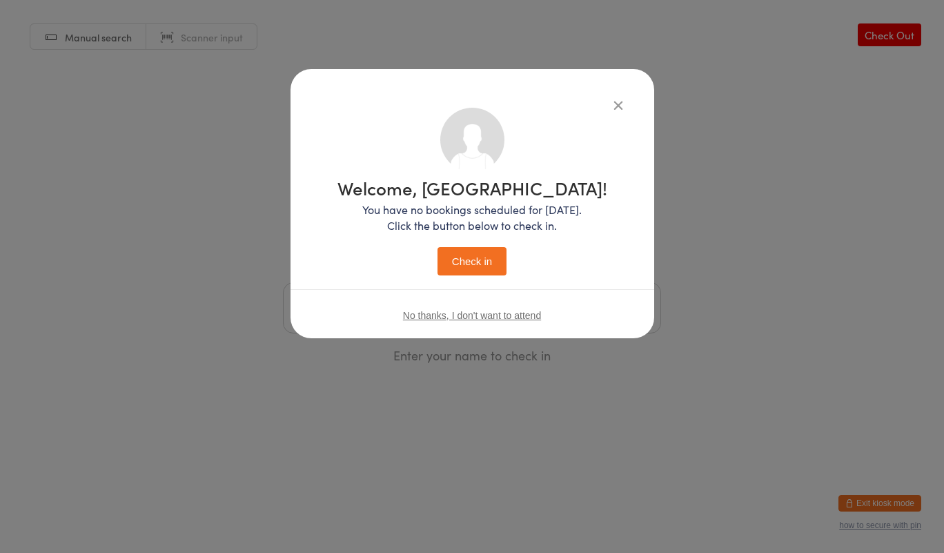
click at [486, 262] on button "Check in" at bounding box center [472, 261] width 69 height 28
